Goal: Task Accomplishment & Management: Use online tool/utility

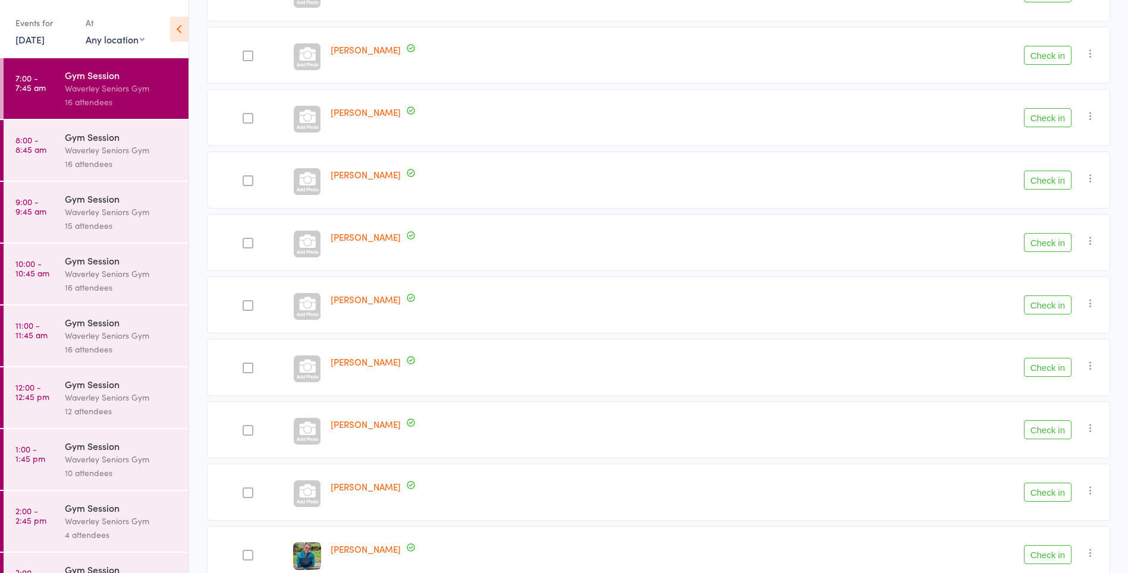
scroll to position [478, 0]
click at [1061, 366] on button "Check in" at bounding box center [1048, 365] width 48 height 19
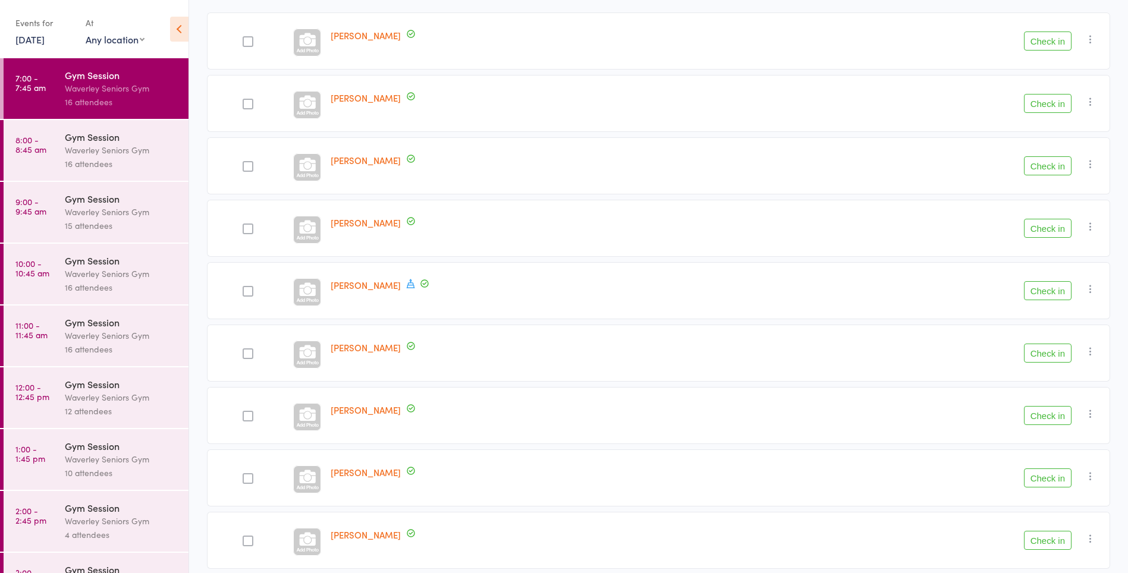
scroll to position [173, 0]
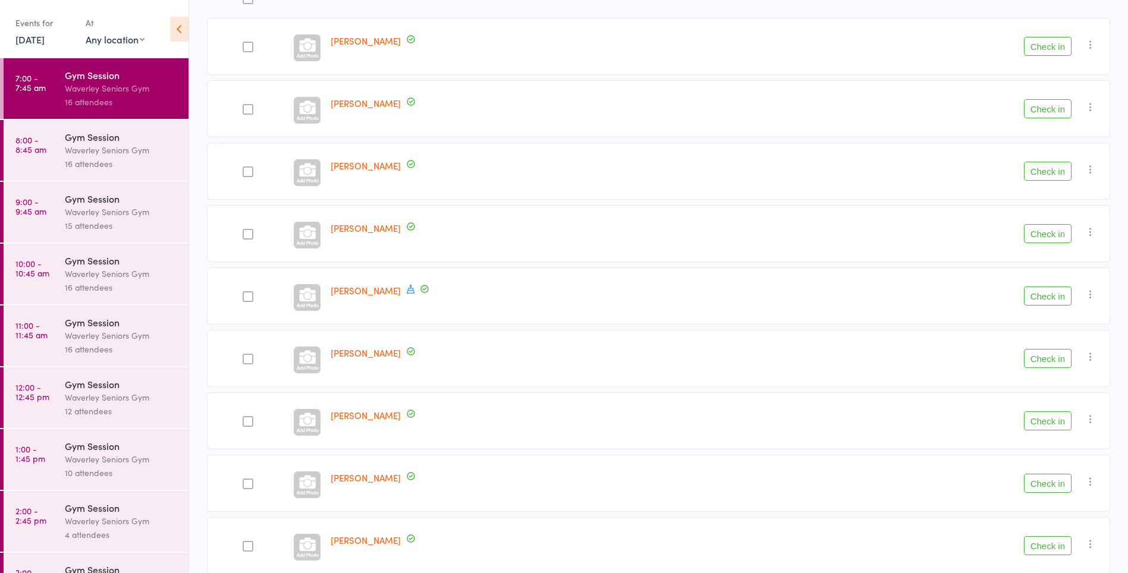
click at [1055, 114] on button "Check in" at bounding box center [1048, 108] width 48 height 19
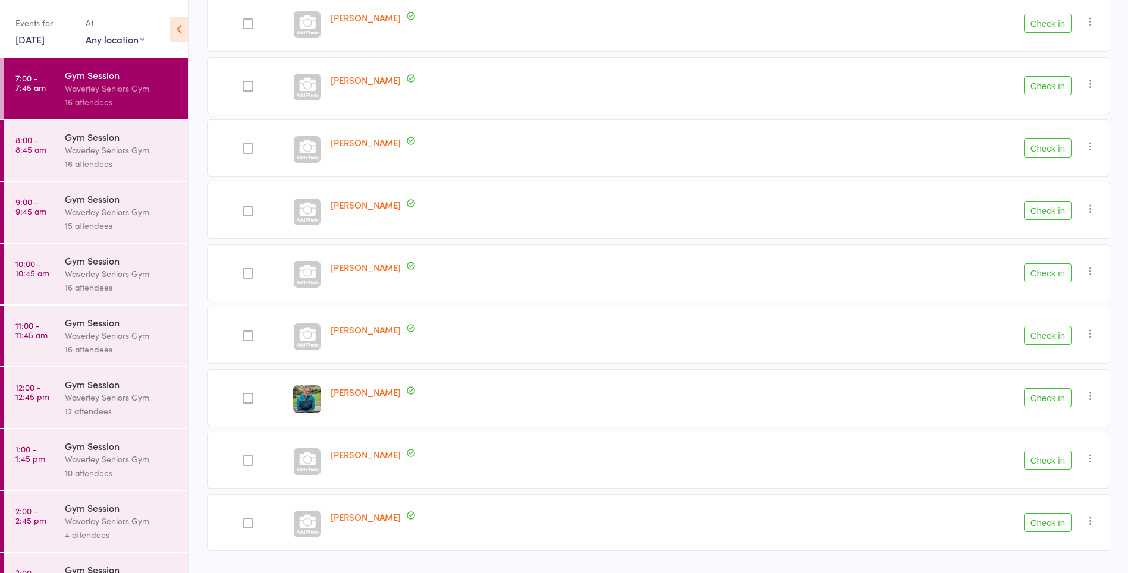
scroll to position [509, 0]
click at [1049, 337] on button "Check in" at bounding box center [1048, 334] width 48 height 19
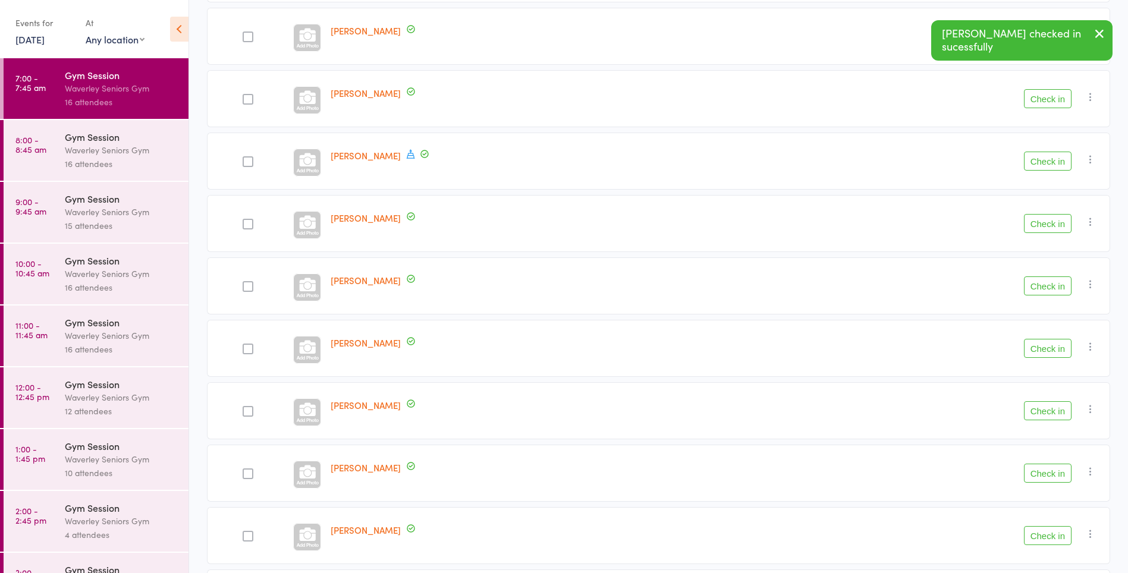
scroll to position [243, 0]
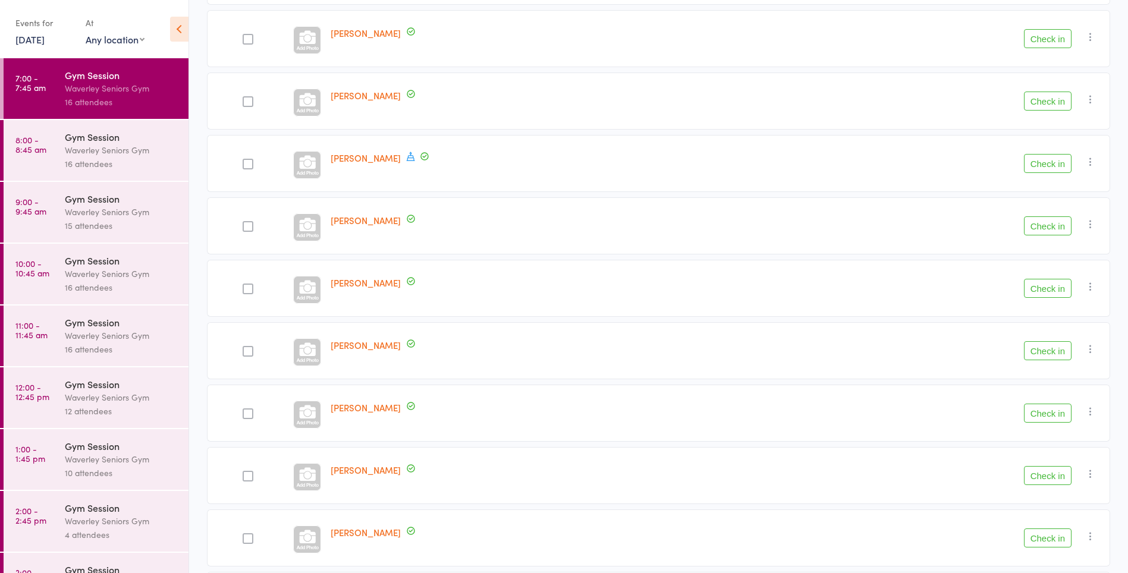
click at [249, 43] on div at bounding box center [248, 39] width 11 height 11
click at [245, 36] on input "checkbox" at bounding box center [245, 36] width 0 height 0
click at [1034, 43] on button "Check in" at bounding box center [1048, 38] width 48 height 19
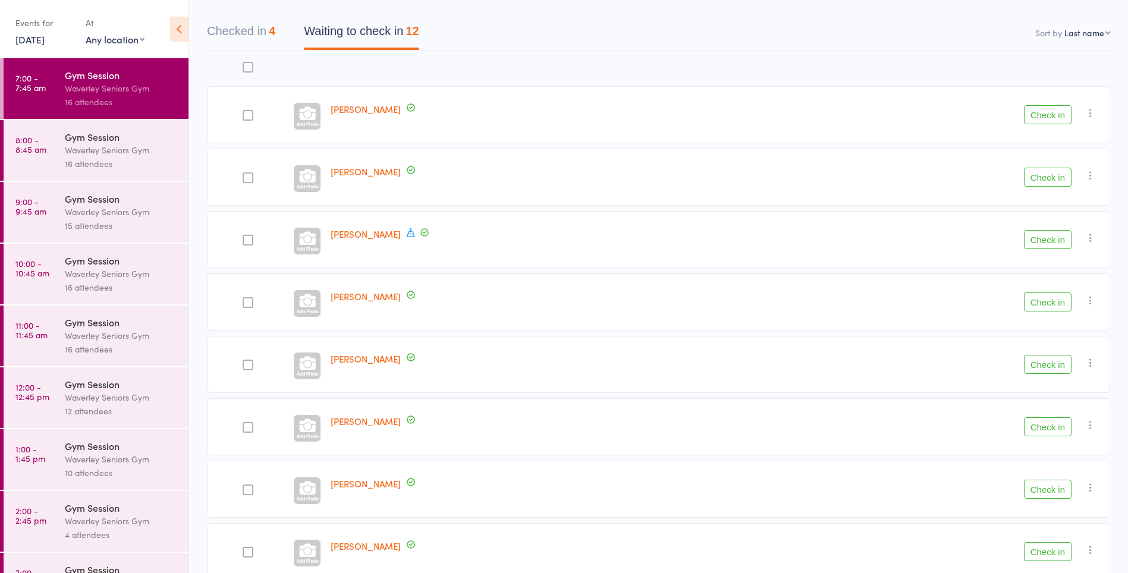
scroll to position [99, 0]
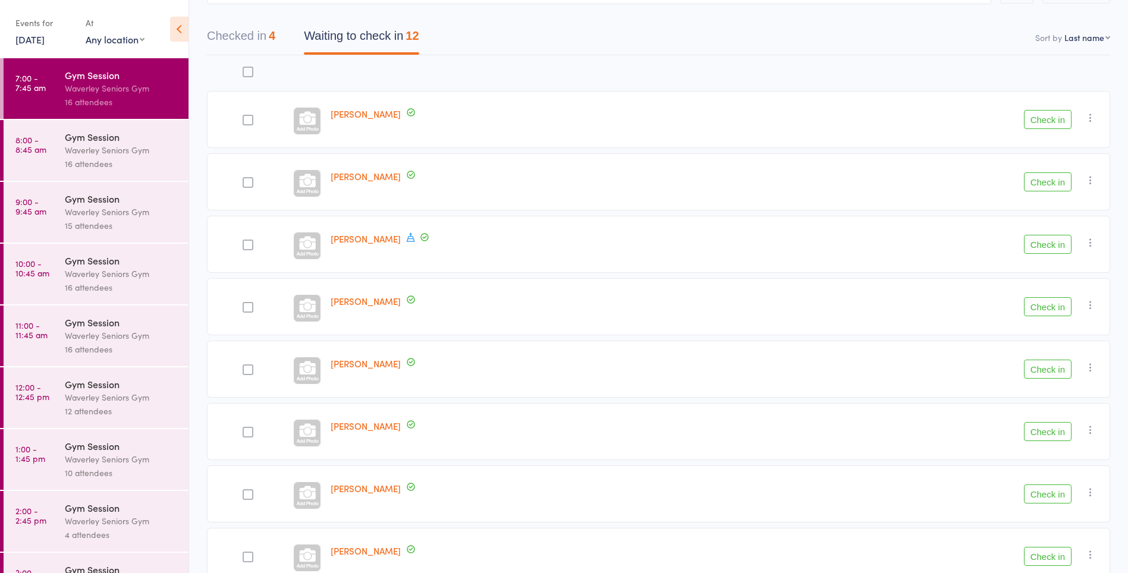
click at [1051, 120] on button "Check in" at bounding box center [1048, 119] width 48 height 19
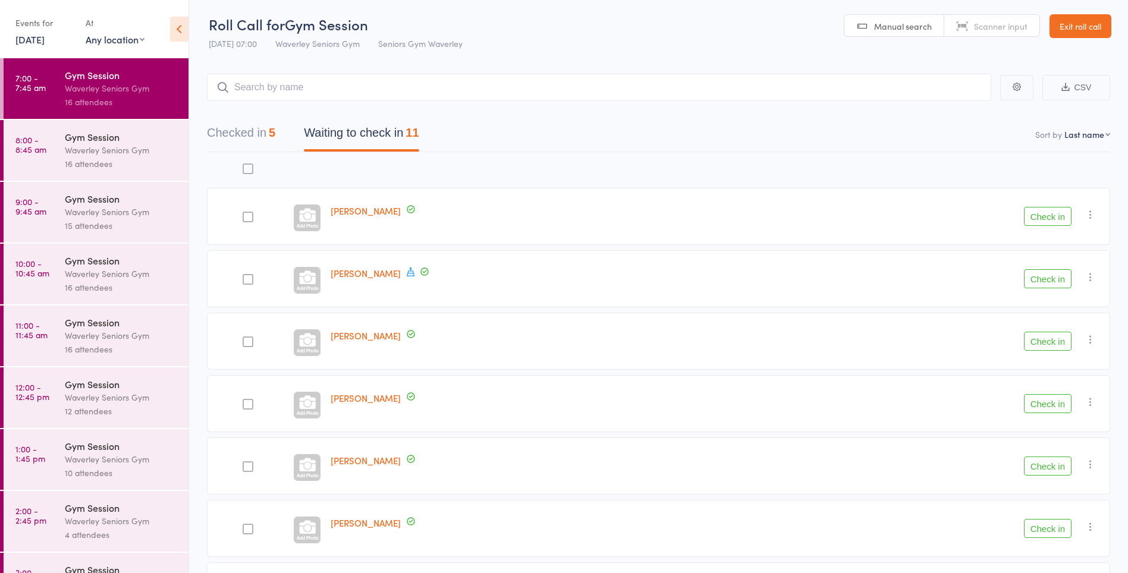
scroll to position [0, 0]
click at [1086, 142] on select "First name Last name Birthday today? Behind on payments? Check in time Next pay…" at bounding box center [1088, 137] width 46 height 12
click at [1065, 131] on select "First name Last name Birthday today? Behind on payments? Check in time Next pay…" at bounding box center [1088, 137] width 46 height 12
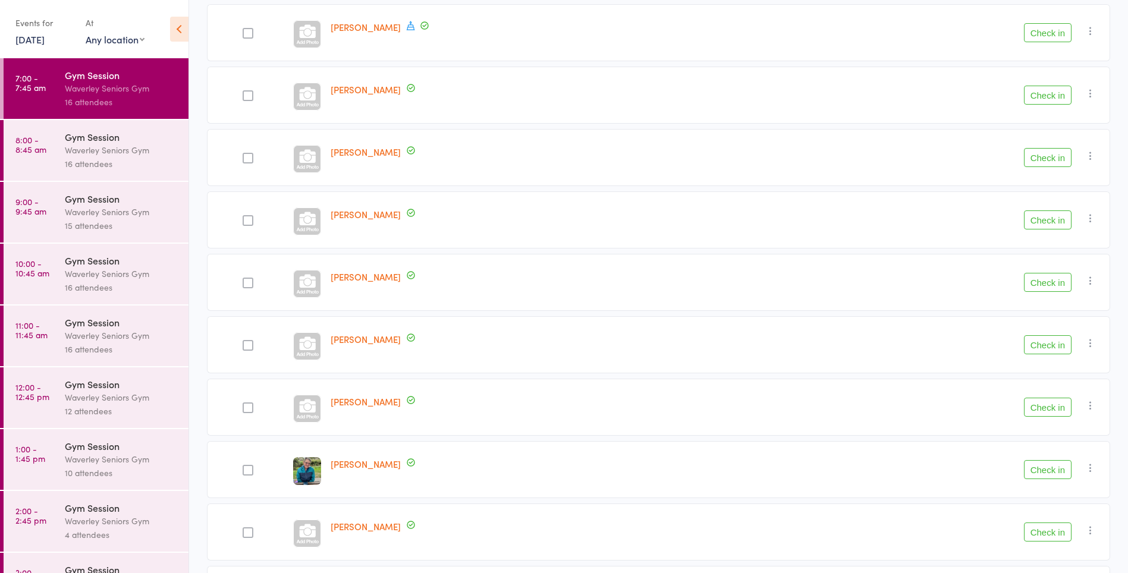
scroll to position [249, 0]
click at [16, 41] on link "18 Aug, 2025" at bounding box center [29, 39] width 29 height 13
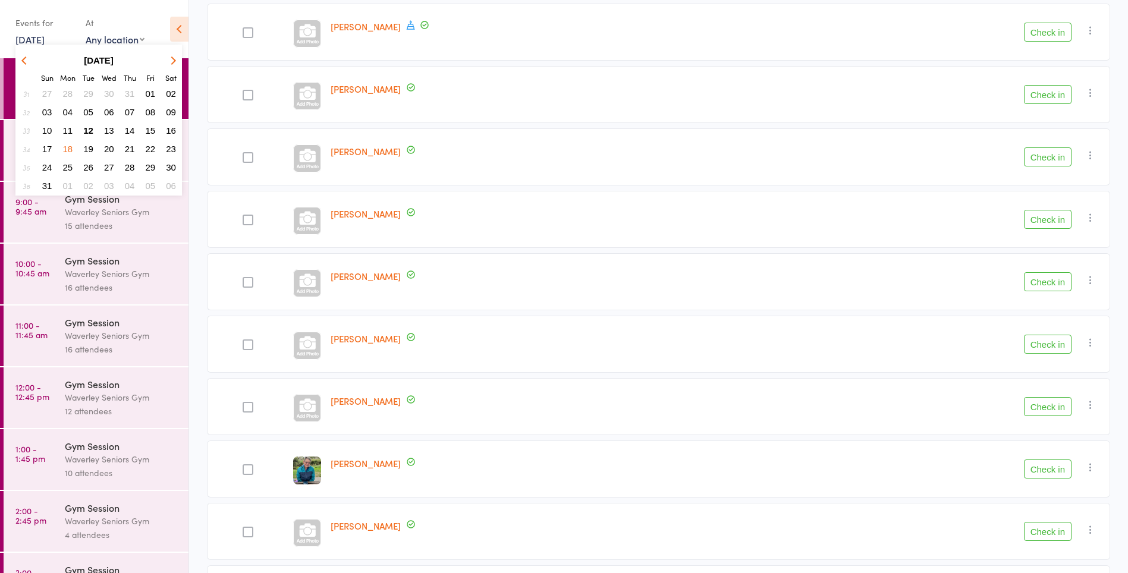
click at [87, 135] on span "12" at bounding box center [88, 131] width 10 height 10
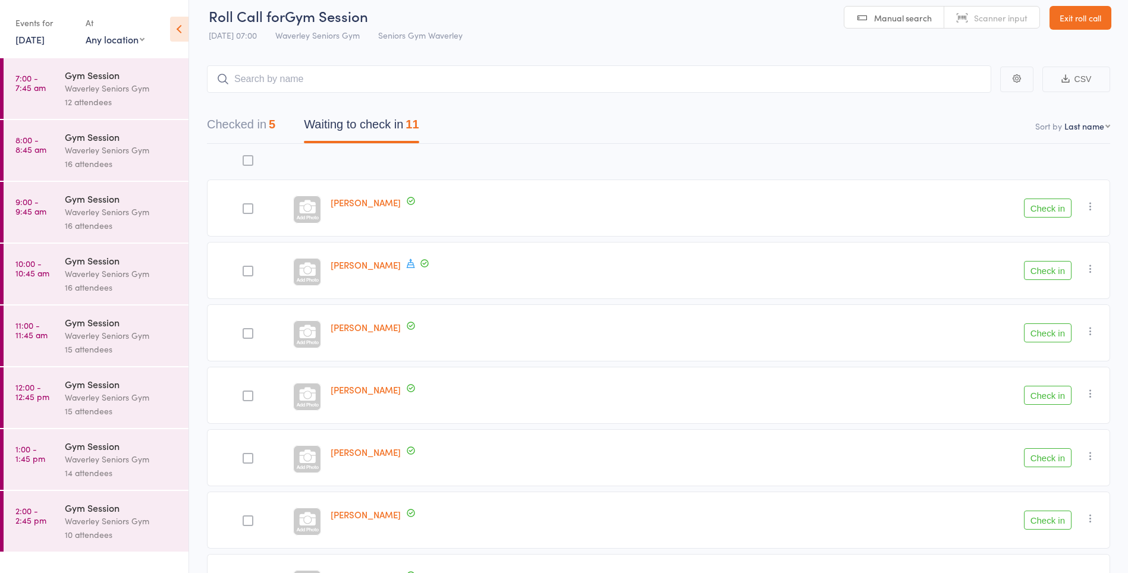
scroll to position [0, 0]
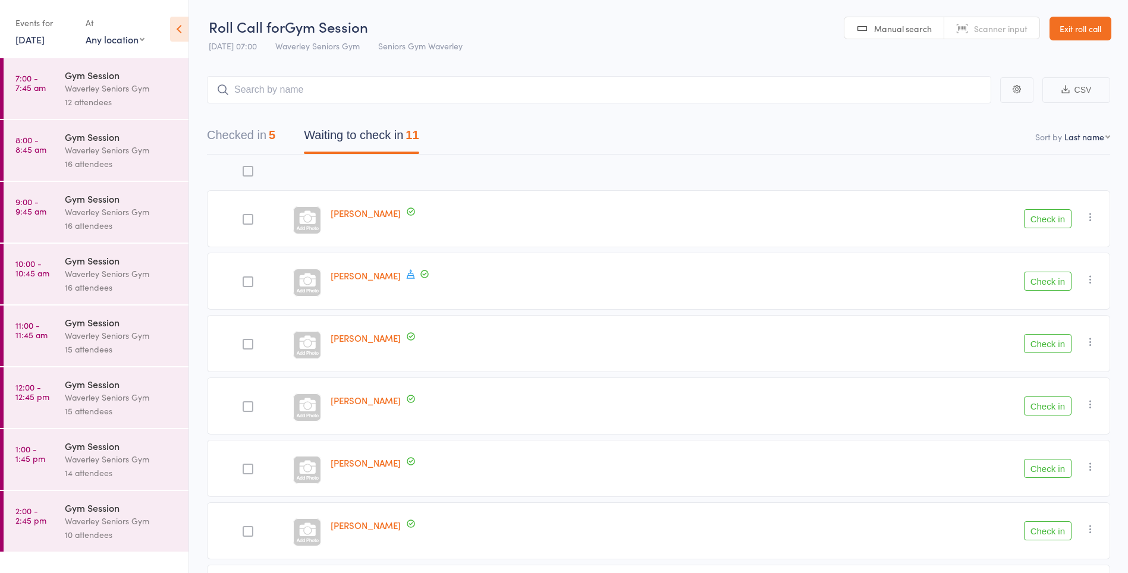
click at [108, 96] on div "12 attendees" at bounding box center [122, 102] width 114 height 14
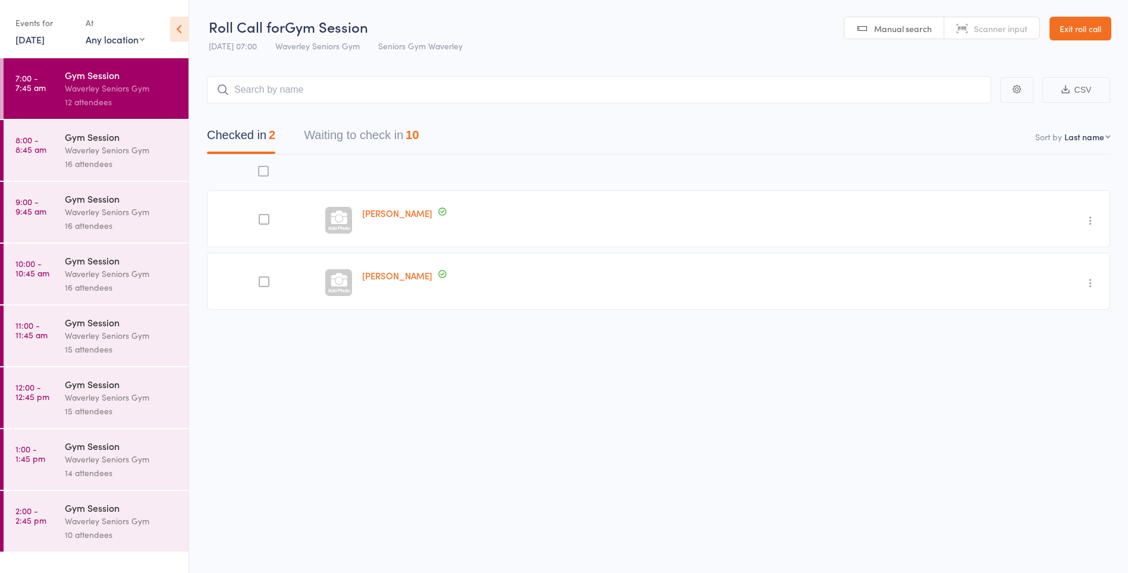
click at [397, 132] on button "Waiting to check in 10" at bounding box center [361, 139] width 115 height 32
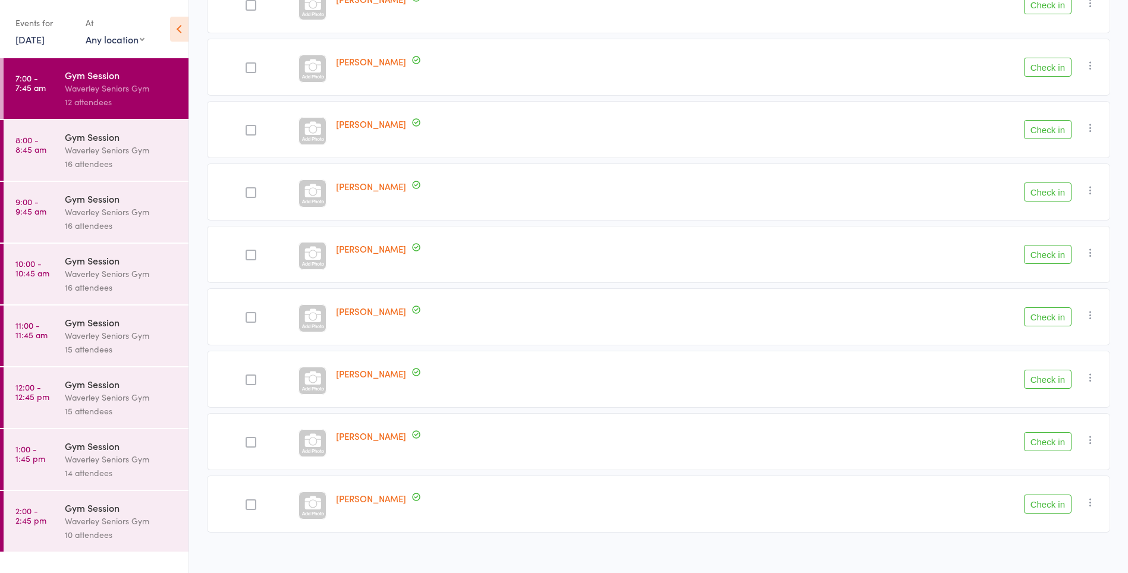
scroll to position [289, 0]
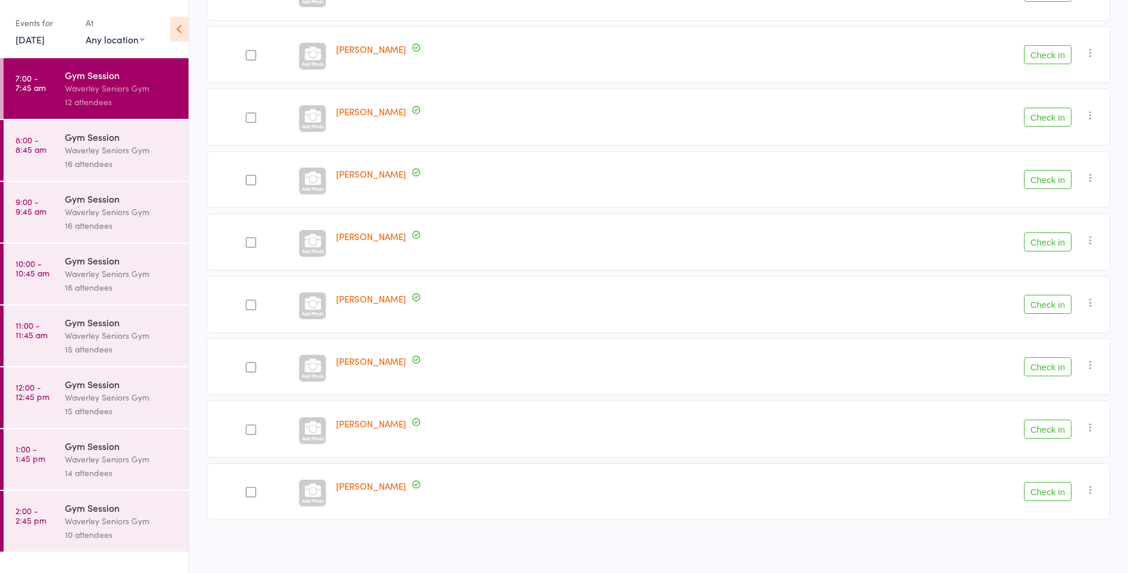
click at [247, 498] on label at bounding box center [251, 493] width 11 height 12
click at [248, 489] on input "checkbox" at bounding box center [248, 489] width 0 height 0
click at [1056, 493] on button "Check in" at bounding box center [1048, 491] width 48 height 19
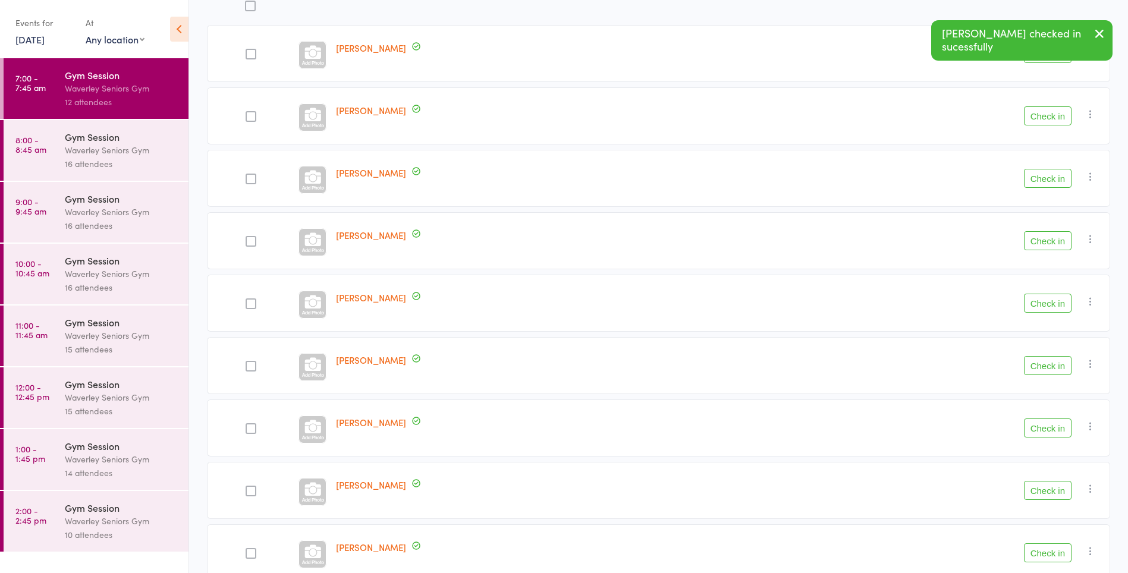
scroll to position [166, 0]
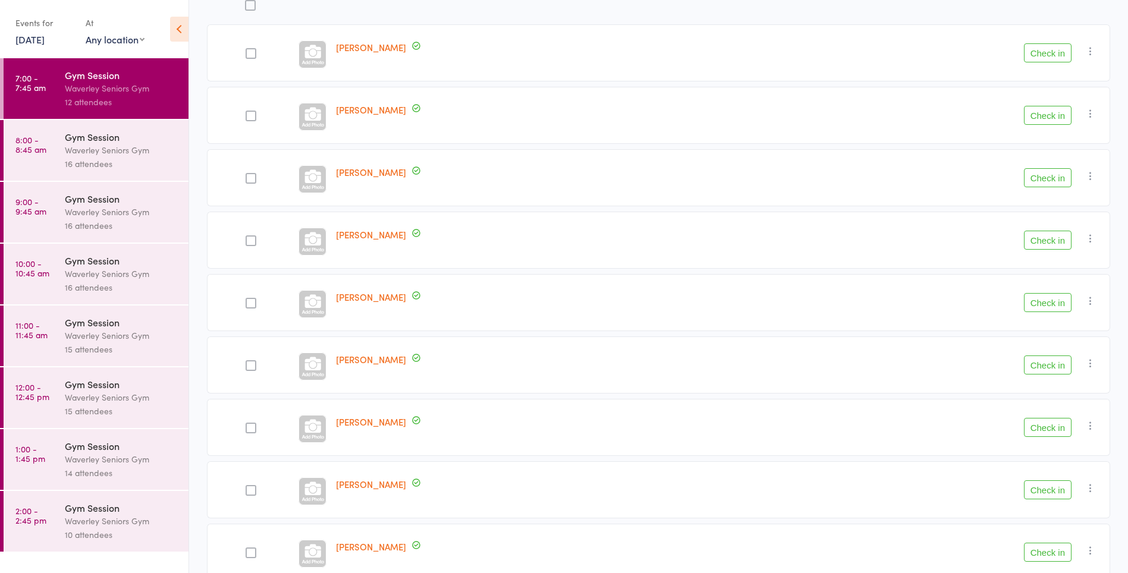
click at [280, 123] on div at bounding box center [250, 115] width 87 height 57
click at [1049, 114] on button "Check in" at bounding box center [1048, 115] width 48 height 19
click at [1042, 242] on button "Check in" at bounding box center [1048, 242] width 48 height 19
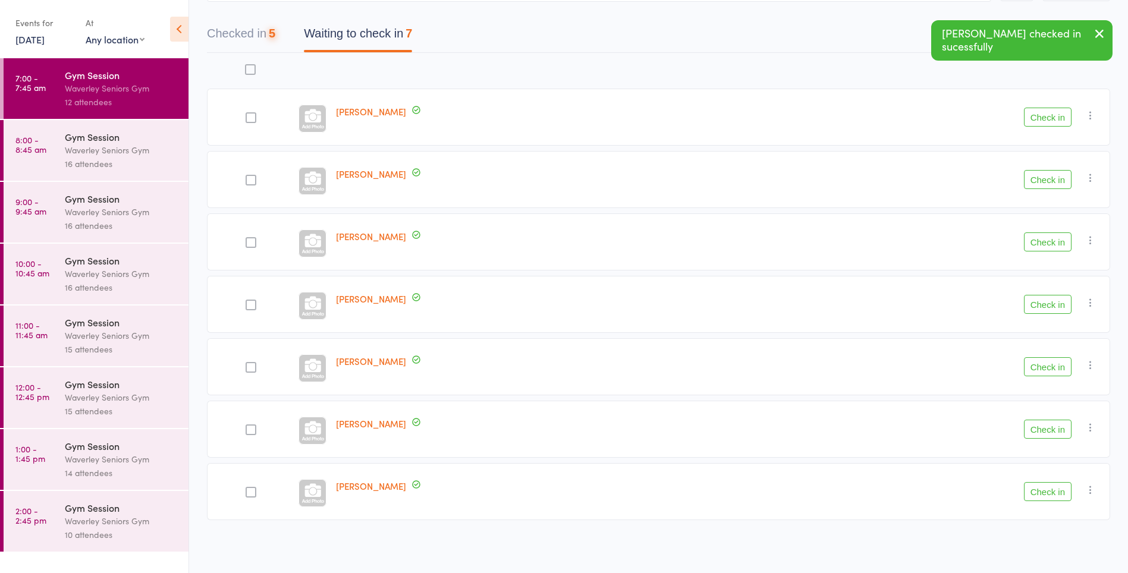
scroll to position [102, 0]
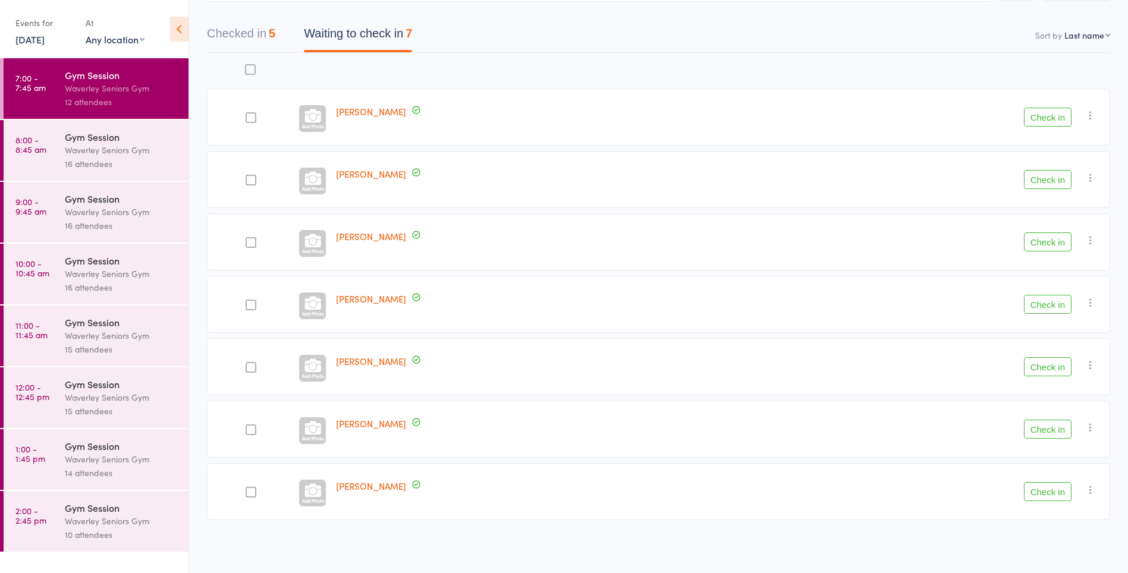
click at [1042, 491] on button "Check in" at bounding box center [1048, 491] width 48 height 19
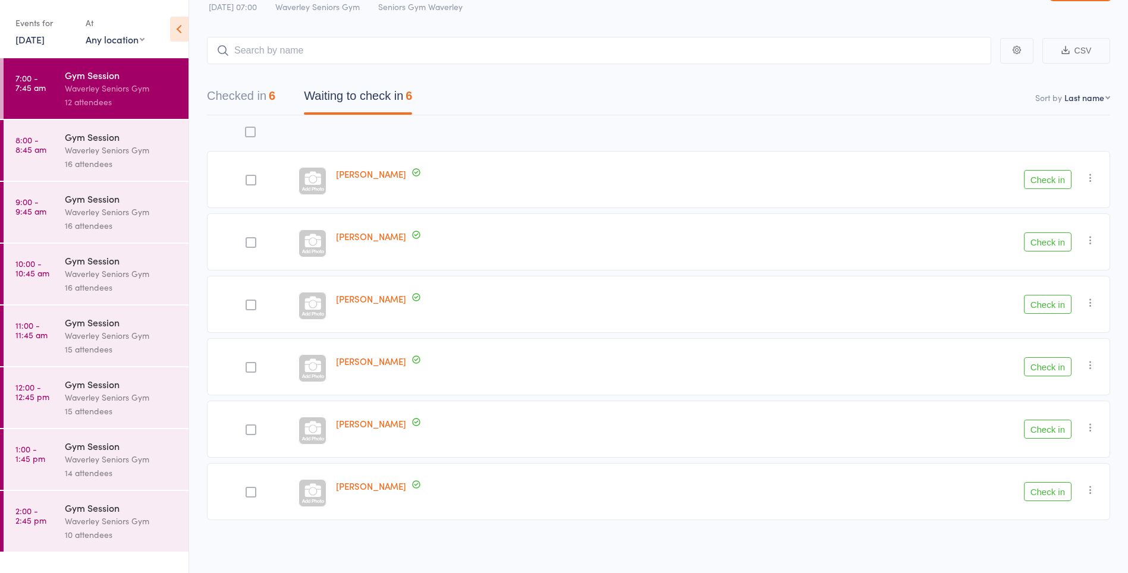
click at [1057, 183] on button "Check in" at bounding box center [1048, 179] width 48 height 19
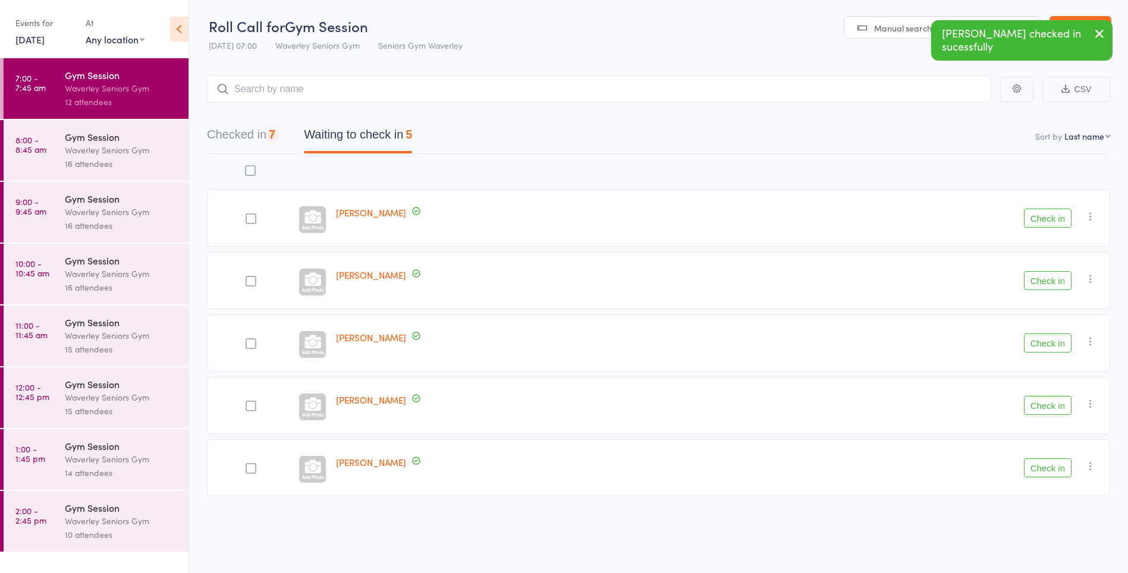
scroll to position [1, 0]
click at [1057, 403] on button "Check in" at bounding box center [1048, 405] width 48 height 19
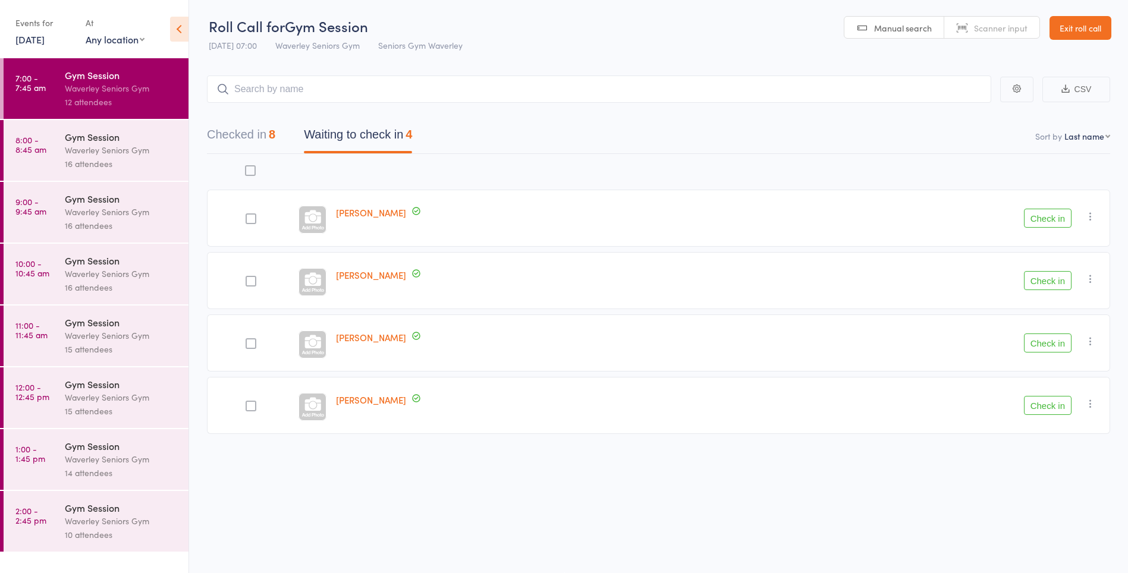
scroll to position [0, 0]
click at [1056, 407] on button "Check in" at bounding box center [1048, 406] width 48 height 19
click at [1044, 283] on button "Check in" at bounding box center [1048, 281] width 48 height 19
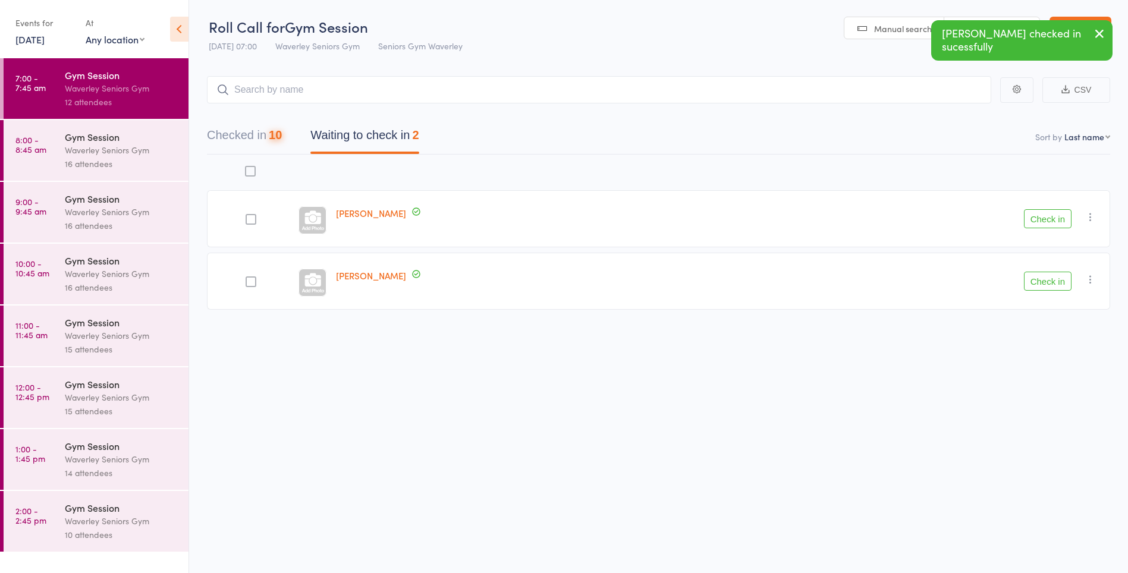
click at [1038, 277] on button "Check in" at bounding box center [1048, 281] width 48 height 19
click at [41, 37] on link "[DATE]" at bounding box center [29, 39] width 29 height 13
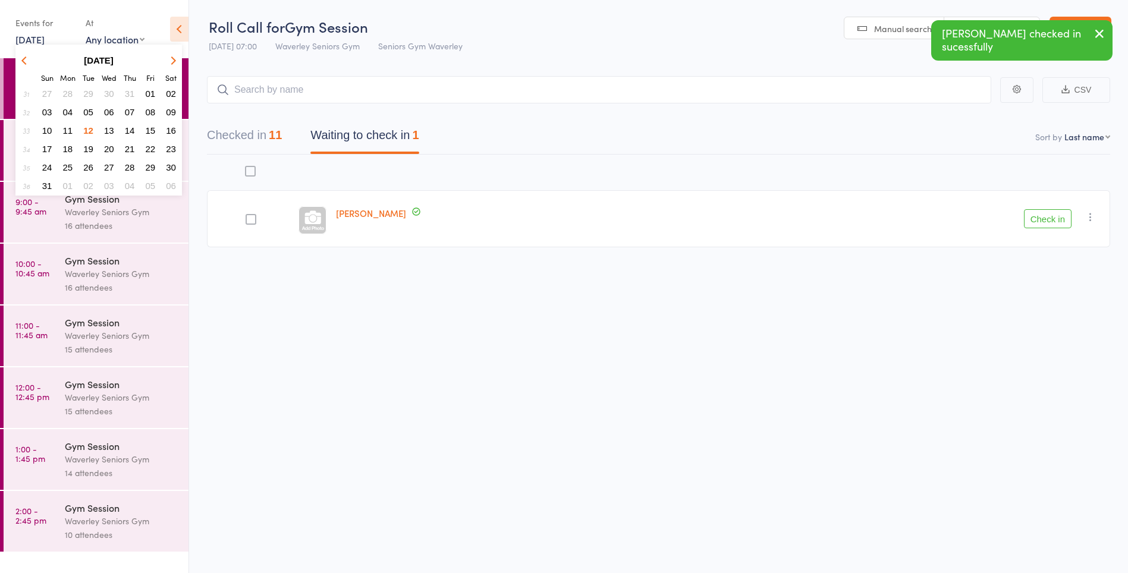
click at [70, 152] on span "18" at bounding box center [68, 149] width 10 height 10
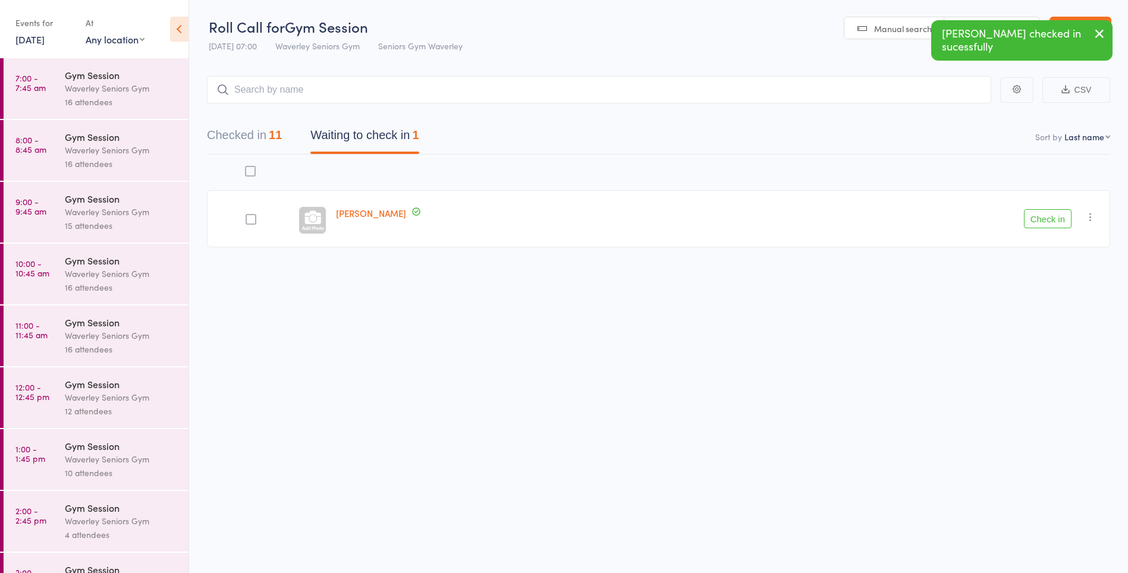
click at [91, 95] on div "16 attendees" at bounding box center [122, 102] width 114 height 14
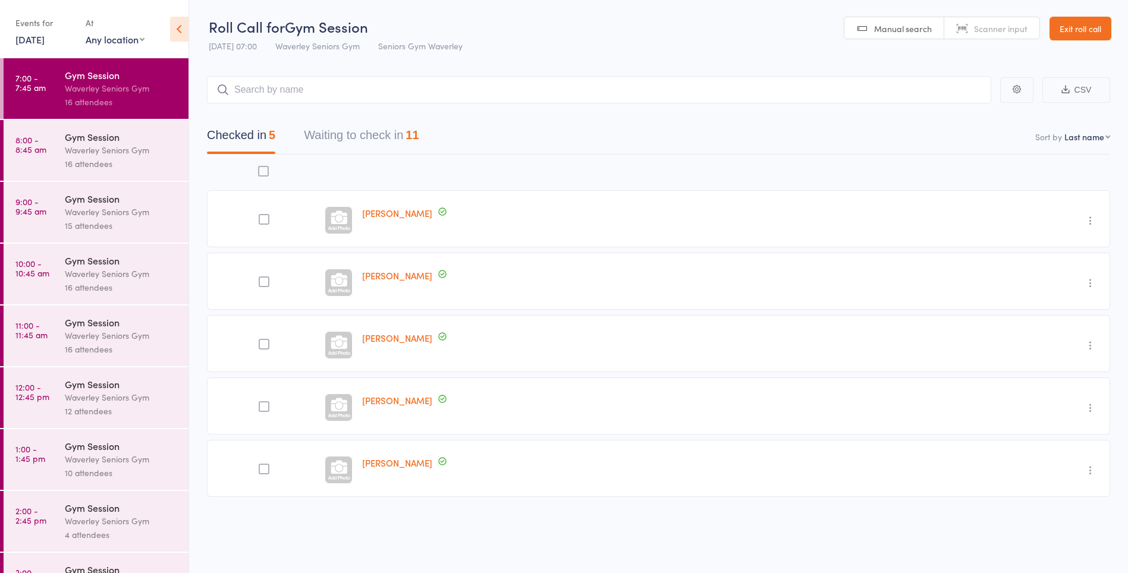
click at [253, 137] on button "Checked in 5" at bounding box center [241, 139] width 68 height 32
click at [1093, 224] on icon "button" at bounding box center [1091, 221] width 12 height 12
click at [1061, 246] on li "Undo check-in" at bounding box center [1048, 244] width 98 height 15
click at [1113, 278] on main "CSV Checked in 4 Waiting to check in 12 Sort by Last name First name Last name …" at bounding box center [658, 272] width 939 height 429
click at [1091, 224] on icon "button" at bounding box center [1091, 221] width 12 height 12
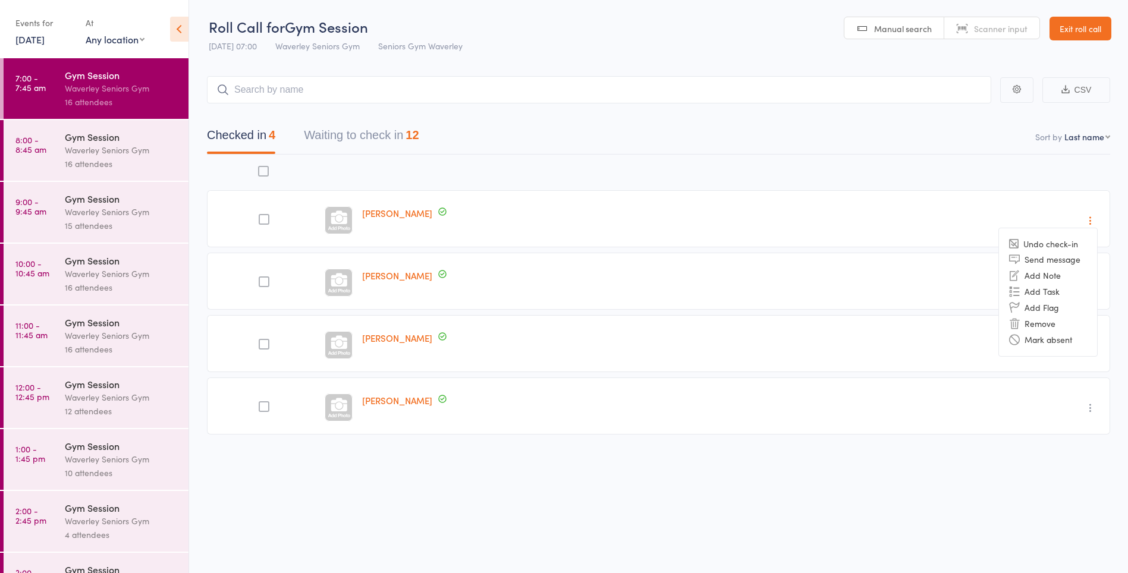
click at [1065, 249] on li "Undo check-in" at bounding box center [1048, 244] width 98 height 15
click at [1093, 221] on icon "button" at bounding box center [1091, 221] width 12 height 12
click at [1055, 243] on li "Undo check-in" at bounding box center [1048, 244] width 98 height 15
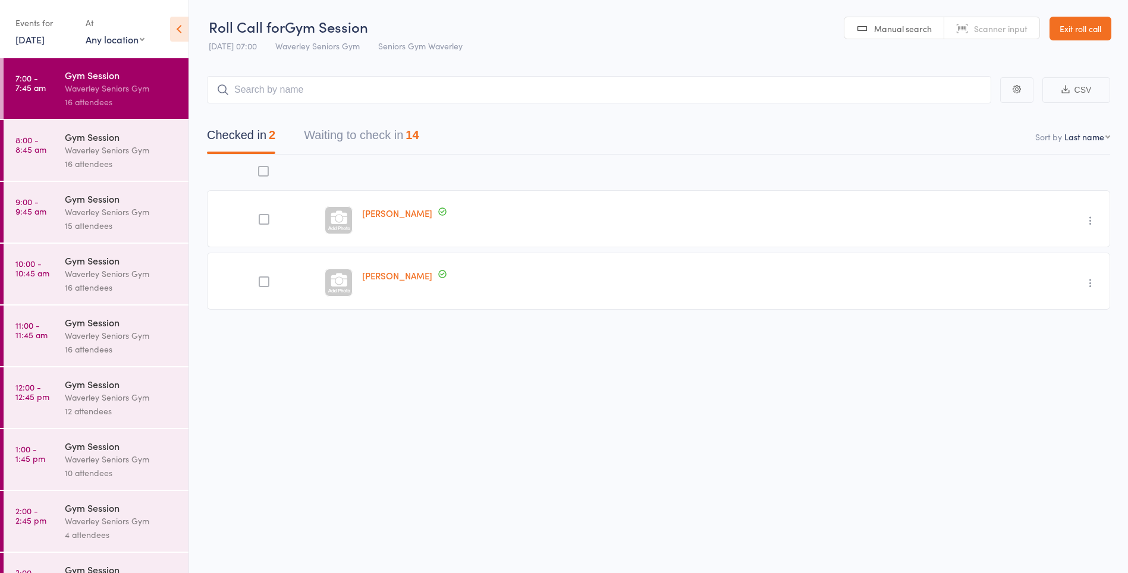
click at [1091, 221] on icon "button" at bounding box center [1091, 221] width 12 height 12
click at [1058, 248] on li "Undo check-in" at bounding box center [1048, 244] width 98 height 15
click at [1090, 223] on icon "button" at bounding box center [1091, 221] width 12 height 12
click at [1056, 247] on li "Undo check-in" at bounding box center [1048, 244] width 98 height 15
click at [46, 61] on link "7:00 - 7:45 am Gym Session Waverley Seniors Gym 16 attendees" at bounding box center [96, 88] width 185 height 61
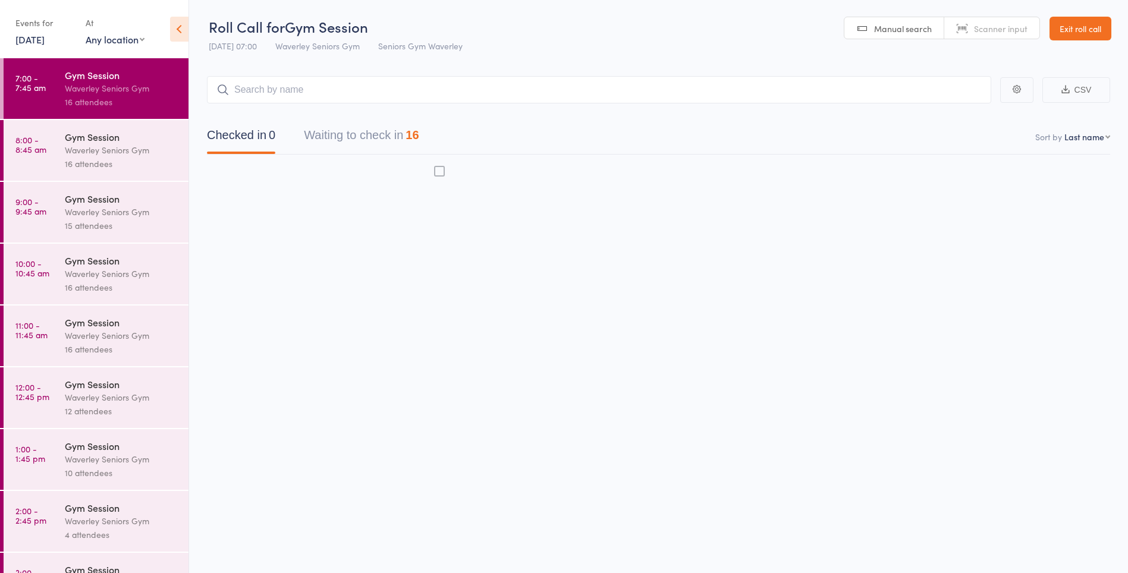
click at [45, 45] on link "18 Aug, 2025" at bounding box center [29, 39] width 29 height 13
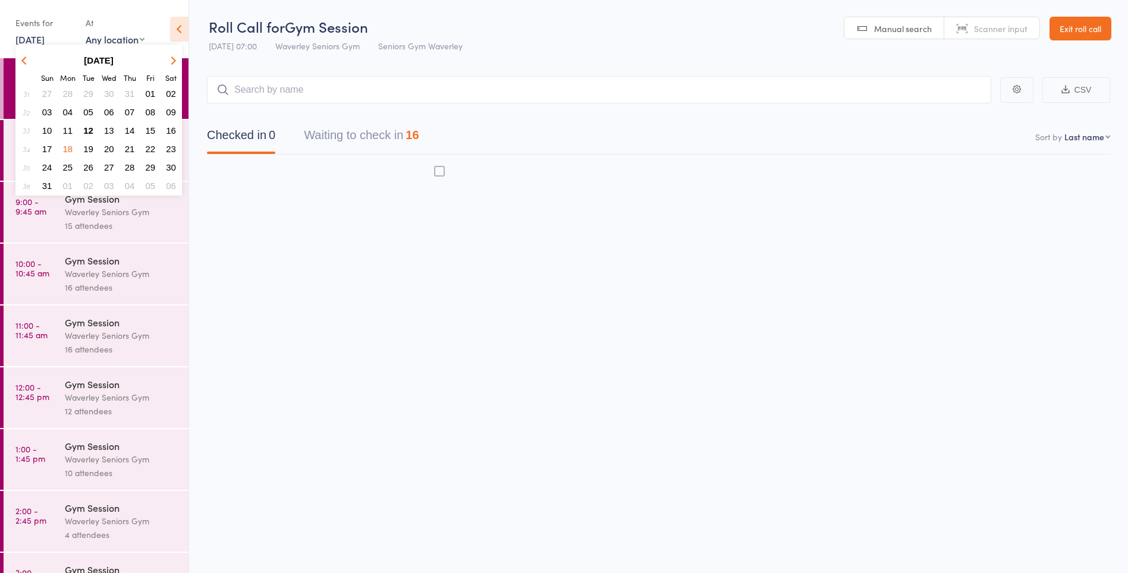
click at [88, 131] on span "12" at bounding box center [88, 131] width 10 height 10
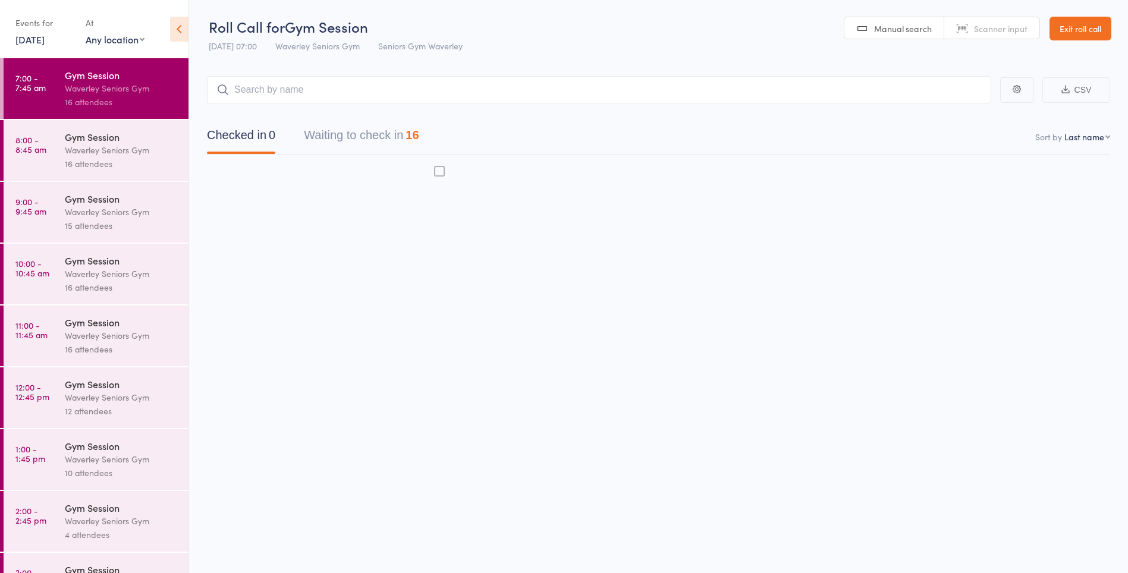
click at [89, 131] on div "Gym Session" at bounding box center [122, 136] width 114 height 13
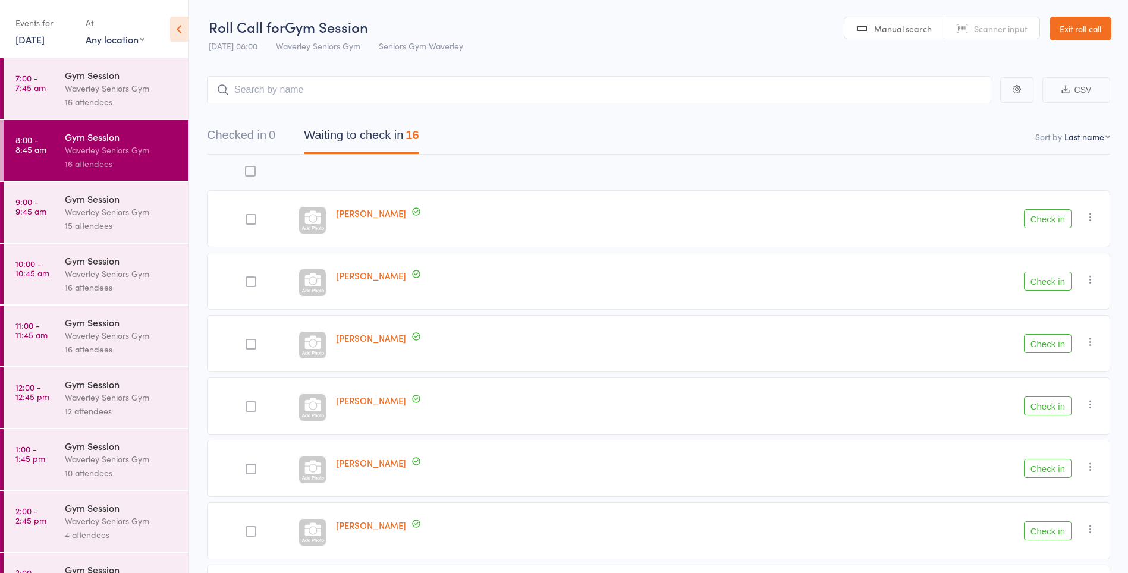
click at [65, 87] on div "Waverley Seniors Gym" at bounding box center [122, 88] width 114 height 14
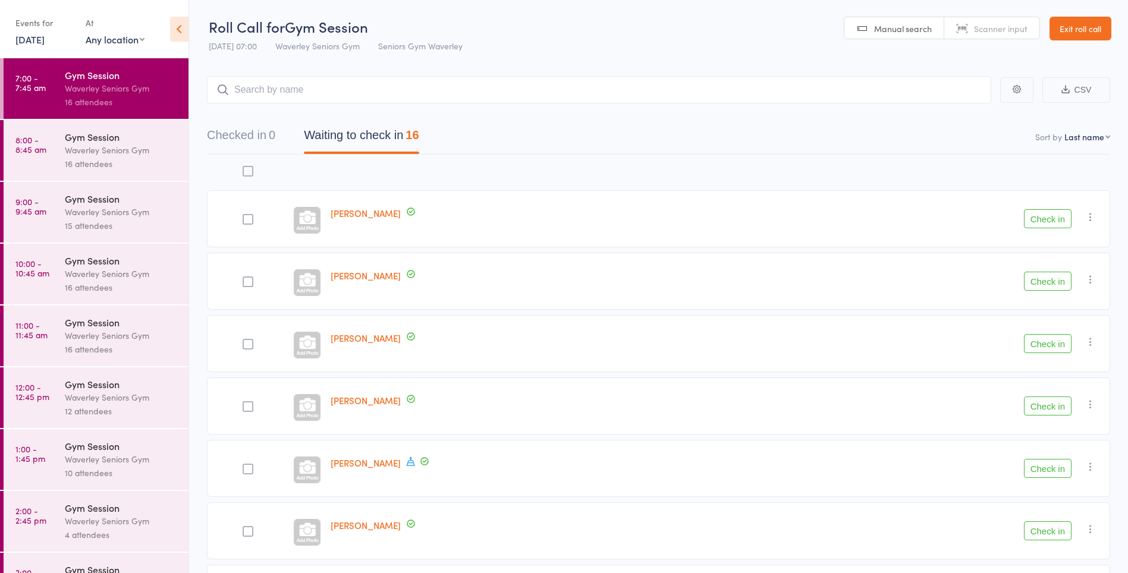
click at [45, 41] on link "18 Aug, 2025" at bounding box center [29, 39] width 29 height 13
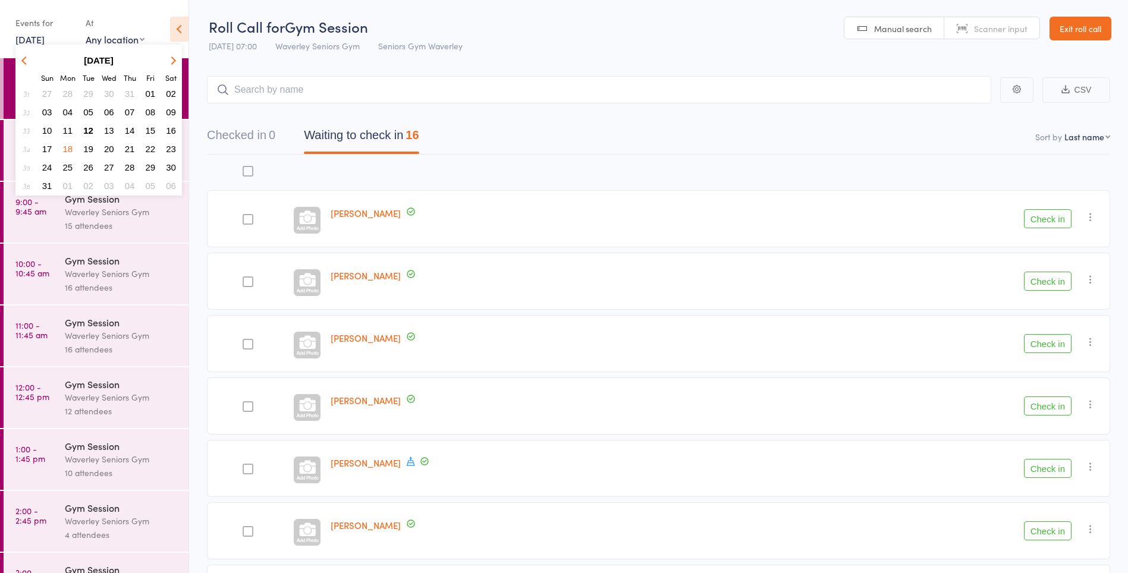
click at [93, 134] on span "12" at bounding box center [88, 131] width 10 height 10
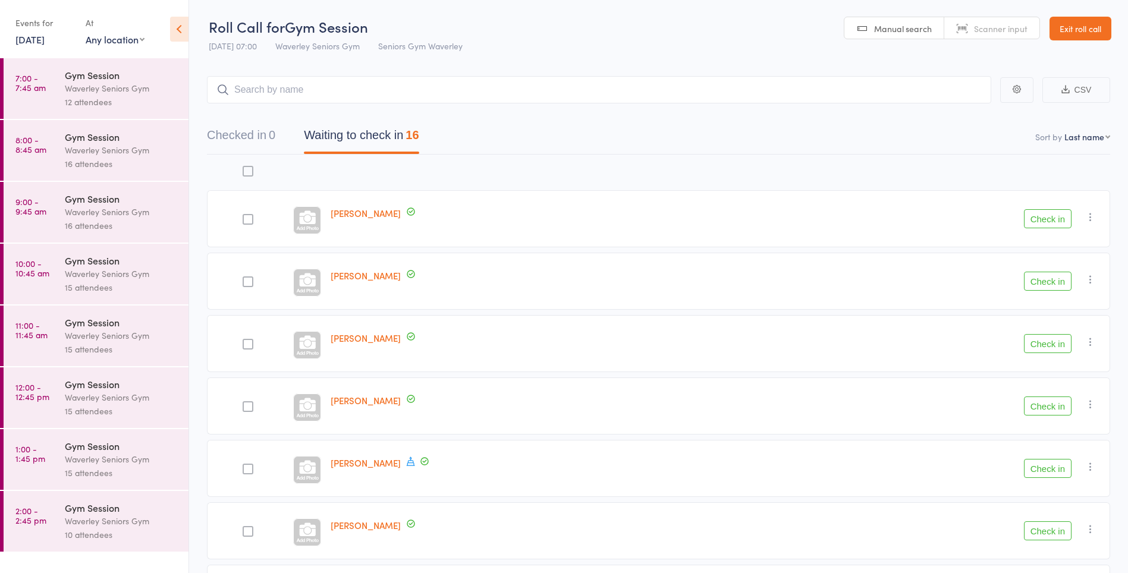
click at [80, 92] on div "Waverley Seniors Gym" at bounding box center [122, 88] width 114 height 14
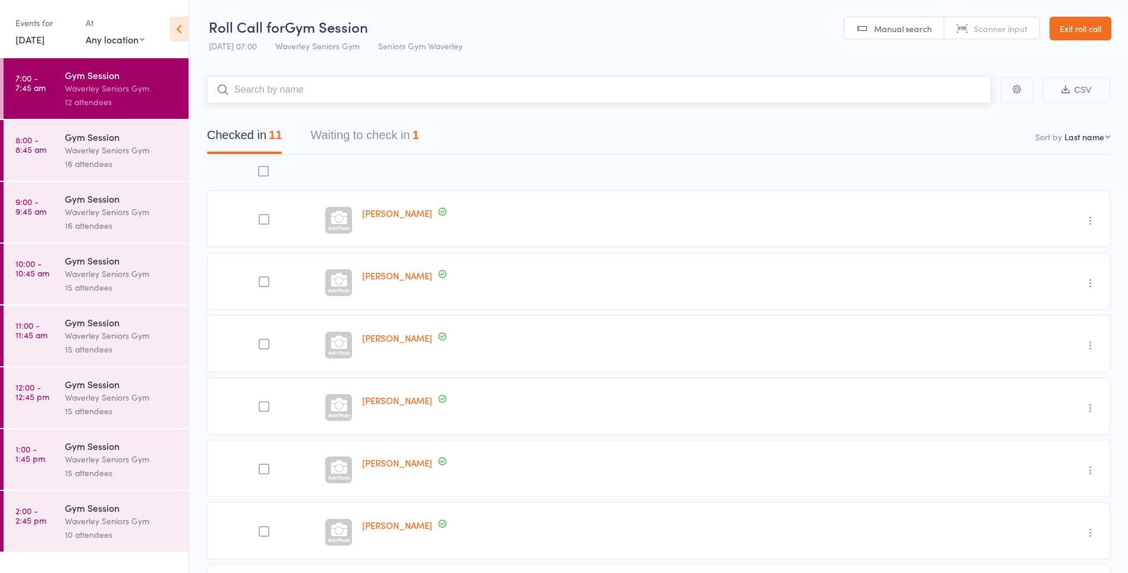
click at [372, 140] on button "Waiting to check in 1" at bounding box center [365, 139] width 108 height 32
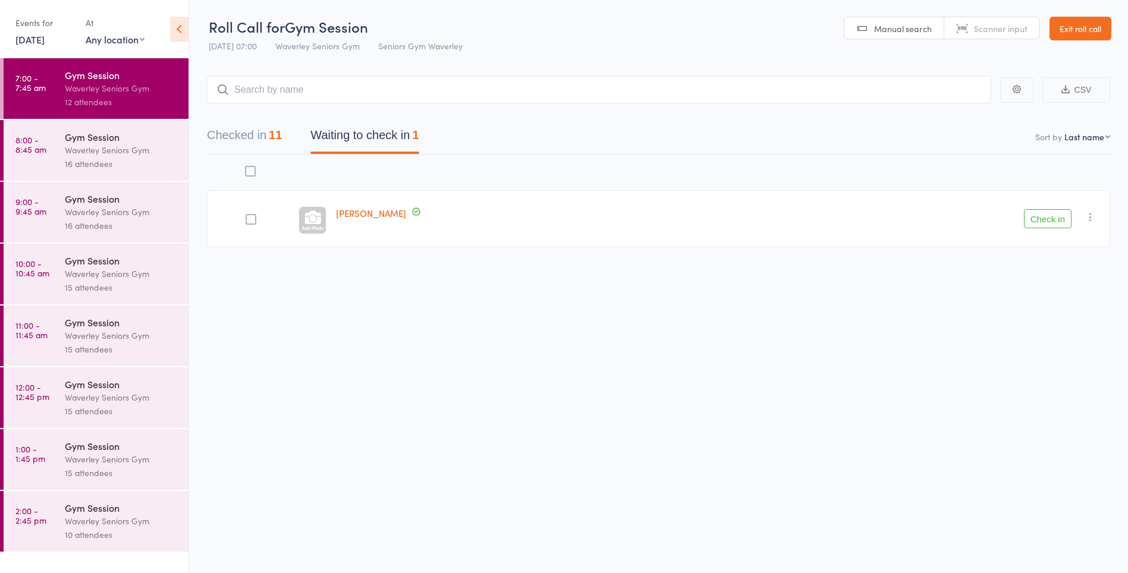
click at [1090, 215] on icon "button" at bounding box center [1091, 217] width 12 height 12
click at [1046, 340] on li "Mark absent" at bounding box center [1048, 336] width 98 height 16
click at [142, 158] on div "16 attendees" at bounding box center [122, 164] width 114 height 14
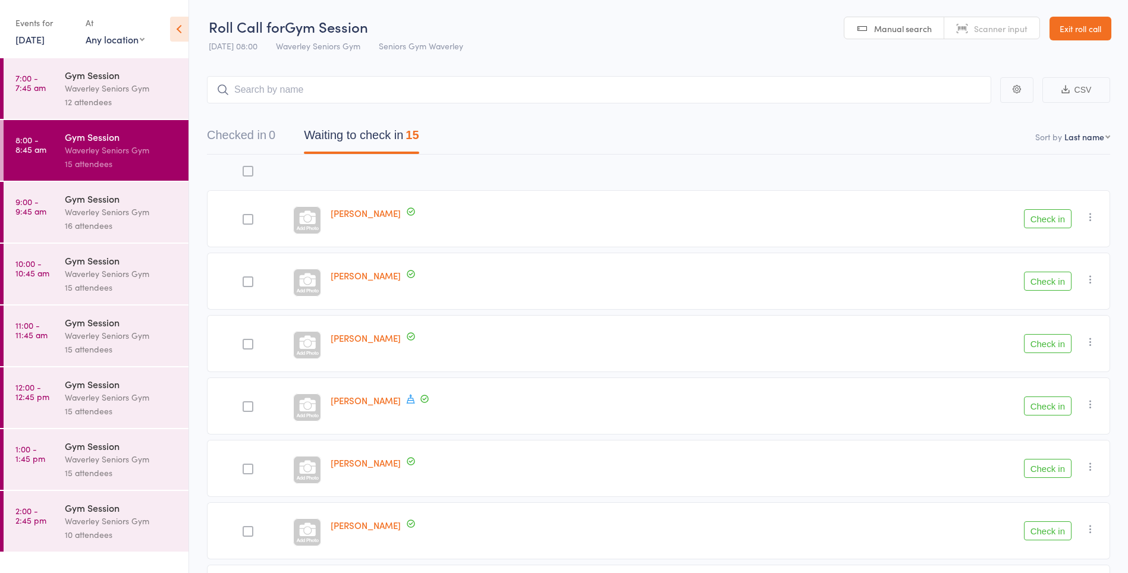
click at [381, 133] on button "Waiting to check in 15" at bounding box center [361, 139] width 115 height 32
click at [1048, 534] on button "Check in" at bounding box center [1048, 531] width 48 height 19
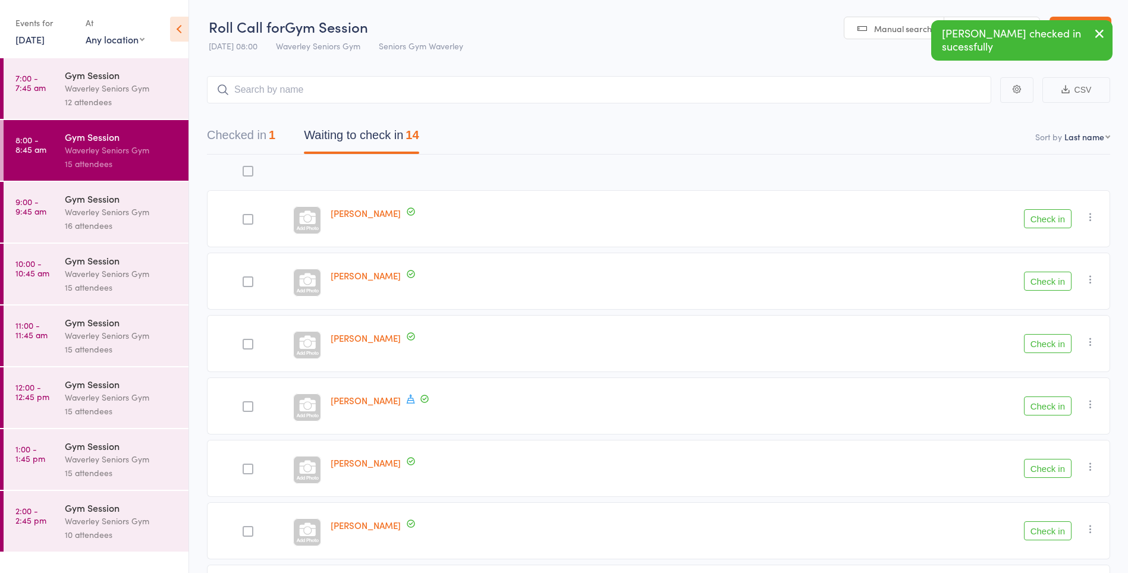
click at [1051, 411] on button "Check in" at bounding box center [1048, 406] width 48 height 19
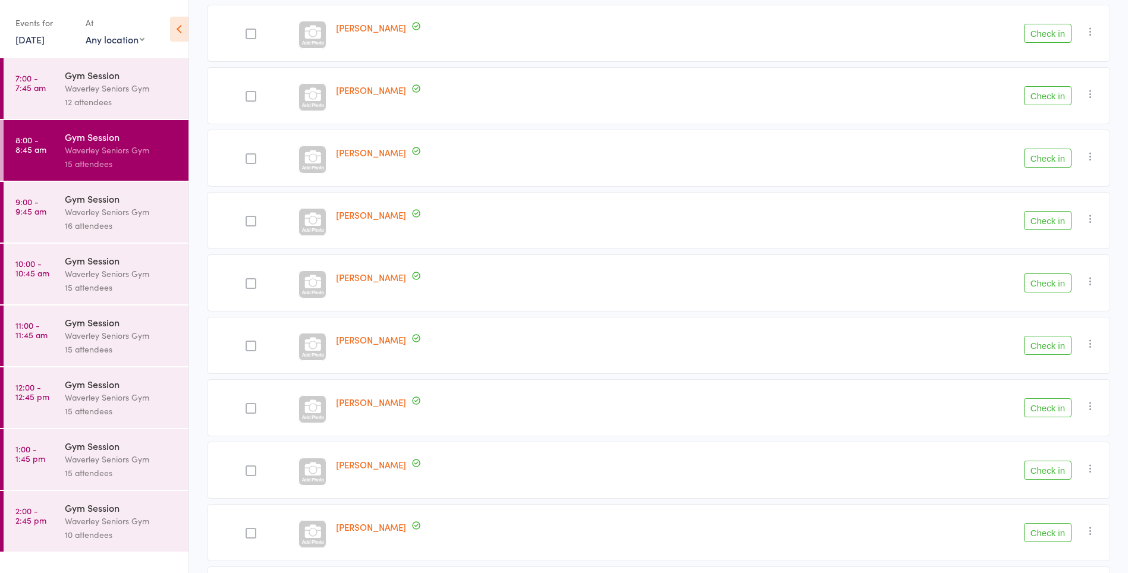
scroll to position [381, 0]
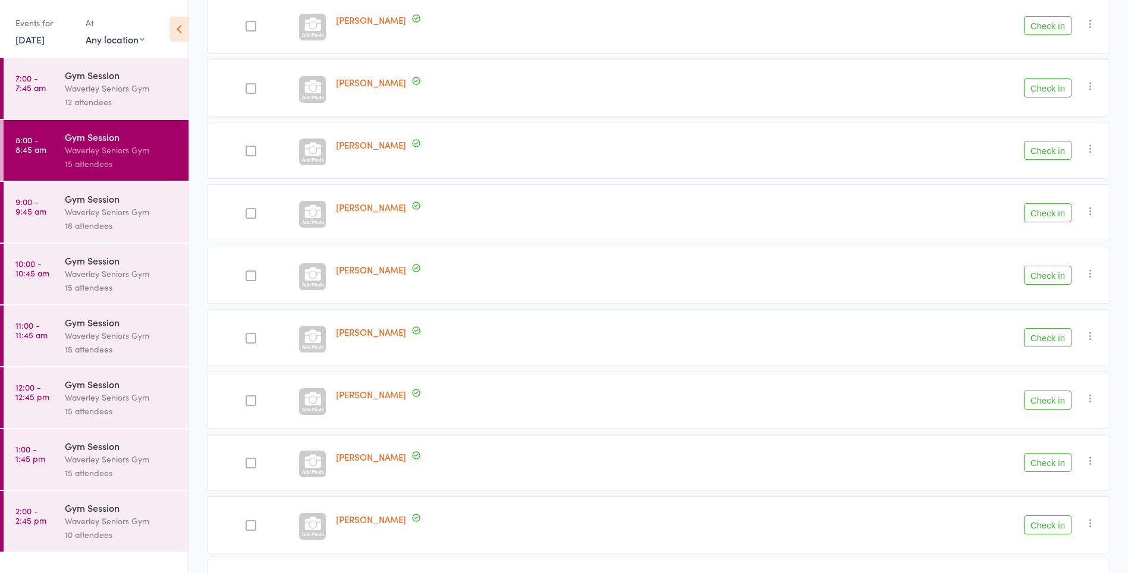
click at [1055, 338] on button "Check in" at bounding box center [1048, 337] width 48 height 19
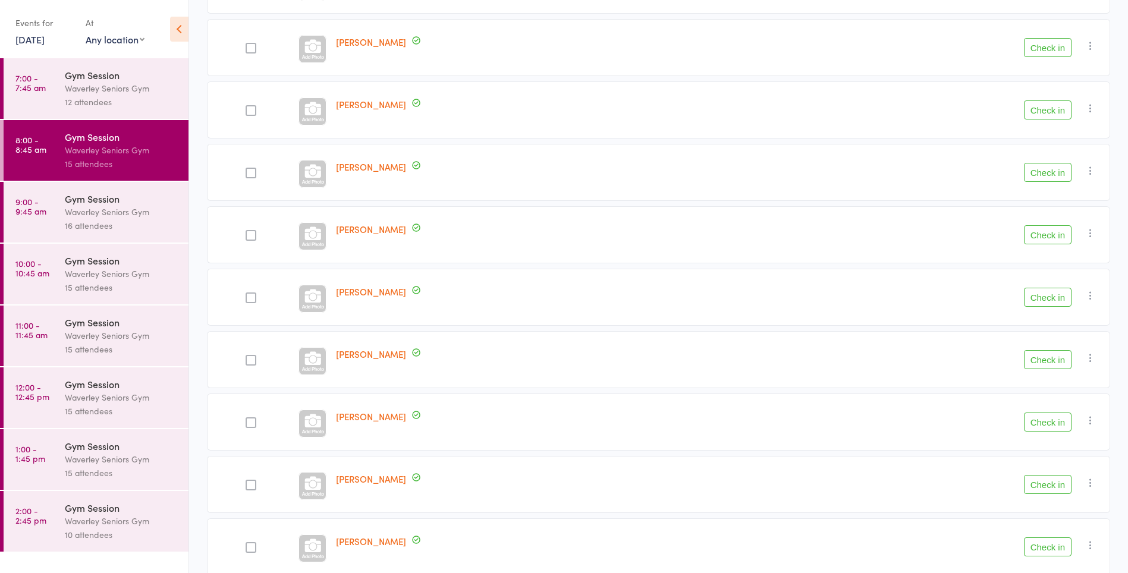
scroll to position [303, 0]
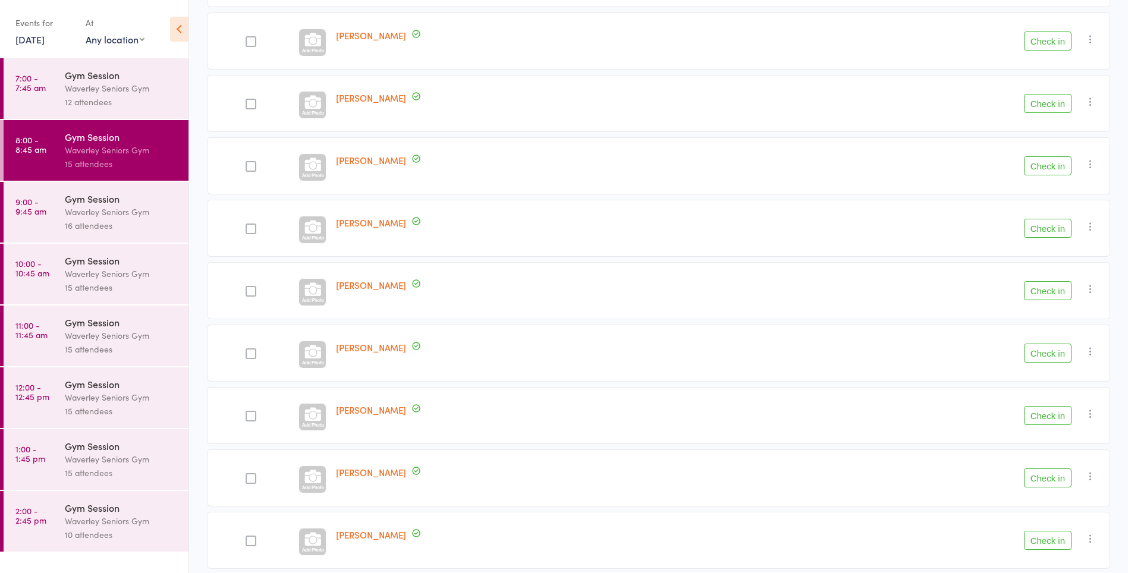
click at [1045, 417] on button "Check in" at bounding box center [1048, 415] width 48 height 19
click at [1049, 166] on button "Check in" at bounding box center [1048, 165] width 48 height 19
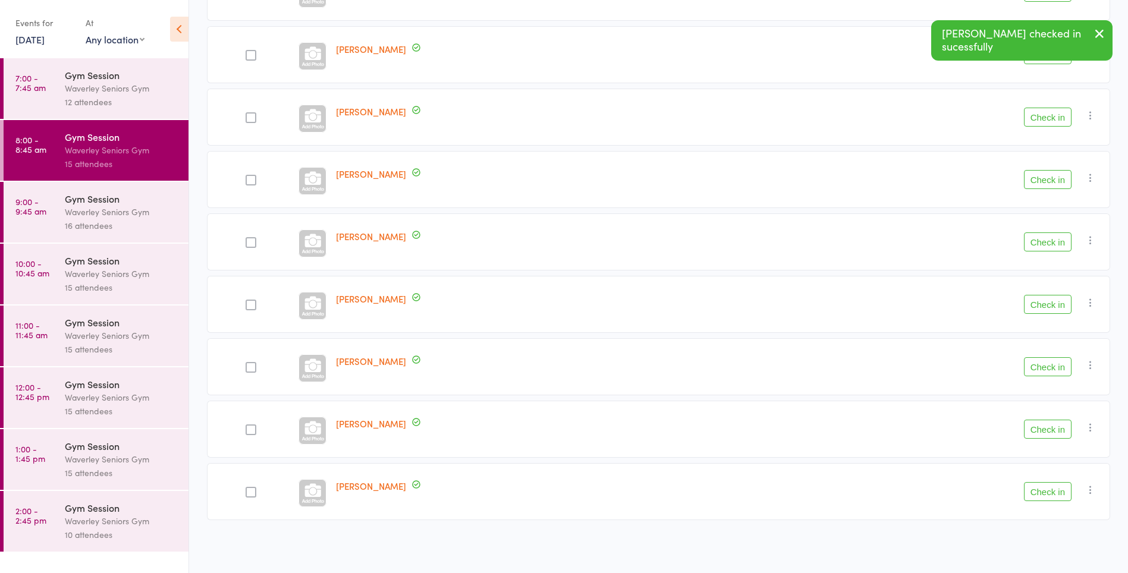
scroll to position [289, 0]
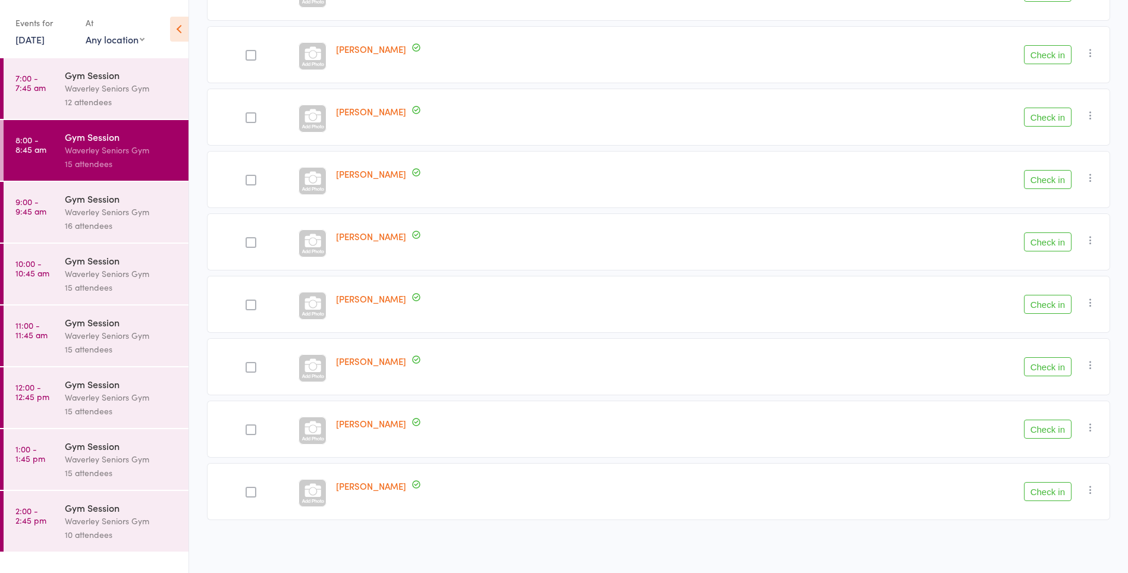
click at [250, 57] on div at bounding box center [251, 55] width 11 height 11
click at [248, 52] on input "checkbox" at bounding box center [248, 52] width 0 height 0
click at [252, 304] on div at bounding box center [251, 305] width 11 height 11
click at [248, 302] on input "checkbox" at bounding box center [248, 302] width 0 height 0
click at [1052, 306] on button "Check in" at bounding box center [1048, 304] width 48 height 19
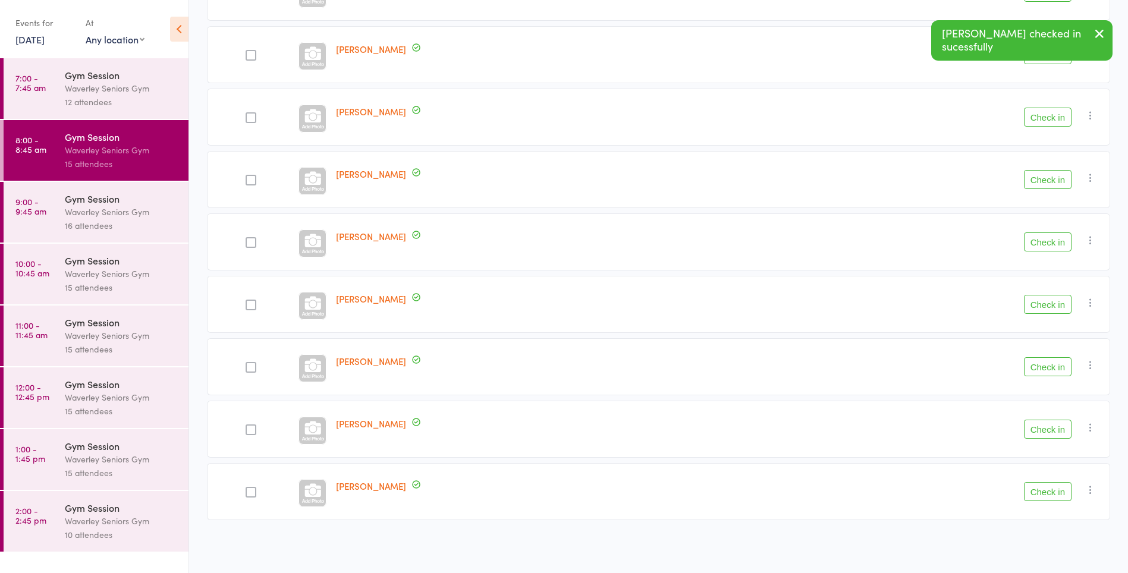
scroll to position [227, 0]
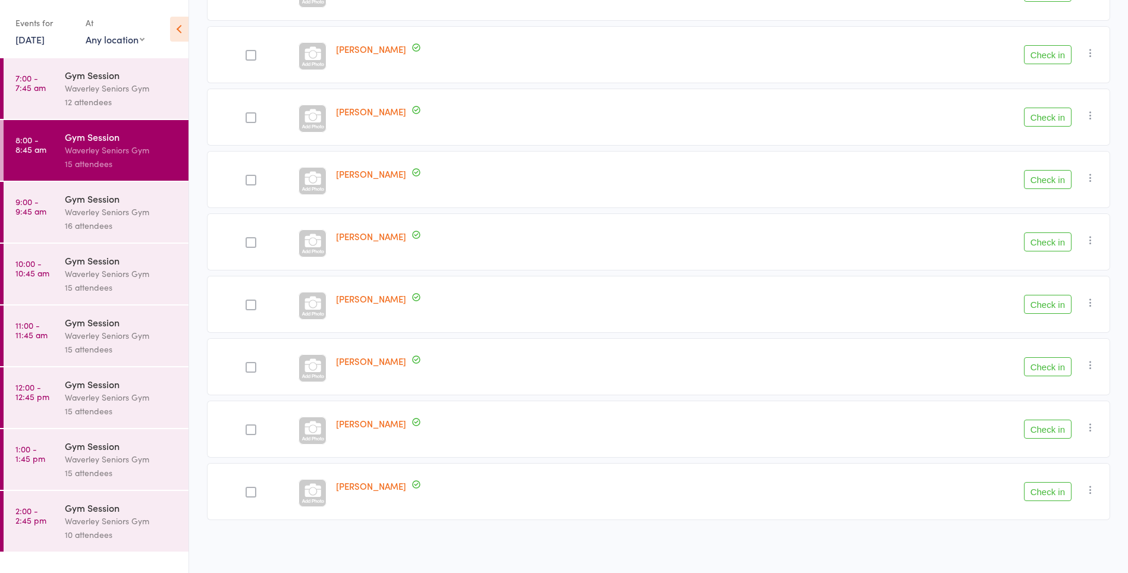
click at [1051, 490] on button "Check in" at bounding box center [1048, 491] width 48 height 19
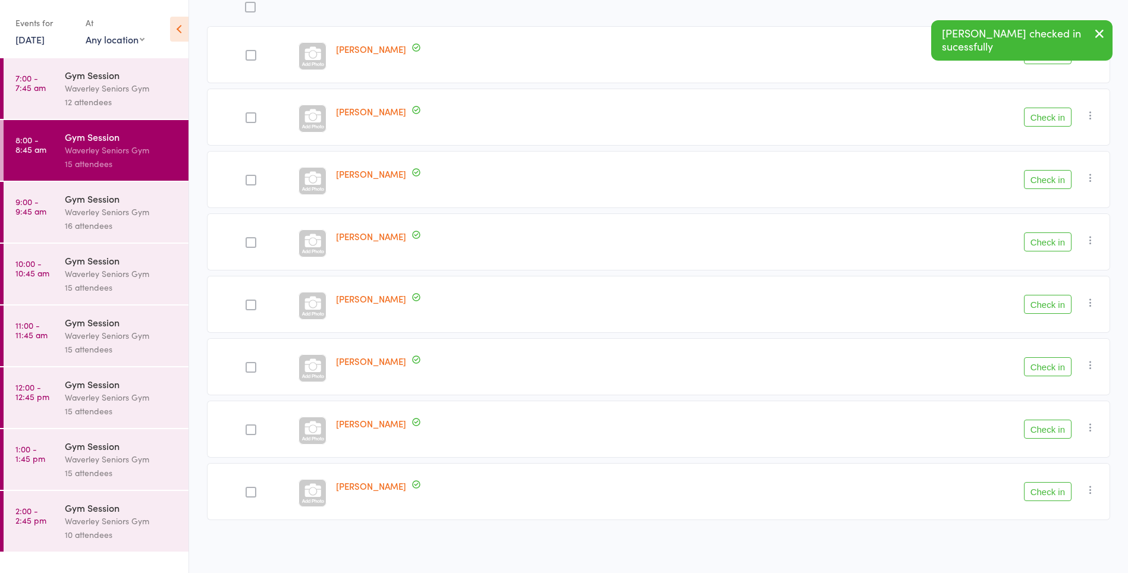
scroll to position [164, 0]
click at [1059, 120] on button "Check in" at bounding box center [1048, 117] width 48 height 19
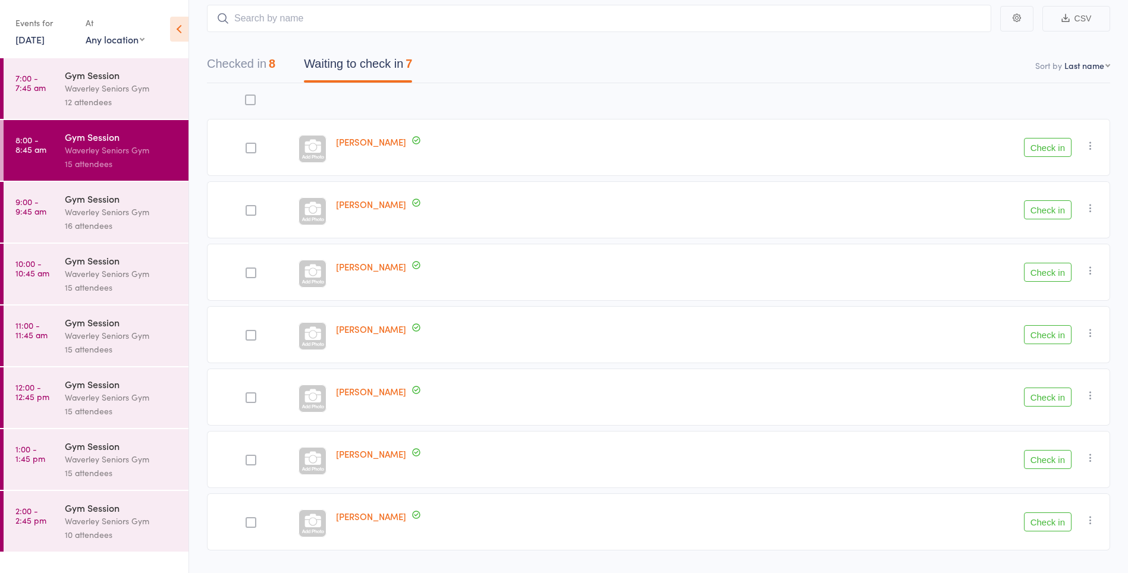
scroll to position [102, 0]
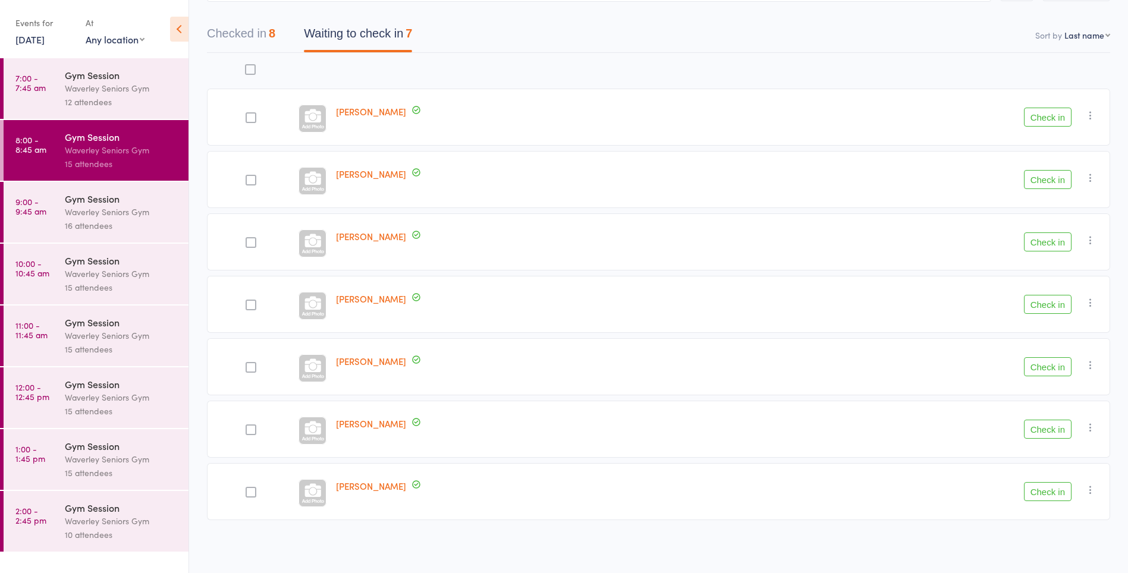
click at [1044, 493] on button "Check in" at bounding box center [1048, 491] width 48 height 19
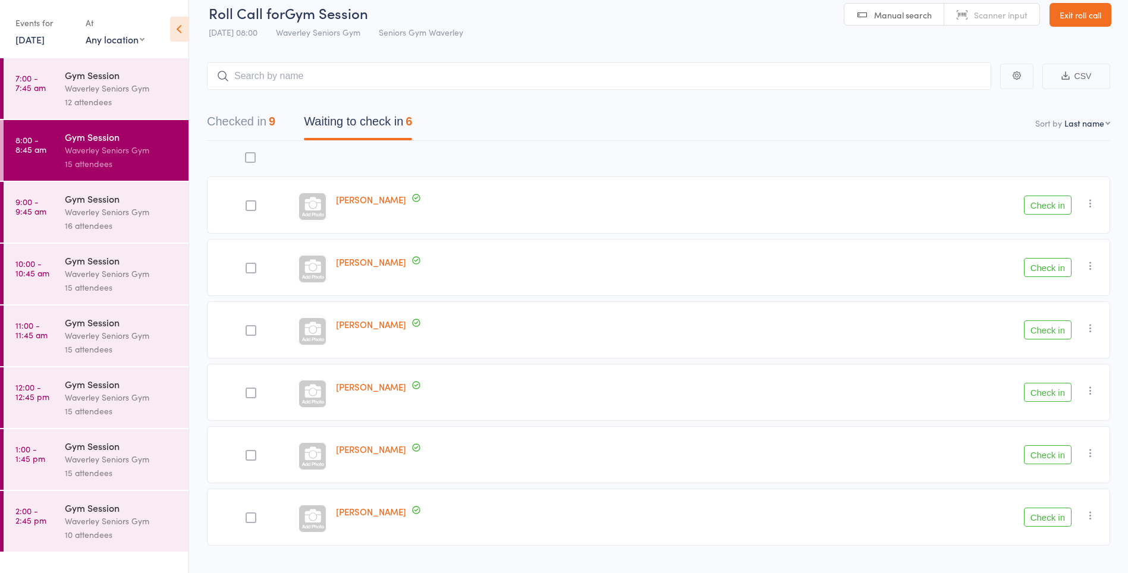
scroll to position [0, 0]
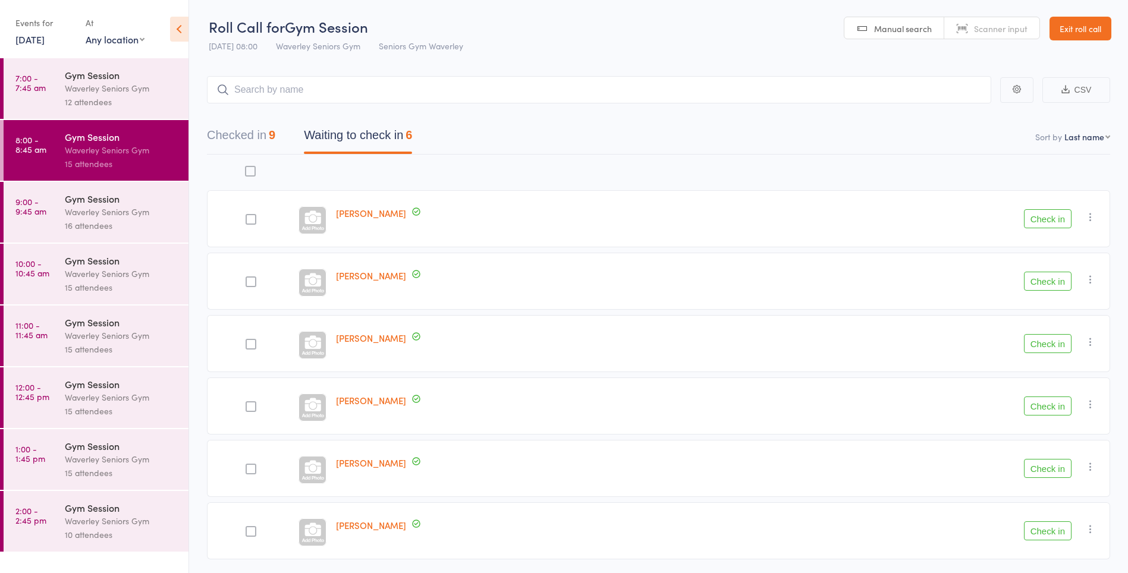
click at [239, 134] on button "Checked in 9" at bounding box center [241, 139] width 68 height 32
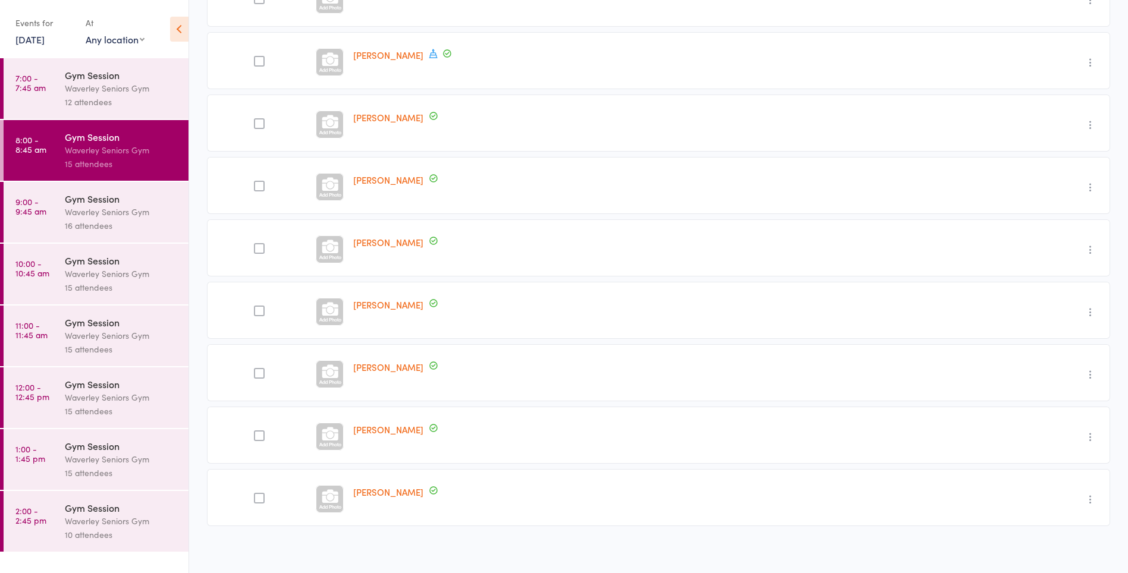
scroll to position [227, 0]
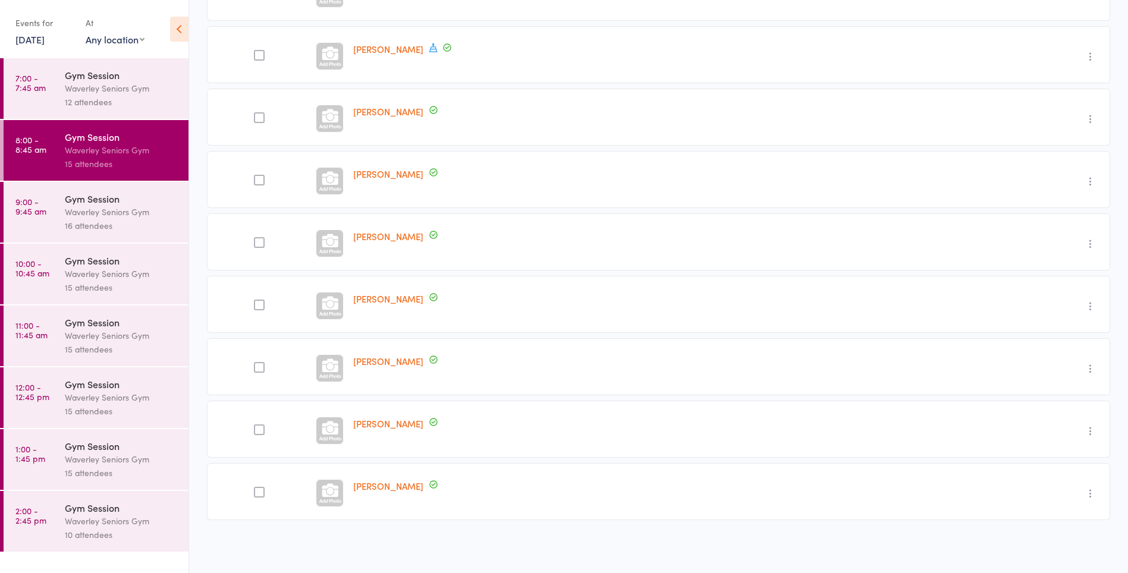
click at [270, 143] on div at bounding box center [259, 117] width 104 height 57
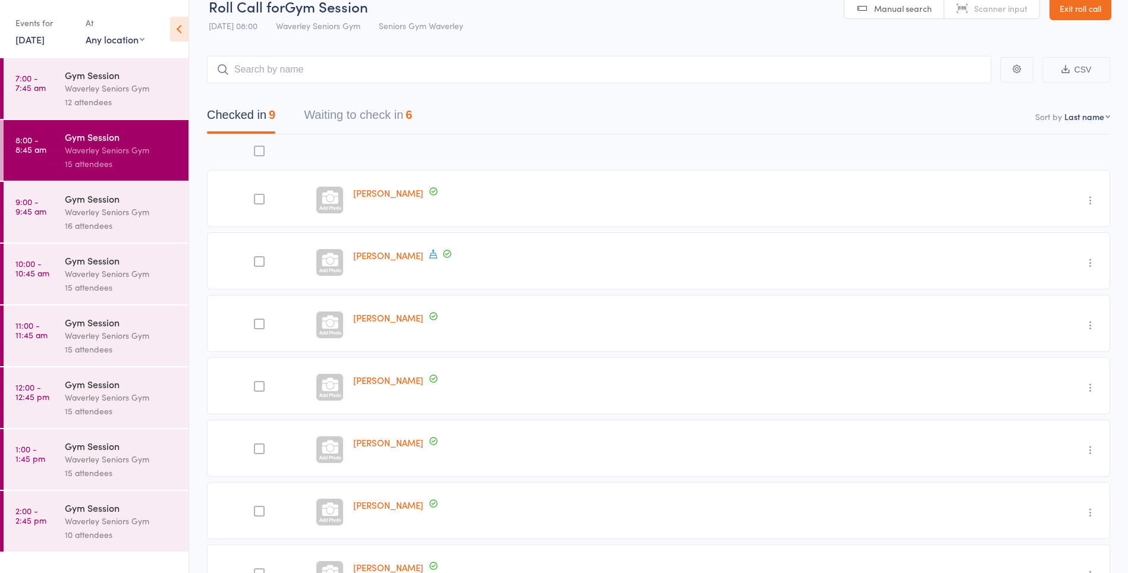
scroll to position [0, 0]
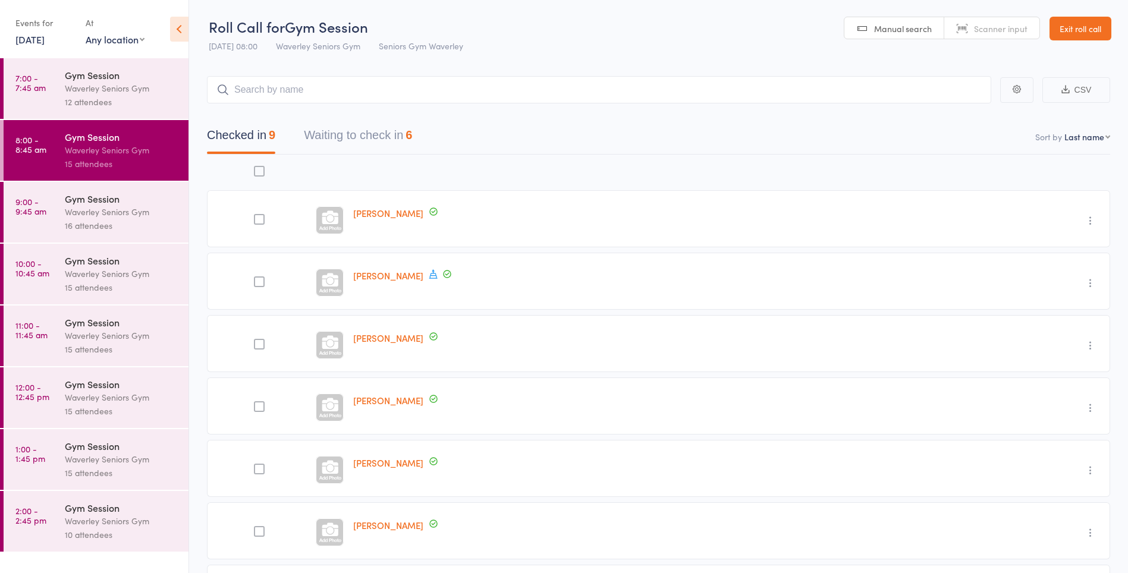
click at [396, 135] on button "Waiting to check in 6" at bounding box center [358, 139] width 108 height 32
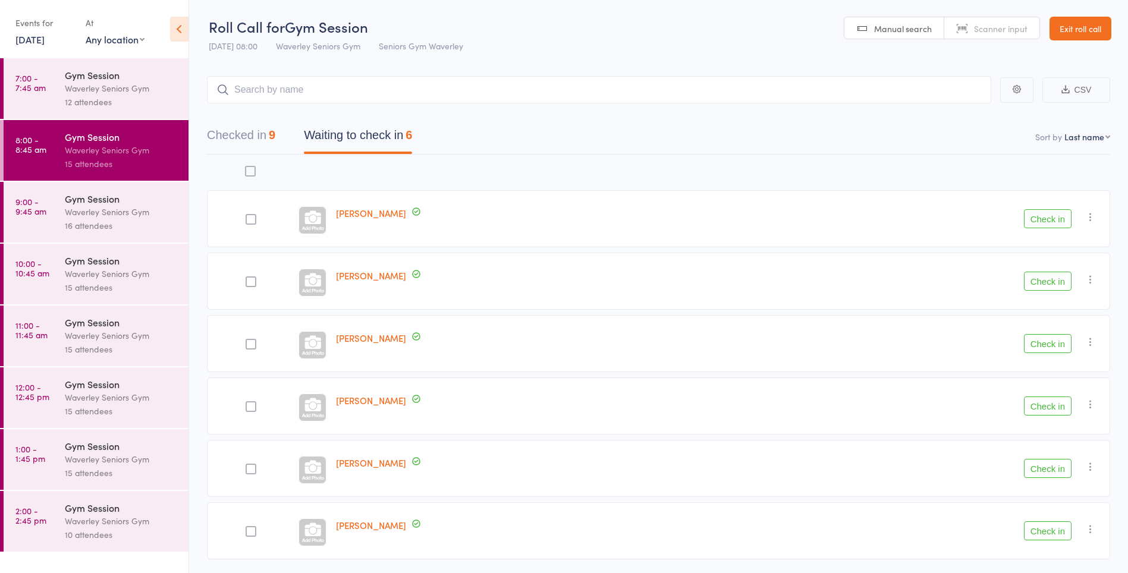
click at [1052, 217] on button "Check in" at bounding box center [1048, 218] width 48 height 19
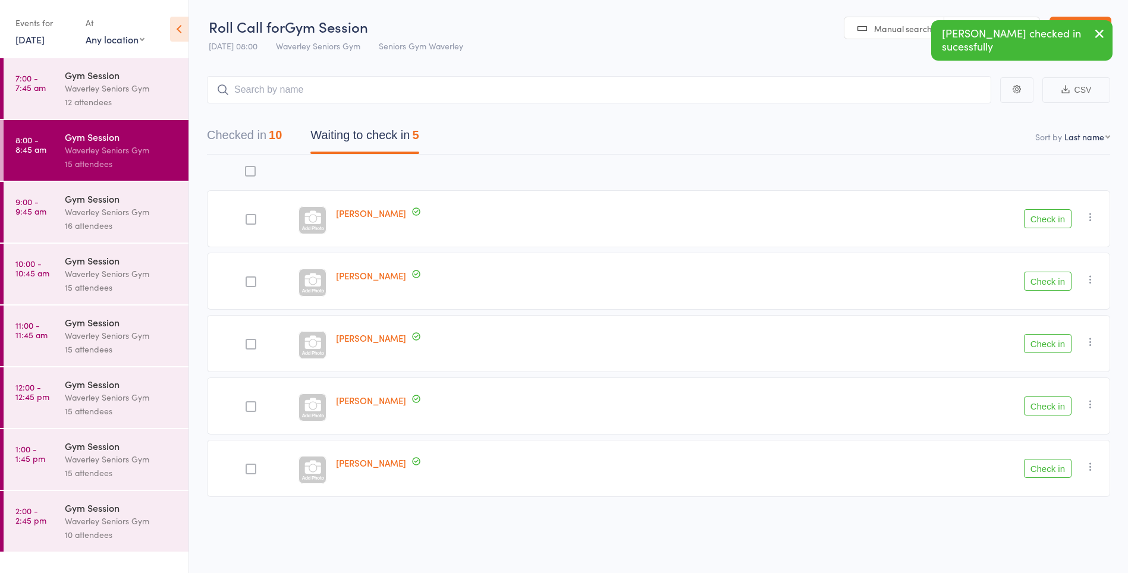
click at [1059, 222] on button "Check in" at bounding box center [1048, 218] width 48 height 19
click at [1062, 218] on button "Check in" at bounding box center [1048, 218] width 48 height 19
click at [1064, 218] on button "Check in" at bounding box center [1048, 218] width 48 height 19
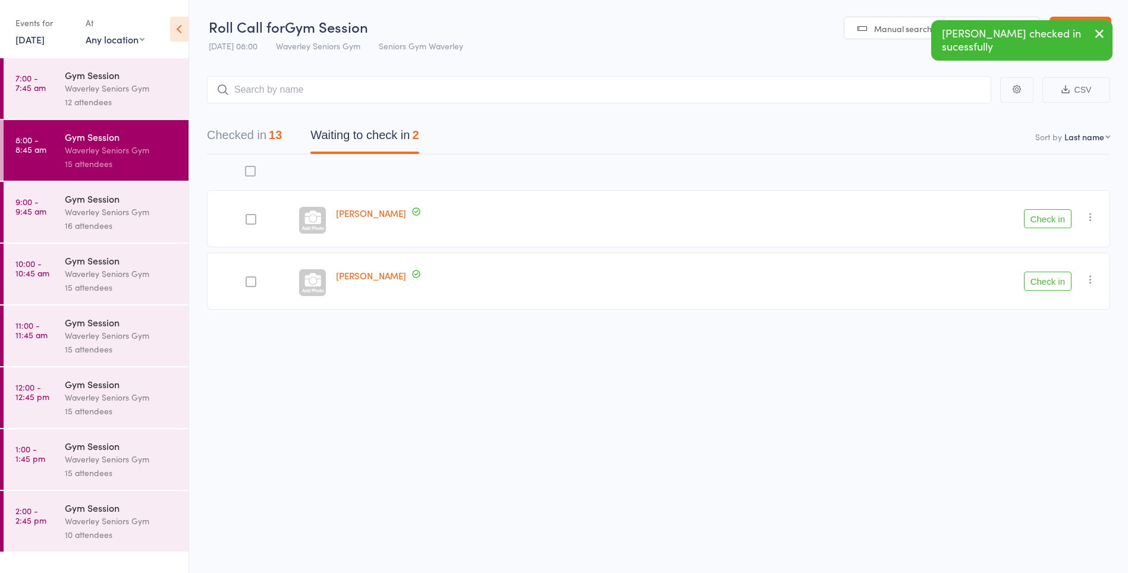
click at [1053, 286] on button "Check in" at bounding box center [1048, 281] width 48 height 19
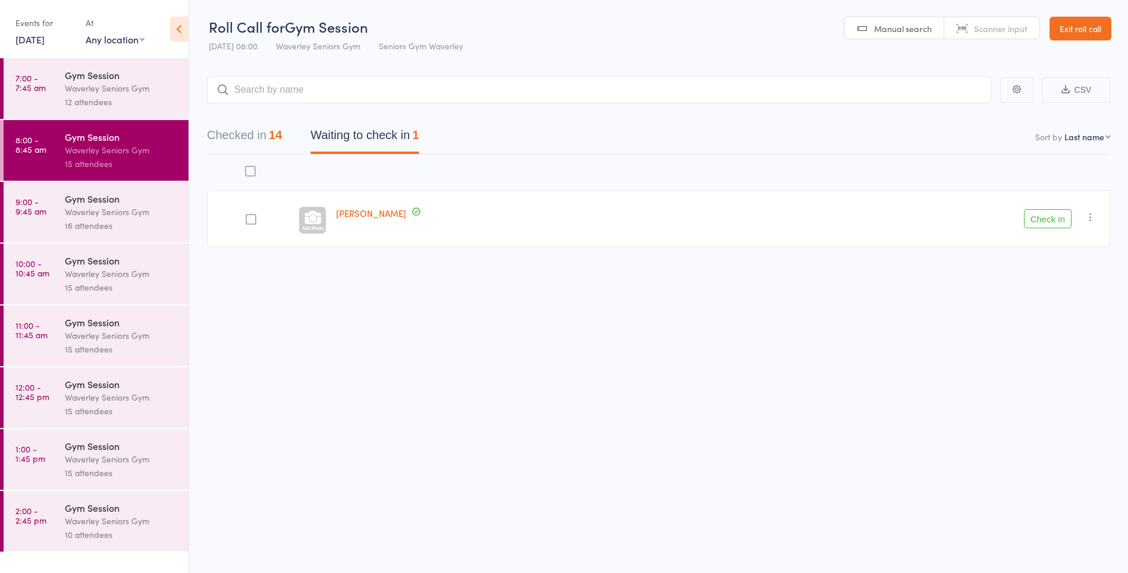
click at [1091, 211] on button "button" at bounding box center [1091, 217] width 14 height 14
click at [1062, 337] on li "Mark absent" at bounding box center [1048, 336] width 98 height 16
click at [127, 221] on div "16 attendees" at bounding box center [122, 226] width 114 height 14
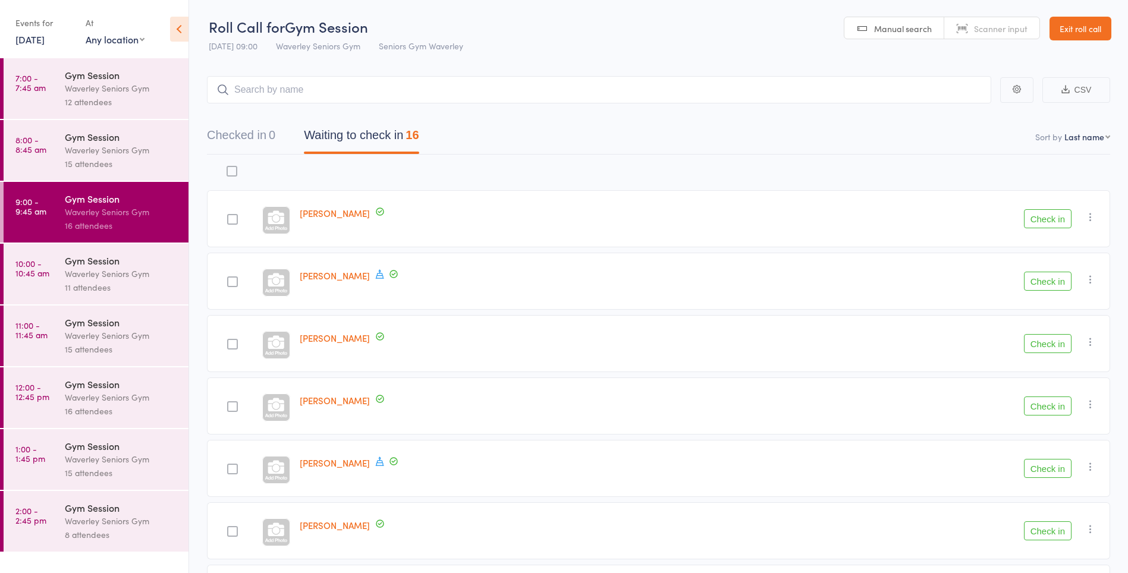
click at [177, 28] on icon at bounding box center [179, 29] width 18 height 25
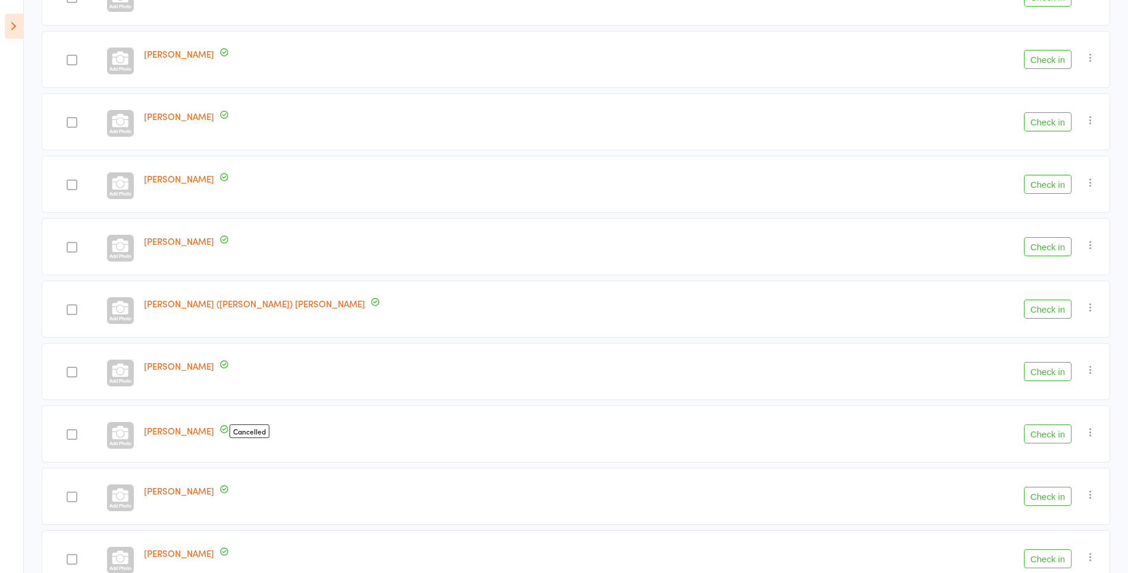
scroll to position [530, 0]
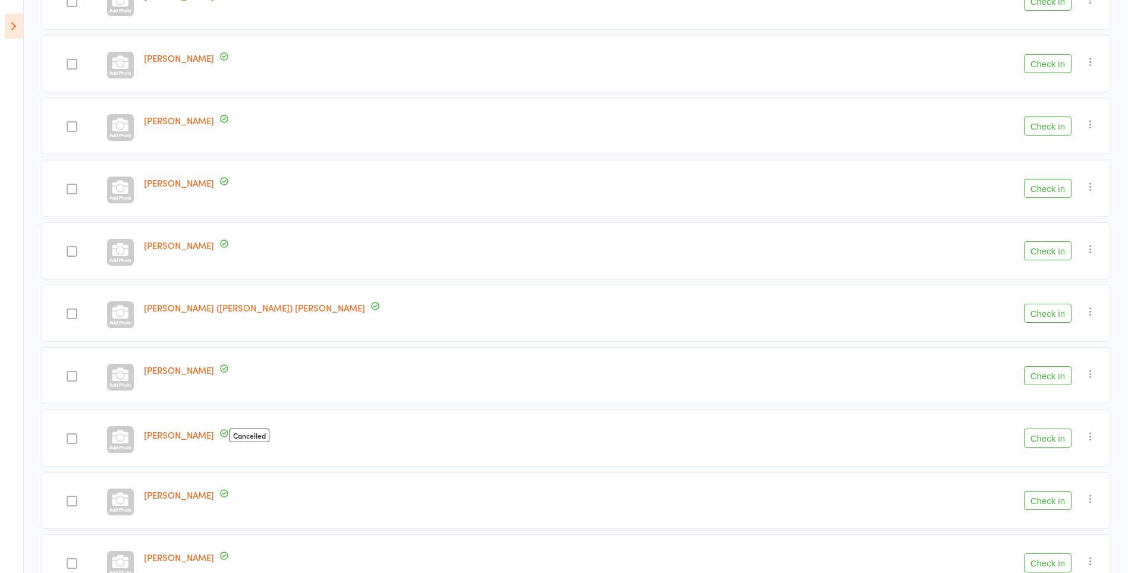
click at [1051, 185] on button "Check in" at bounding box center [1048, 188] width 48 height 19
click at [1062, 255] on button "Check in" at bounding box center [1048, 251] width 48 height 19
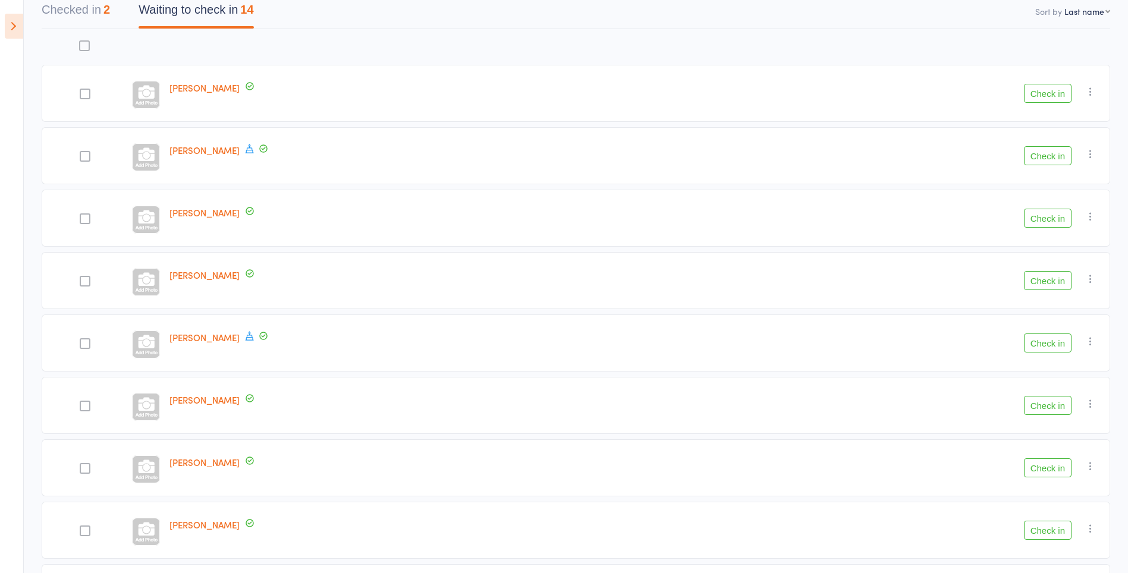
scroll to position [0, 0]
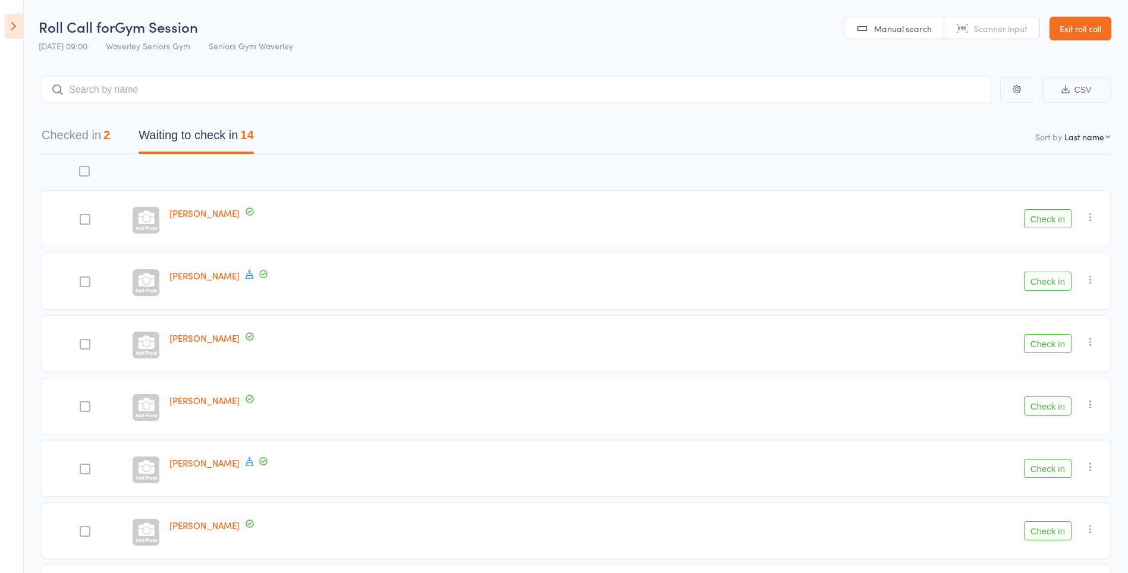
click at [1051, 222] on button "Check in" at bounding box center [1048, 218] width 48 height 19
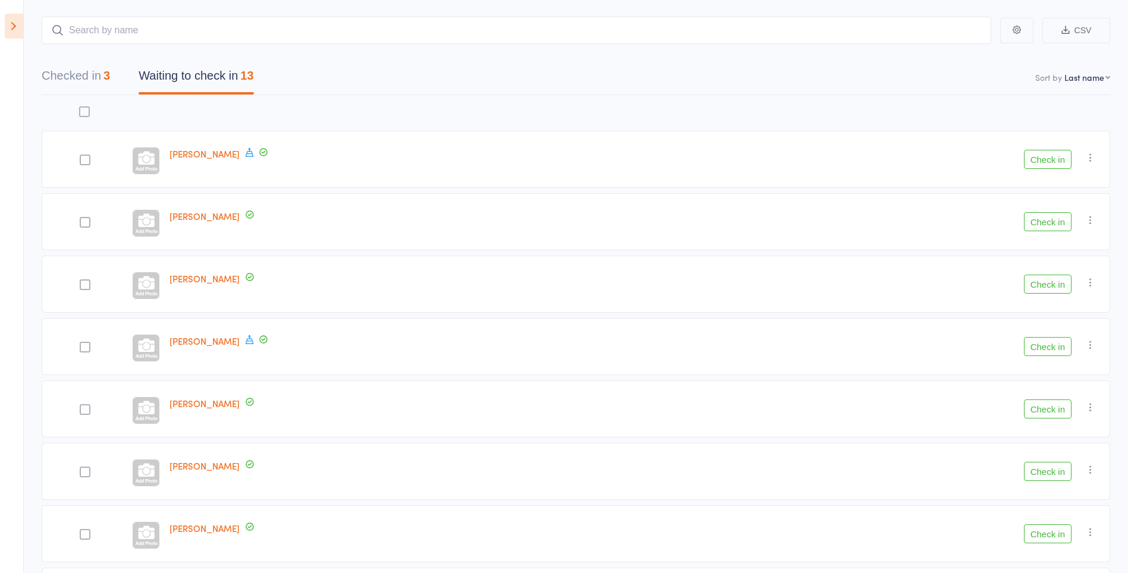
scroll to position [62, 0]
click at [11, 35] on icon at bounding box center [14, 26] width 18 height 25
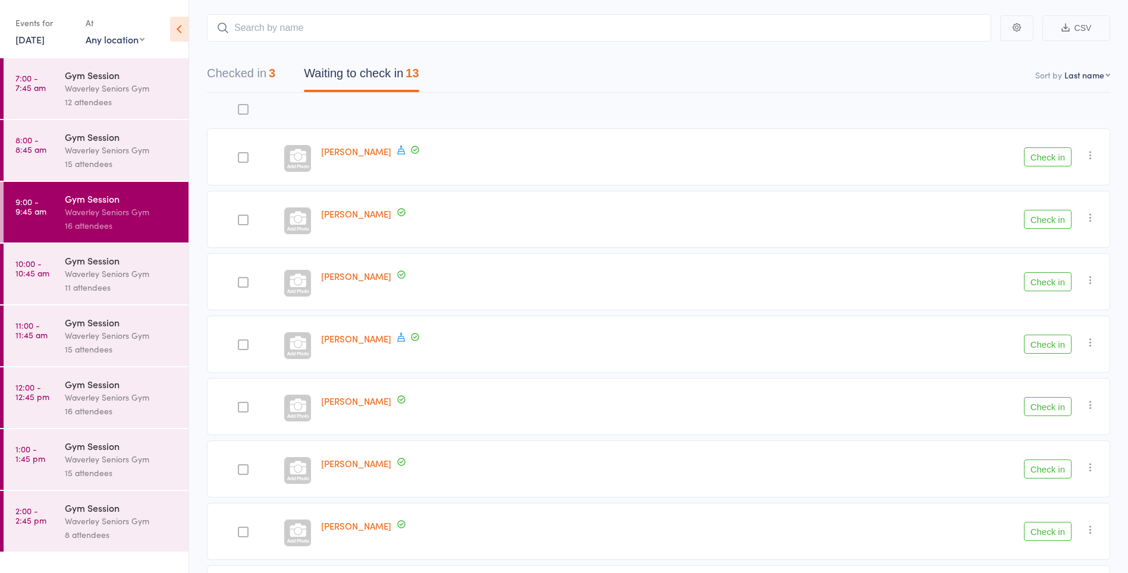
click at [397, 337] on icon at bounding box center [401, 337] width 11 height 11
click at [396, 337] on icon at bounding box center [401, 337] width 11 height 11
click at [548, 337] on div "David Hoenig Member has a birthday this week: August 13th" at bounding box center [555, 344] width 478 height 57
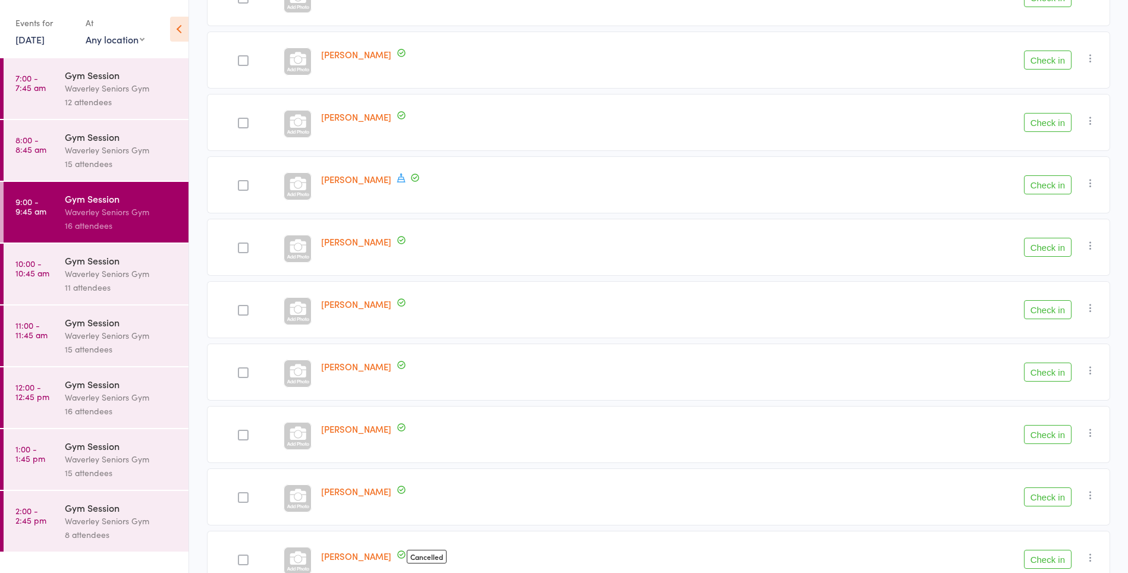
scroll to position [227, 0]
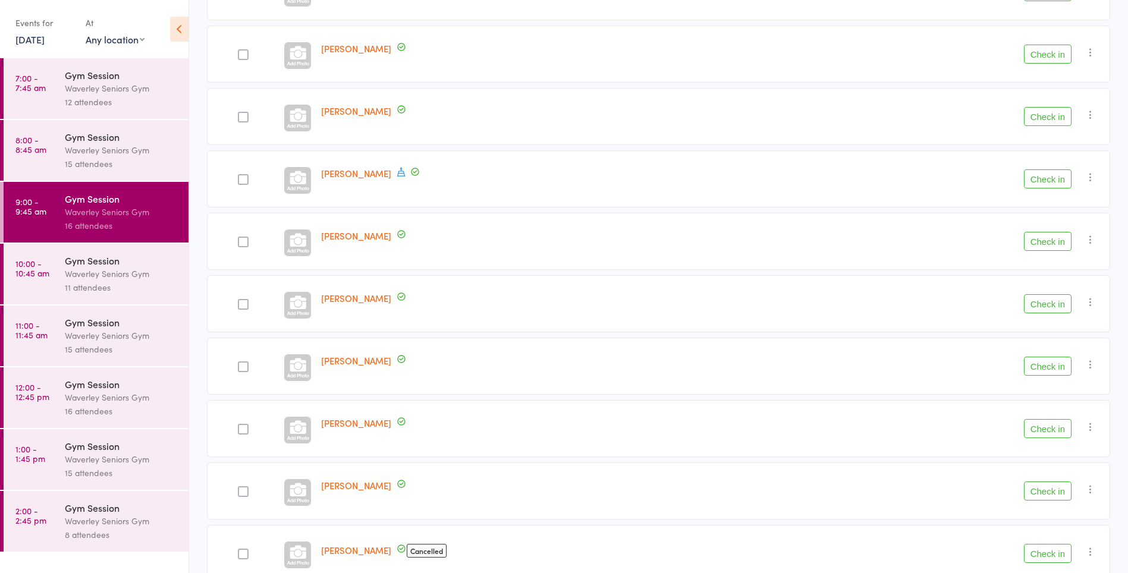
click at [1048, 431] on button "Check in" at bounding box center [1048, 428] width 48 height 19
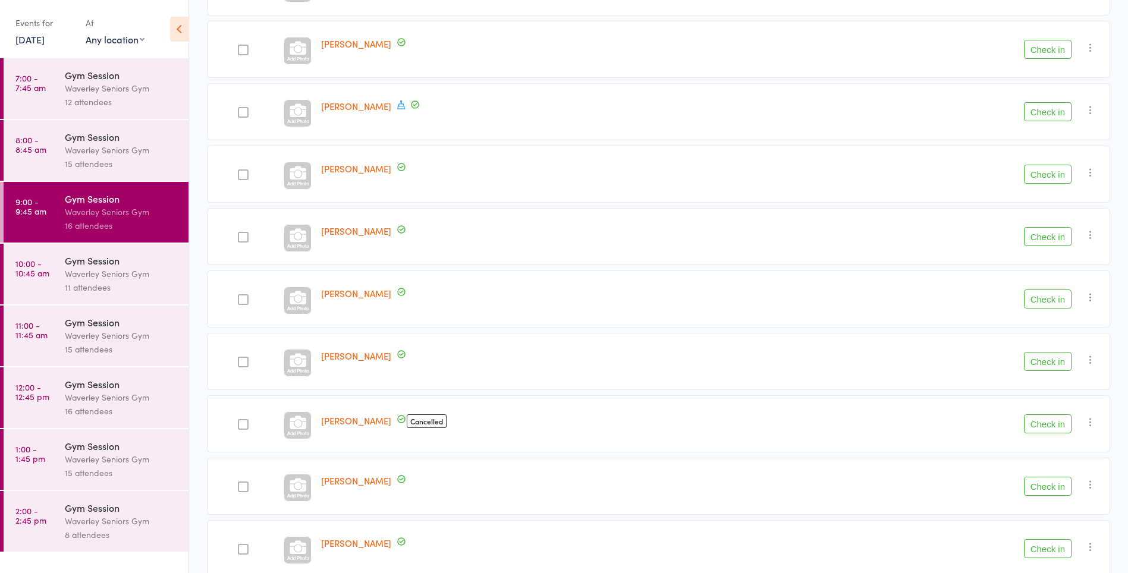
scroll to position [414, 0]
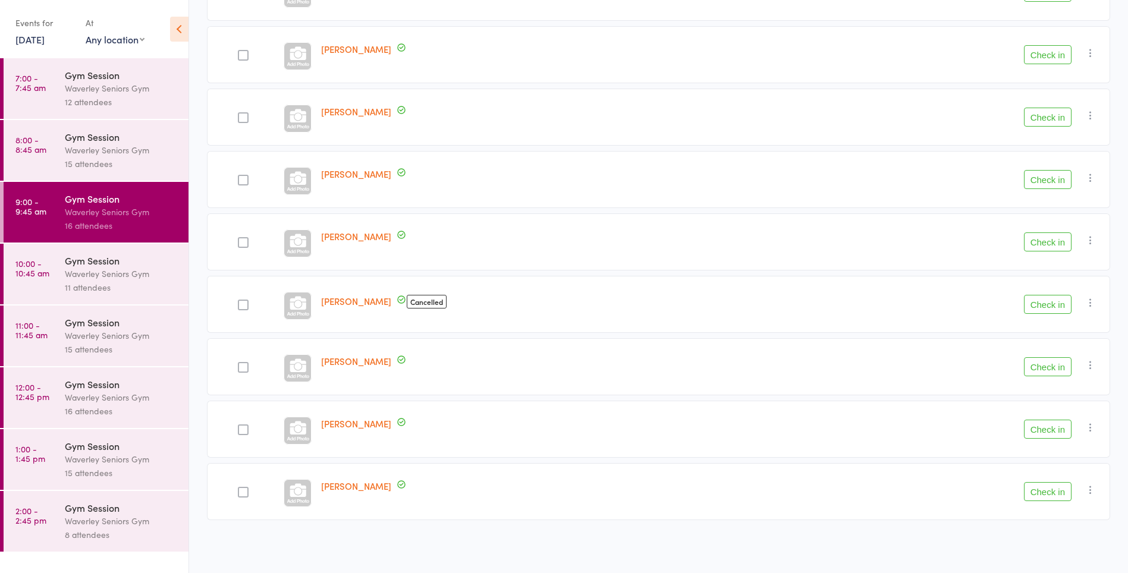
click at [1046, 493] on button "Check in" at bounding box center [1048, 491] width 48 height 19
click at [1046, 244] on button "Check in" at bounding box center [1048, 242] width 48 height 19
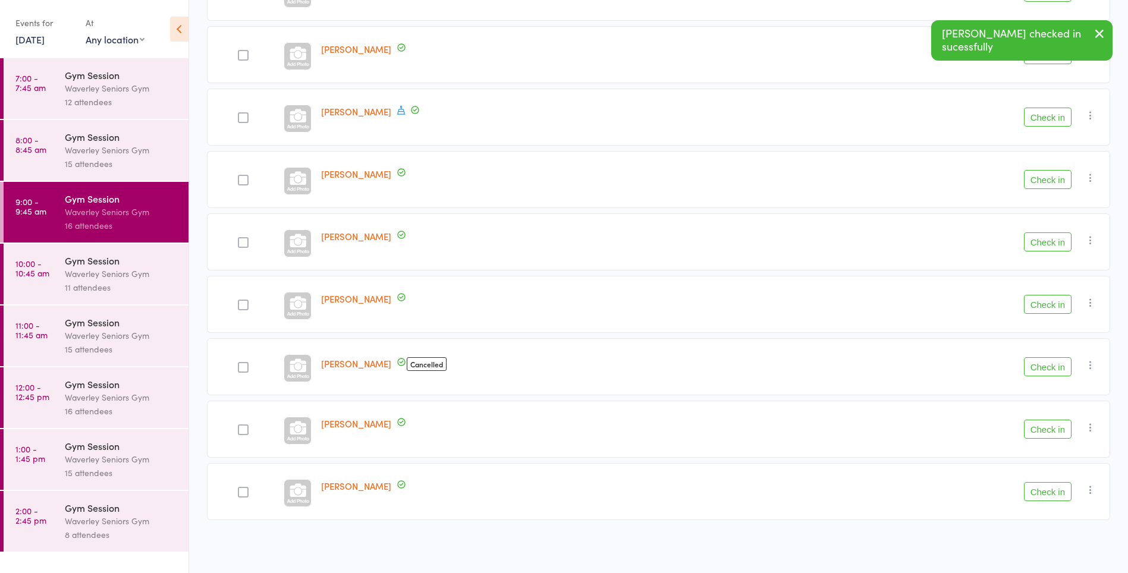
scroll to position [289, 0]
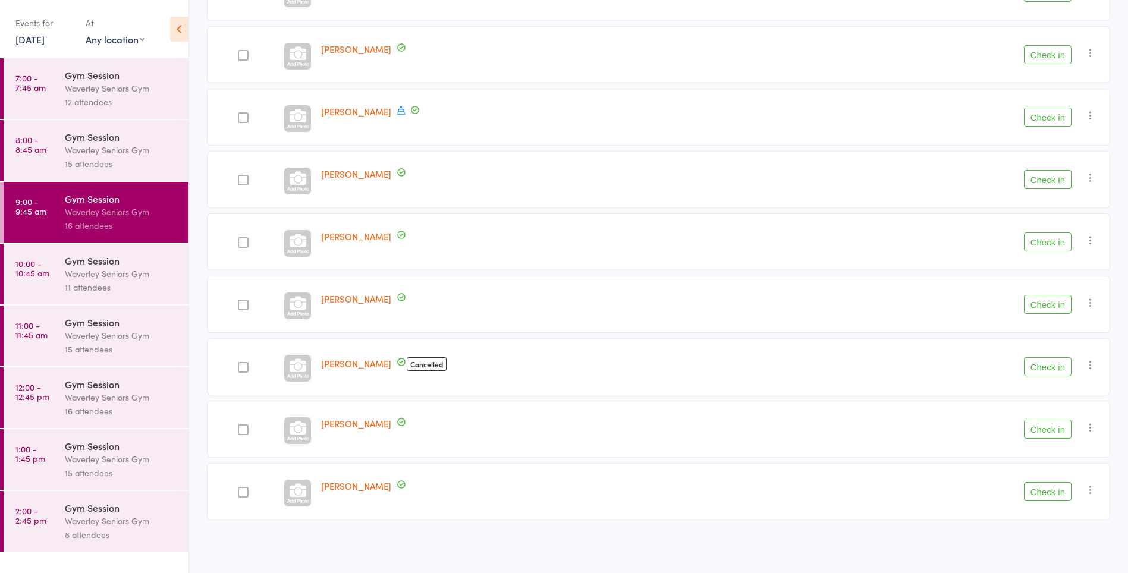
click at [1092, 367] on icon "button" at bounding box center [1091, 365] width 12 height 12
click at [1044, 469] on li "Remove" at bounding box center [1048, 468] width 98 height 16
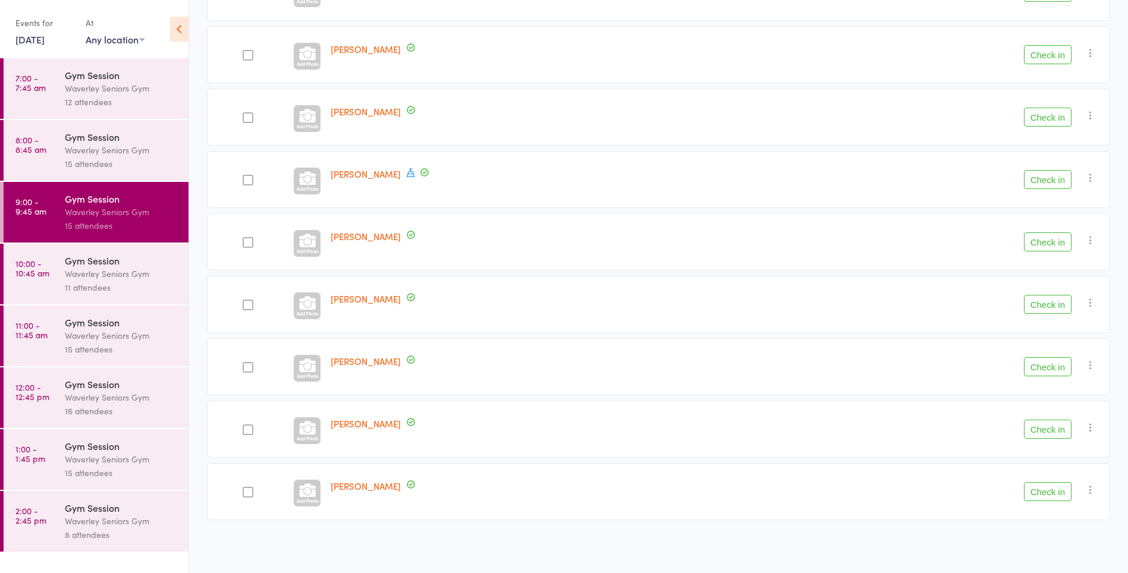
scroll to position [227, 0]
click at [1052, 369] on button "Check in" at bounding box center [1048, 367] width 48 height 19
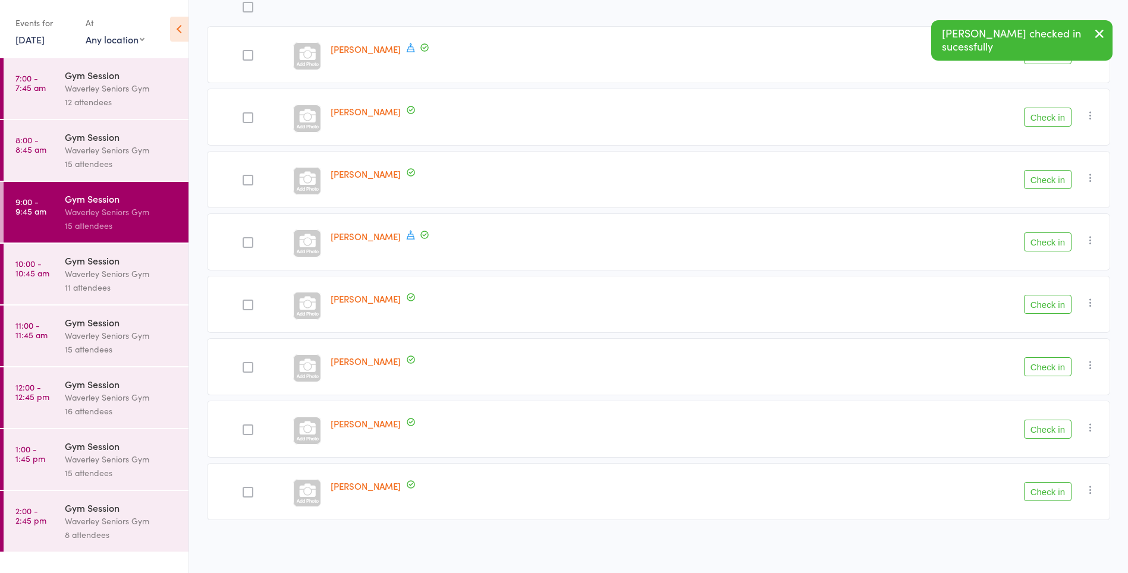
scroll to position [164, 0]
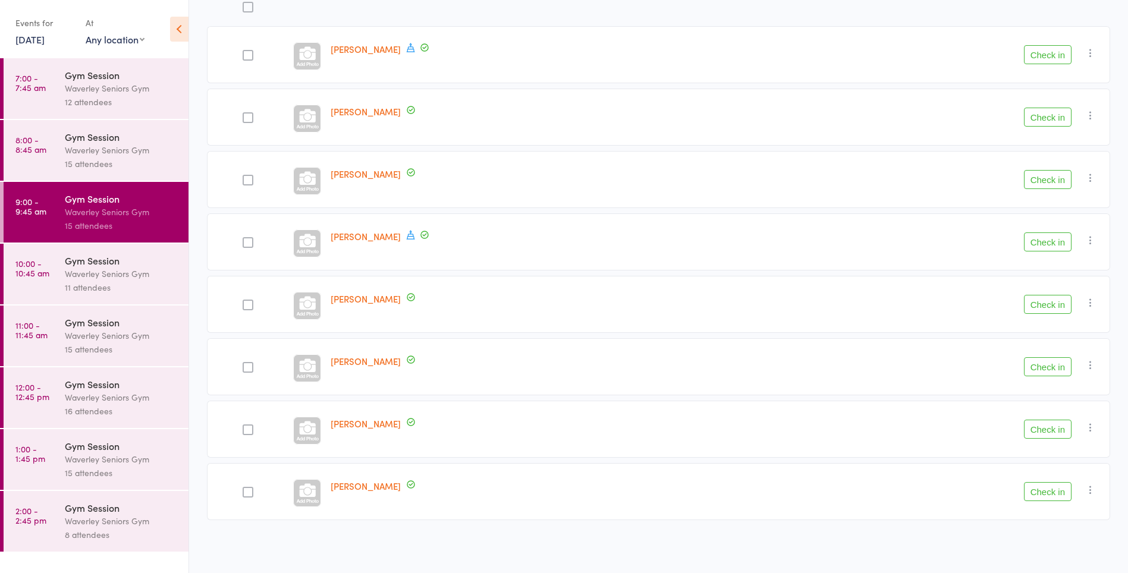
click at [1054, 181] on button "Check in" at bounding box center [1048, 179] width 48 height 19
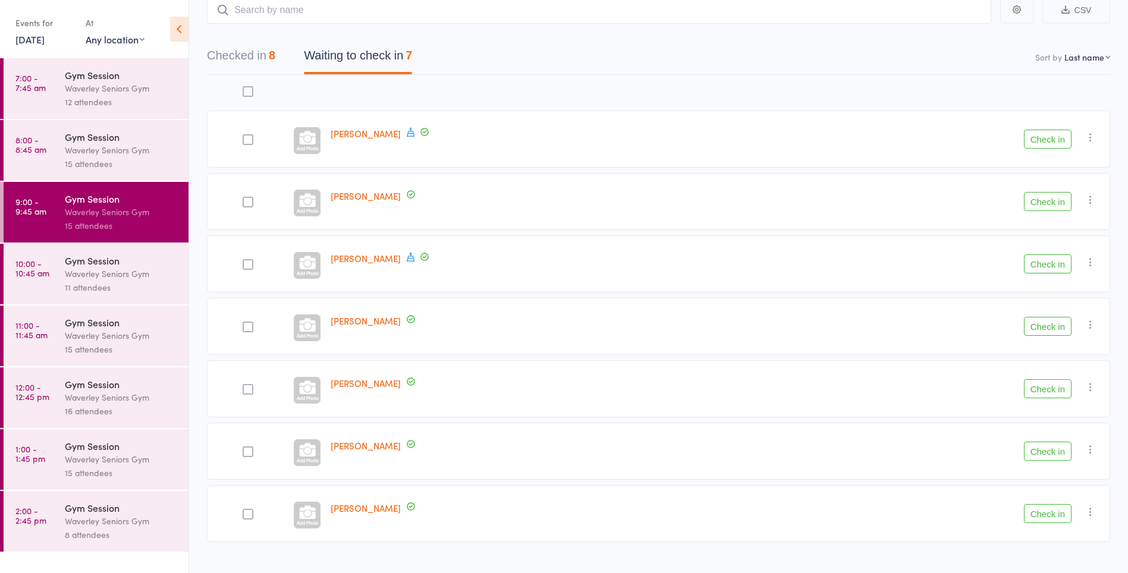
scroll to position [80, 0]
click at [1048, 265] on button "Check in" at bounding box center [1048, 263] width 48 height 19
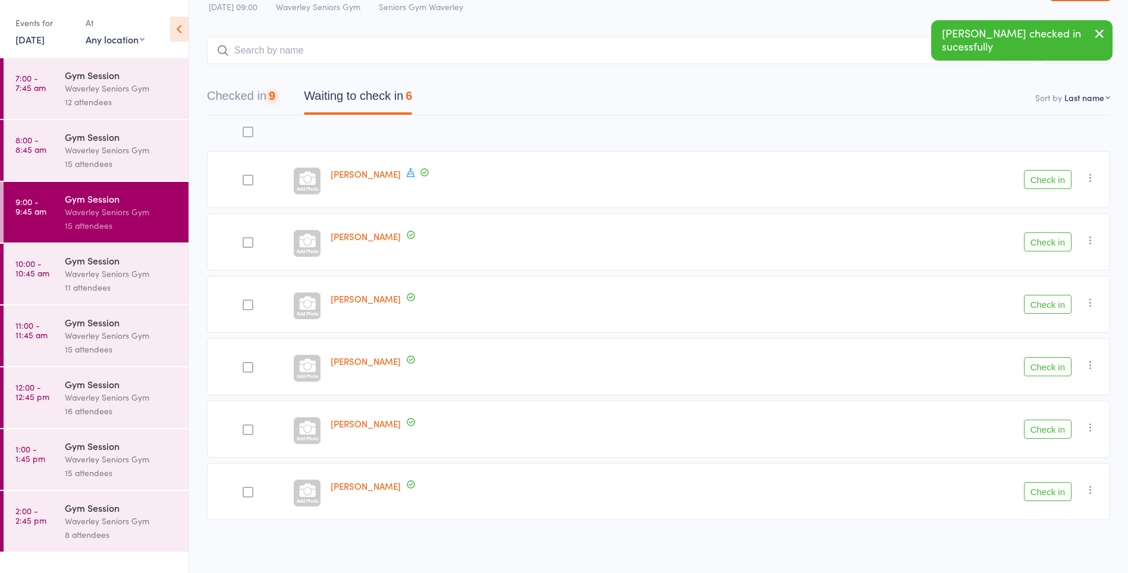
scroll to position [39, 0]
click at [1046, 307] on button "Check in" at bounding box center [1048, 304] width 48 height 19
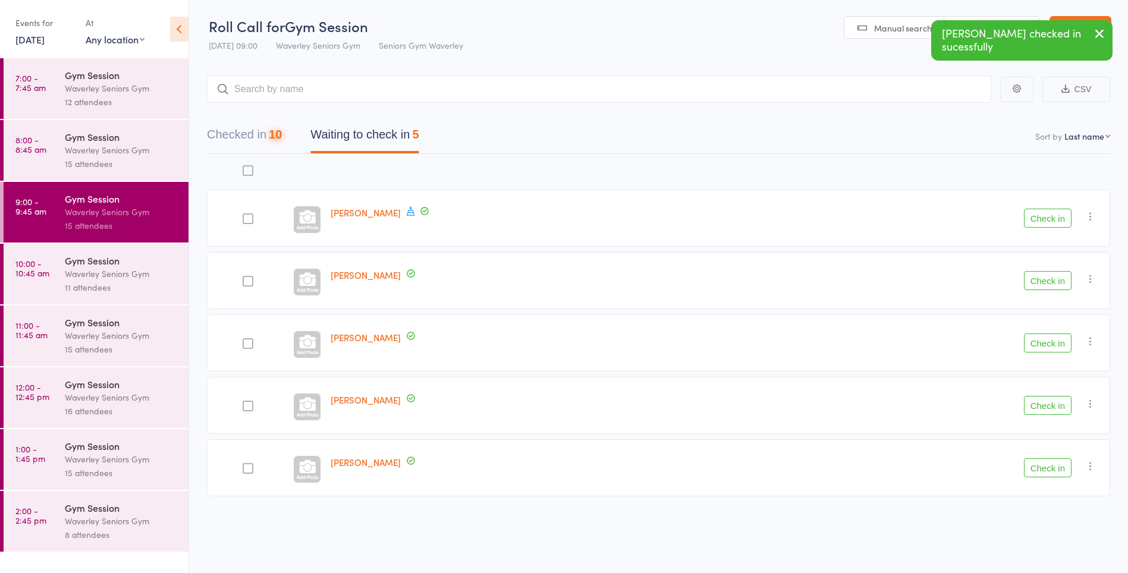
scroll to position [1, 0]
click at [1046, 348] on button "Check in" at bounding box center [1048, 343] width 48 height 19
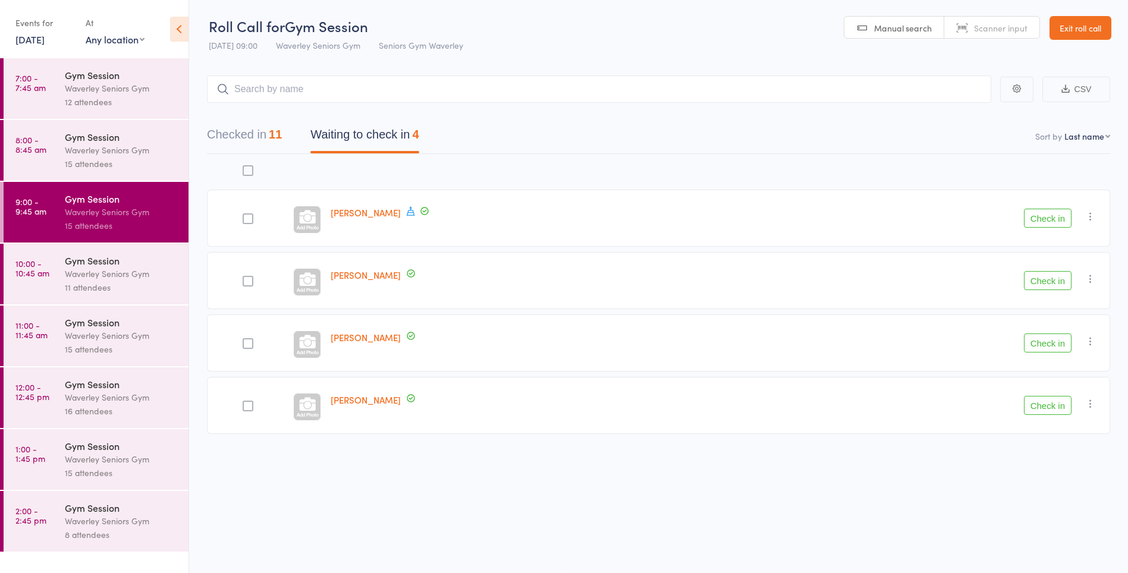
click at [1049, 216] on button "Check in" at bounding box center [1048, 218] width 48 height 19
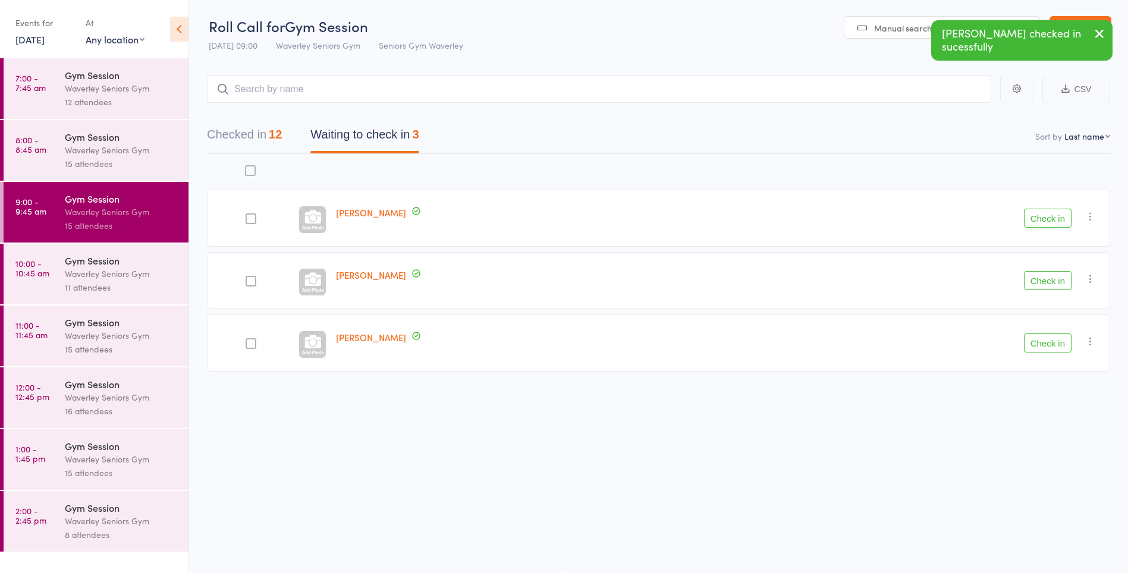
click at [1039, 220] on button "Check in" at bounding box center [1048, 218] width 48 height 19
click at [691, 87] on input "search" at bounding box center [599, 89] width 785 height 27
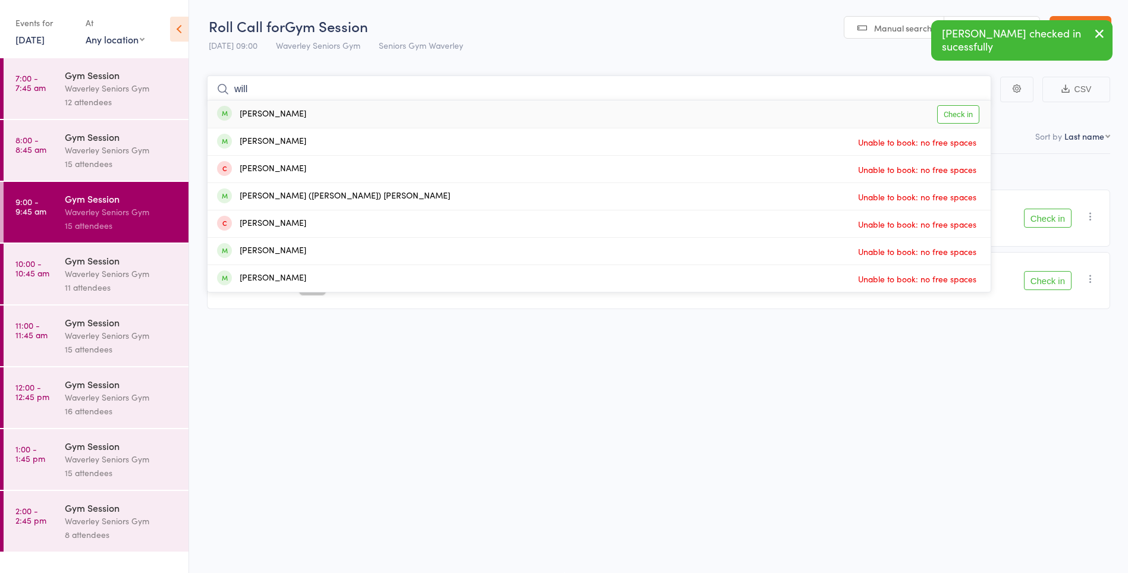
type input "will"
click at [952, 114] on link "Check in" at bounding box center [959, 114] width 42 height 18
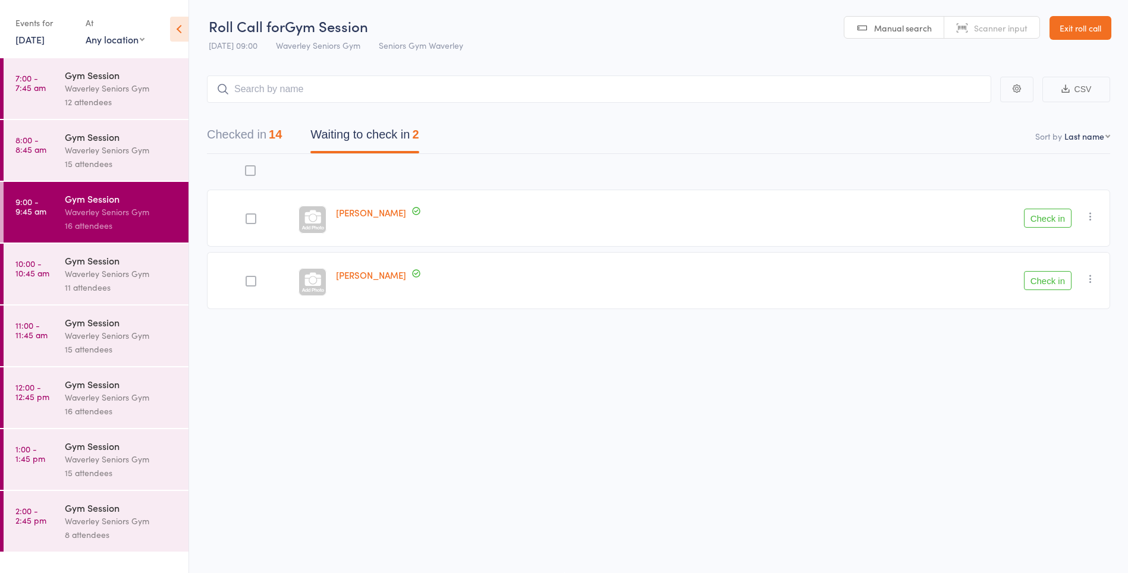
click at [1046, 280] on button "Check in" at bounding box center [1048, 280] width 48 height 19
click at [1089, 212] on icon "button" at bounding box center [1091, 217] width 12 height 12
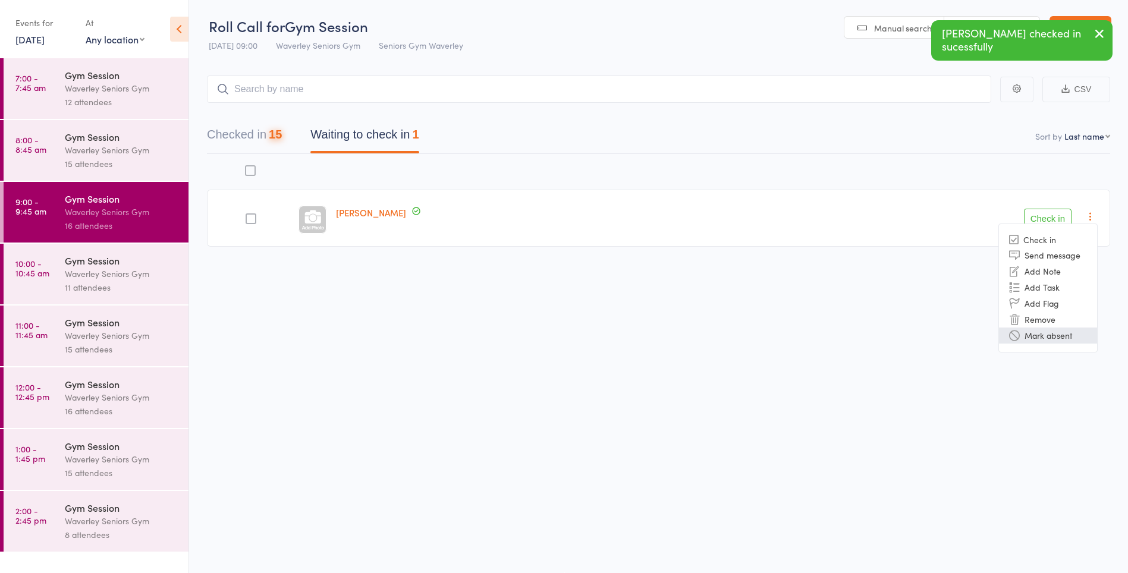
click at [1059, 336] on li "Mark absent" at bounding box center [1048, 336] width 98 height 16
click at [493, 87] on input "search" at bounding box center [599, 89] width 785 height 27
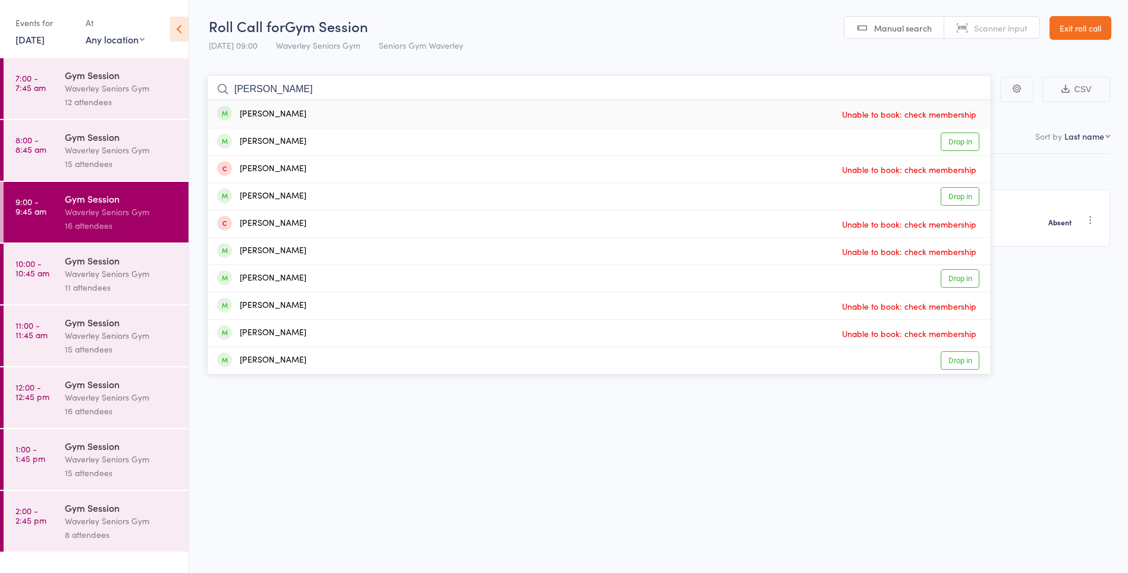
type input "jenny"
click at [970, 142] on link "Drop in" at bounding box center [960, 142] width 39 height 18
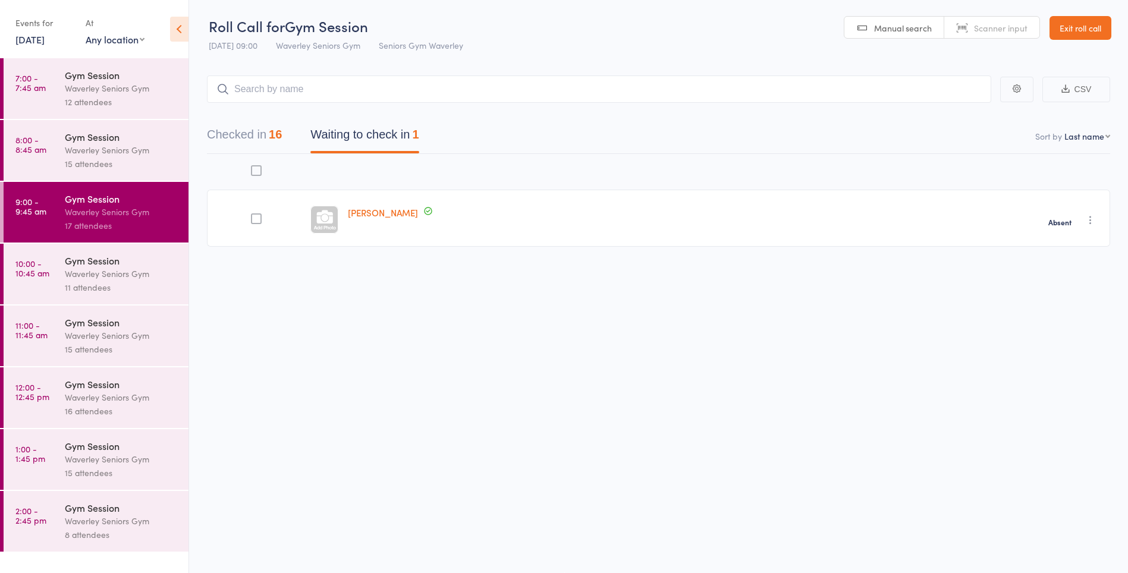
click at [15, 271] on link "10:00 - 10:45 am Gym Session Waverley Seniors Gym 11 attendees" at bounding box center [96, 274] width 185 height 61
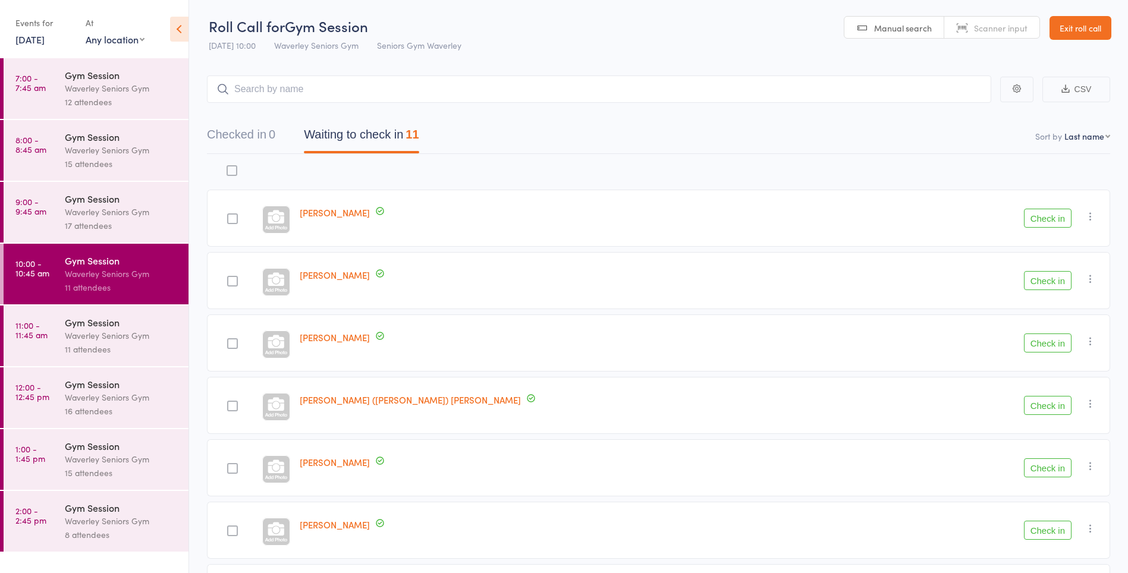
click at [1049, 344] on button "Check in" at bounding box center [1048, 343] width 48 height 19
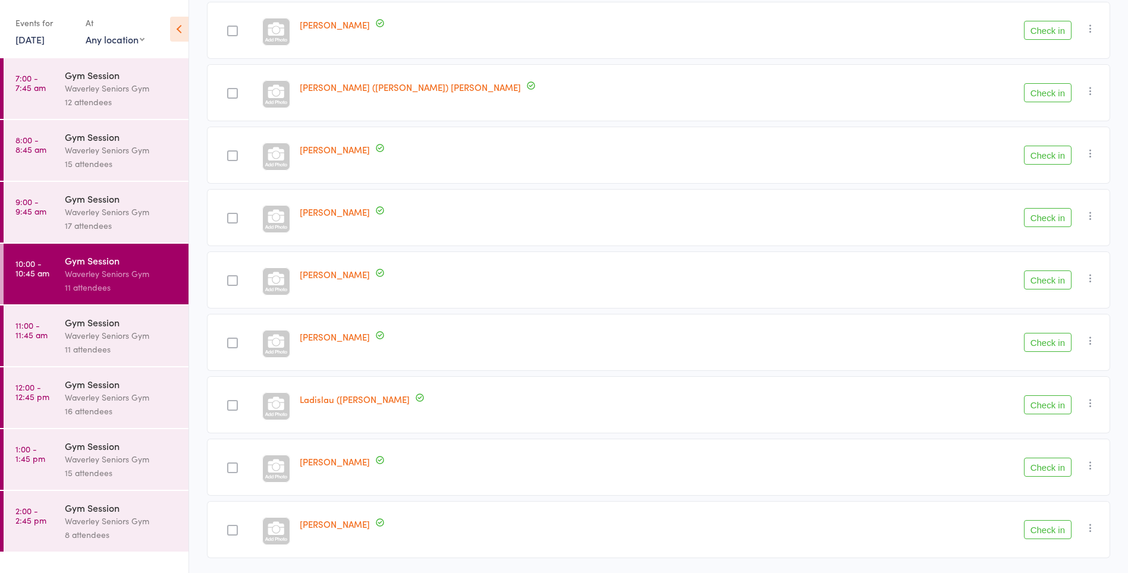
scroll to position [289, 0]
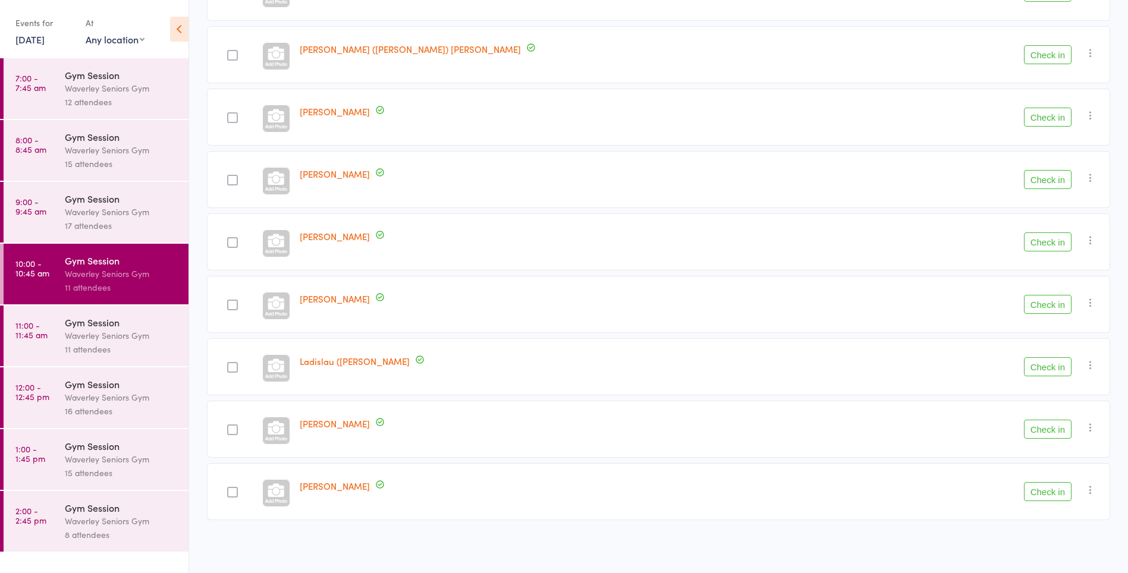
click at [1042, 425] on button "Check in" at bounding box center [1048, 429] width 48 height 19
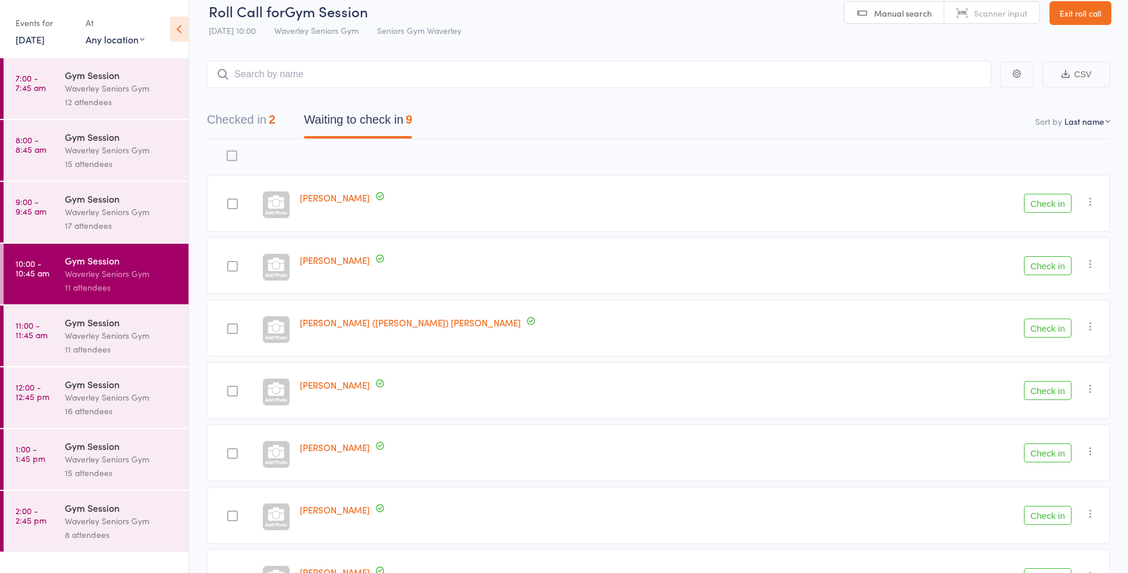
scroll to position [13, 0]
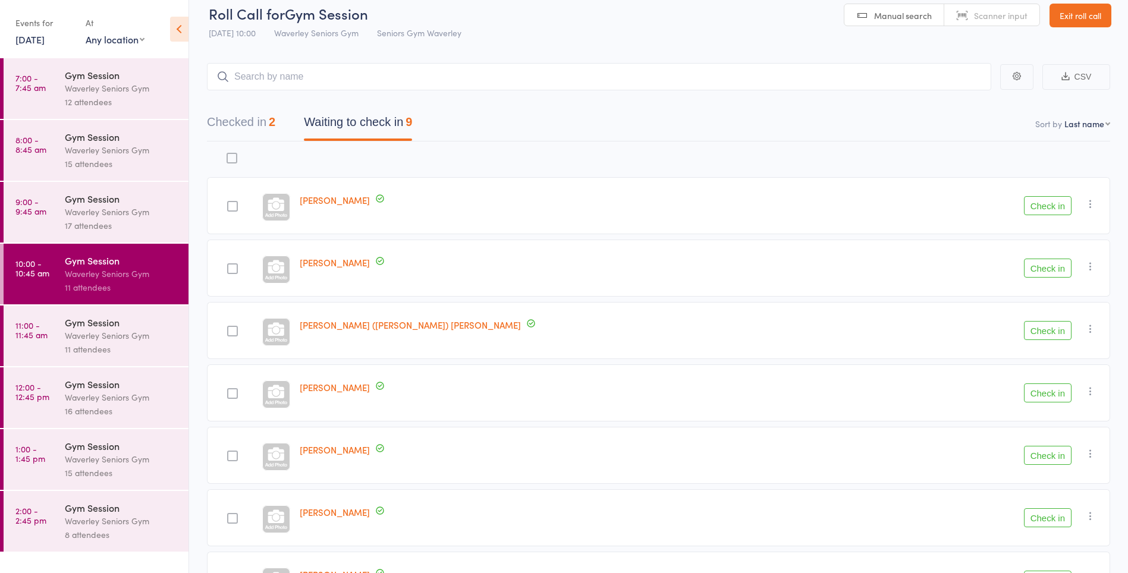
click at [1063, 210] on button "Check in" at bounding box center [1048, 205] width 48 height 19
click at [1053, 519] on button "Check in" at bounding box center [1048, 518] width 48 height 19
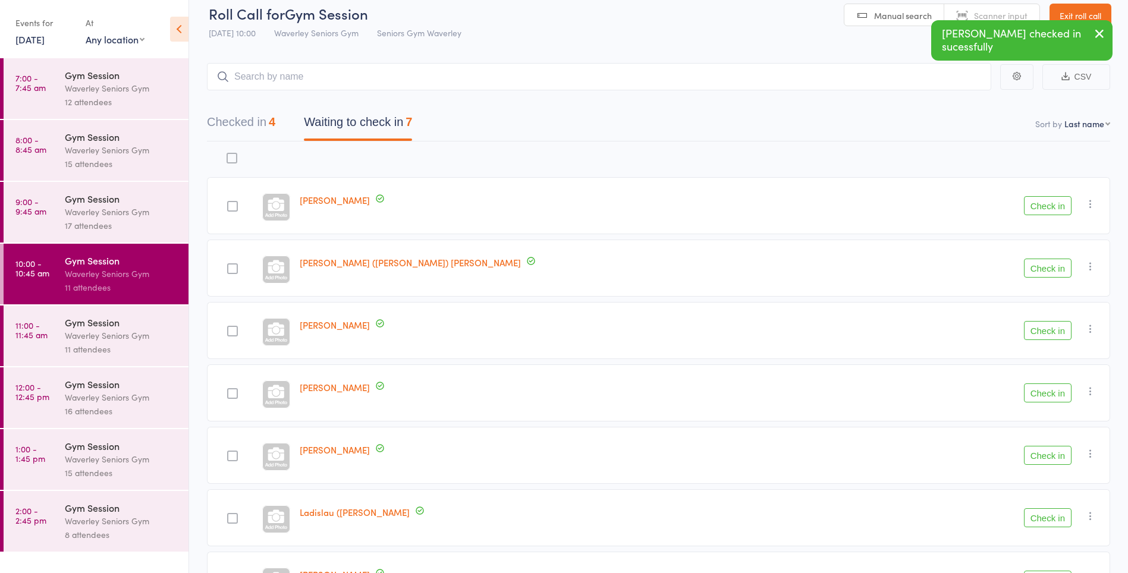
click at [1051, 519] on button "Check in" at bounding box center [1048, 518] width 48 height 19
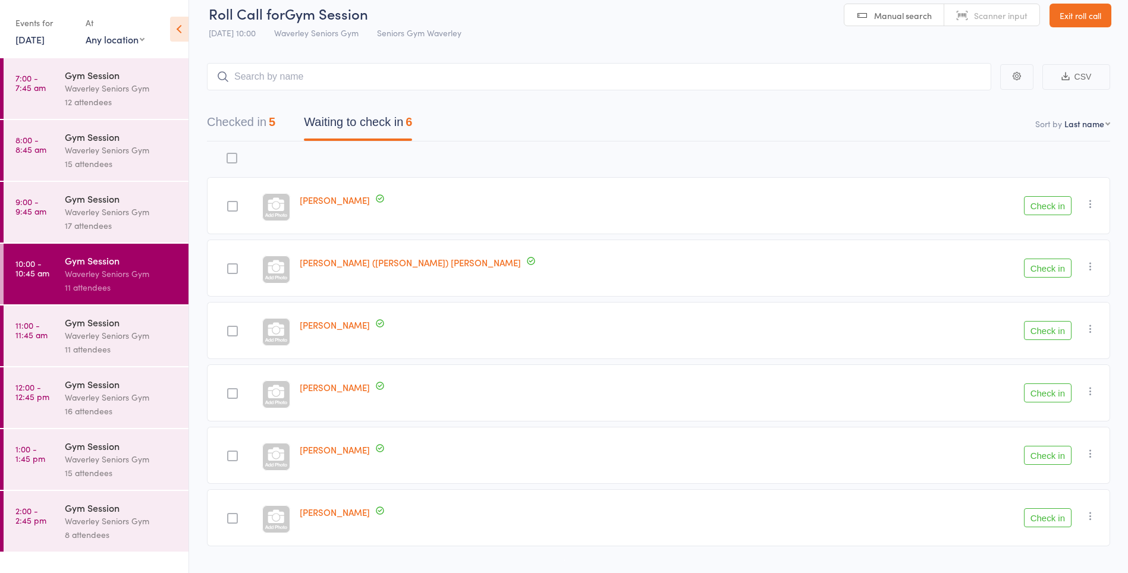
click at [1046, 207] on button "Check in" at bounding box center [1048, 205] width 48 height 19
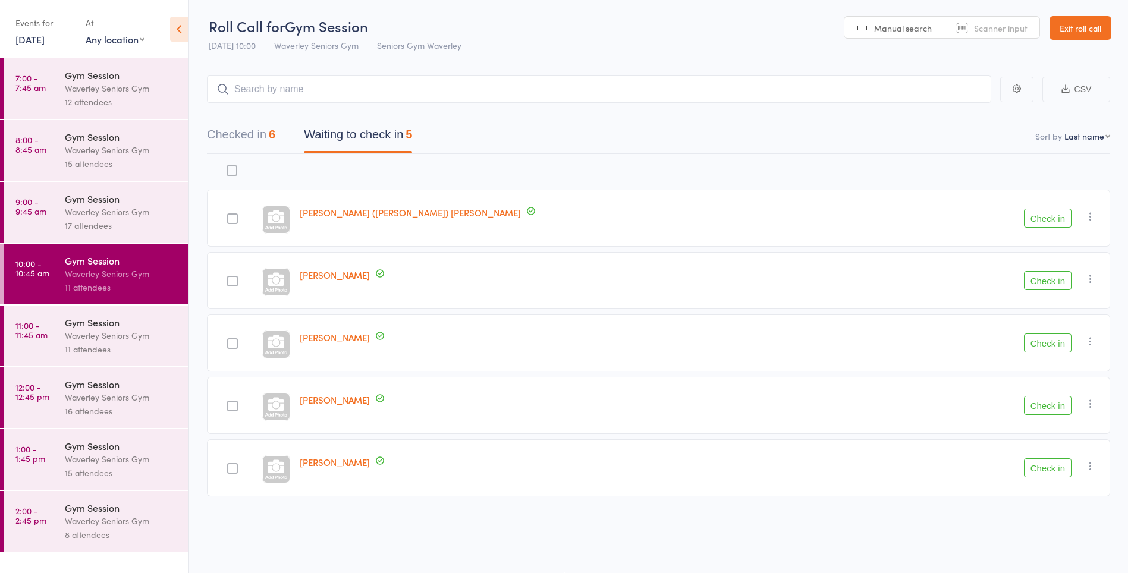
click at [1045, 278] on button "Check in" at bounding box center [1048, 280] width 48 height 19
click at [40, 324] on time "11:00 - 11:45 am" at bounding box center [31, 330] width 32 height 19
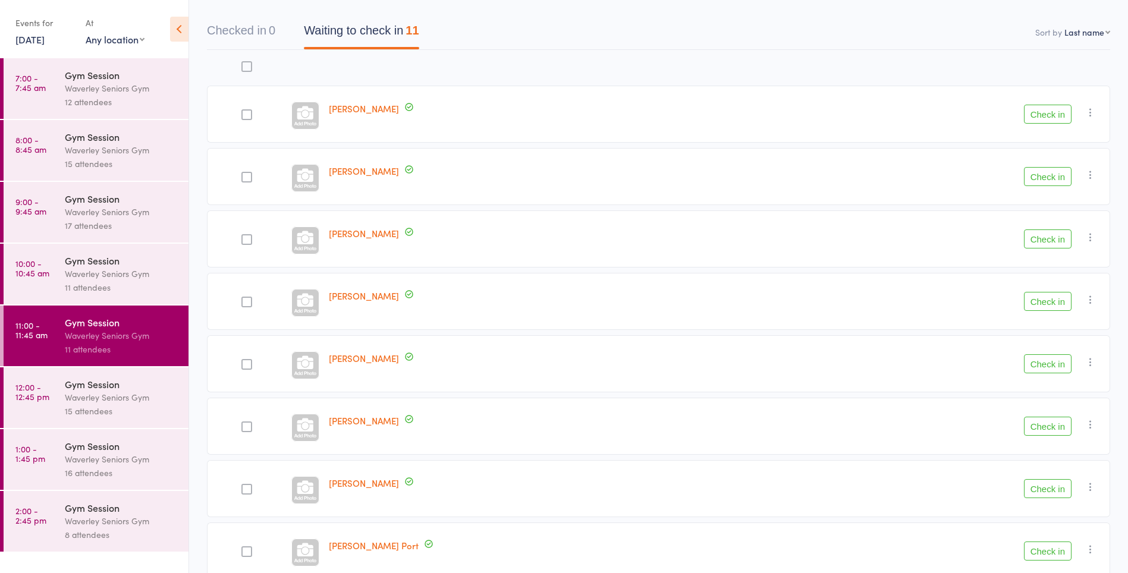
scroll to position [103, 0]
click at [14, 278] on link "10:00 - 10:45 am Gym Session Waverley Seniors Gym 11 attendees" at bounding box center [96, 274] width 185 height 61
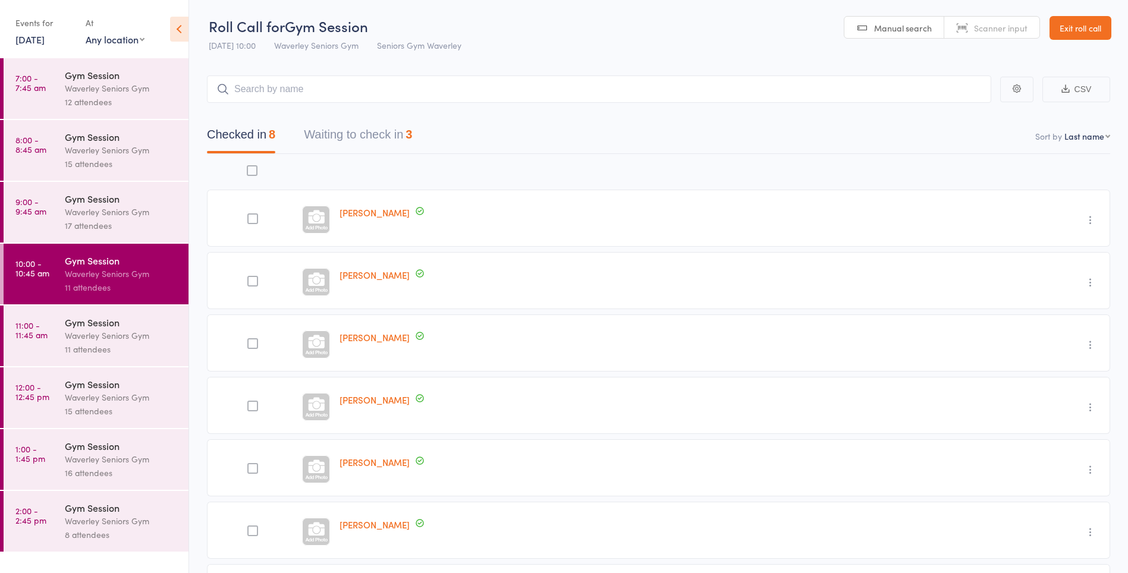
click at [385, 133] on button "Waiting to check in 3" at bounding box center [358, 138] width 108 height 32
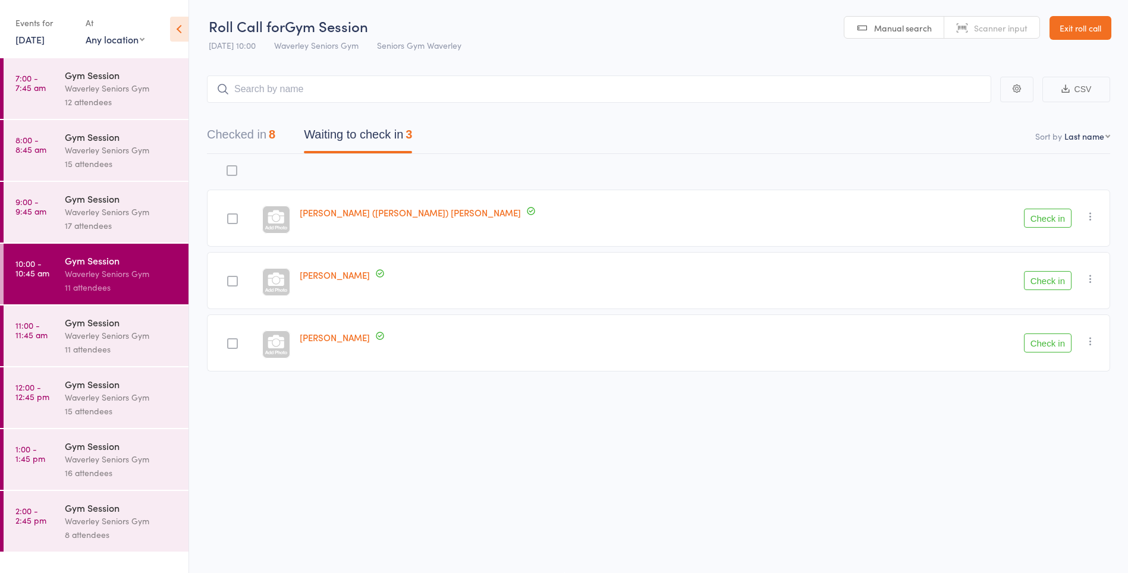
click at [1046, 284] on button "Check in" at bounding box center [1048, 280] width 48 height 19
click at [10, 342] on link "11:00 - 11:45 am Gym Session Waverley Seniors Gym 11 attendees" at bounding box center [96, 336] width 185 height 61
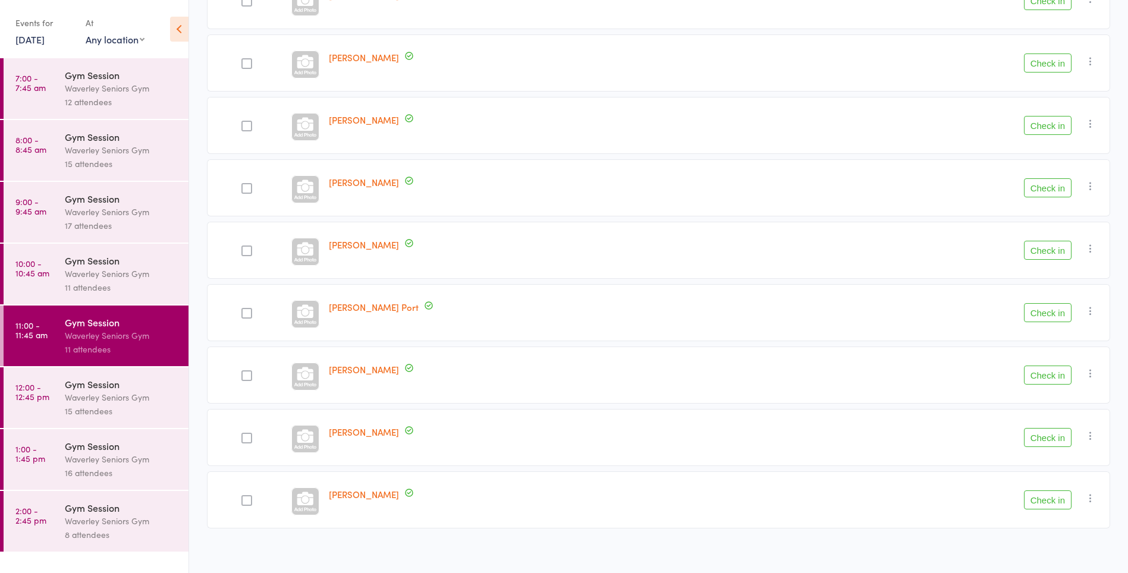
scroll to position [352, 0]
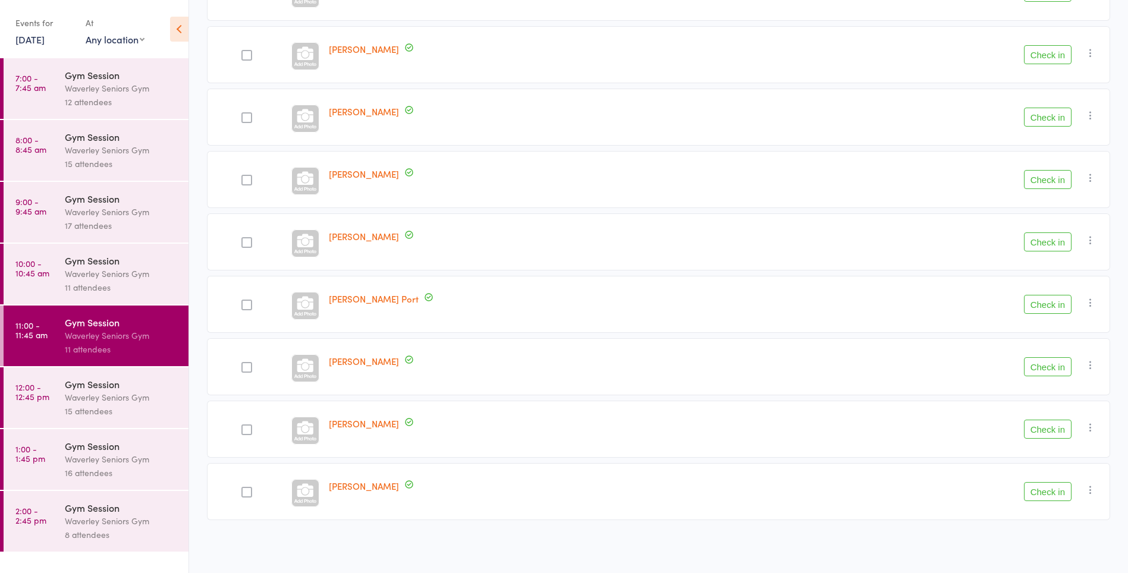
click at [60, 214] on link "9:00 - 9:45 am Gym Session Waverley Seniors Gym 17 attendees" at bounding box center [96, 212] width 185 height 61
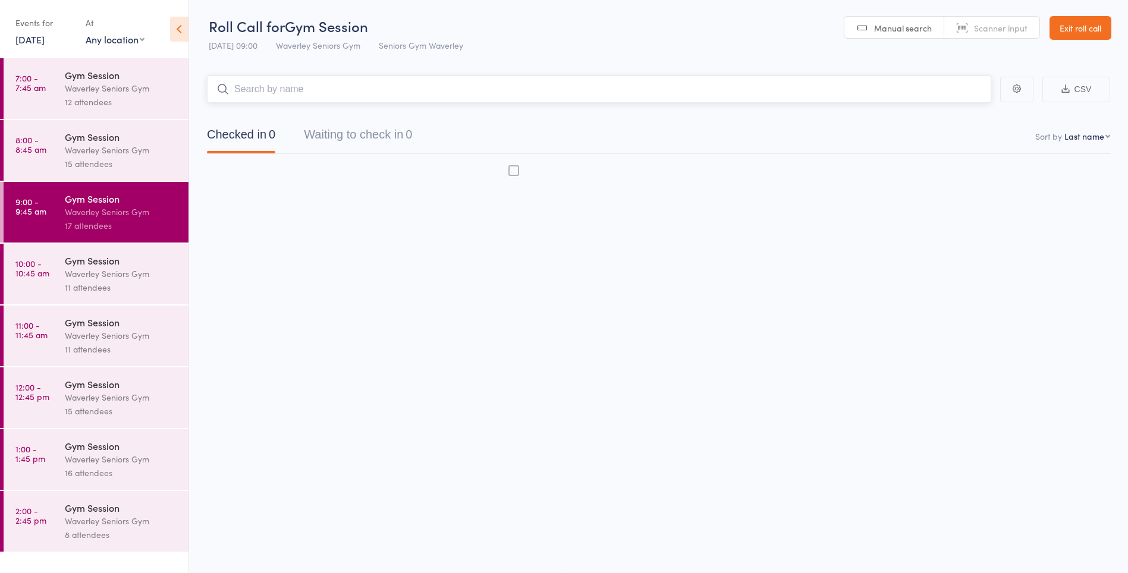
scroll to position [1, 0]
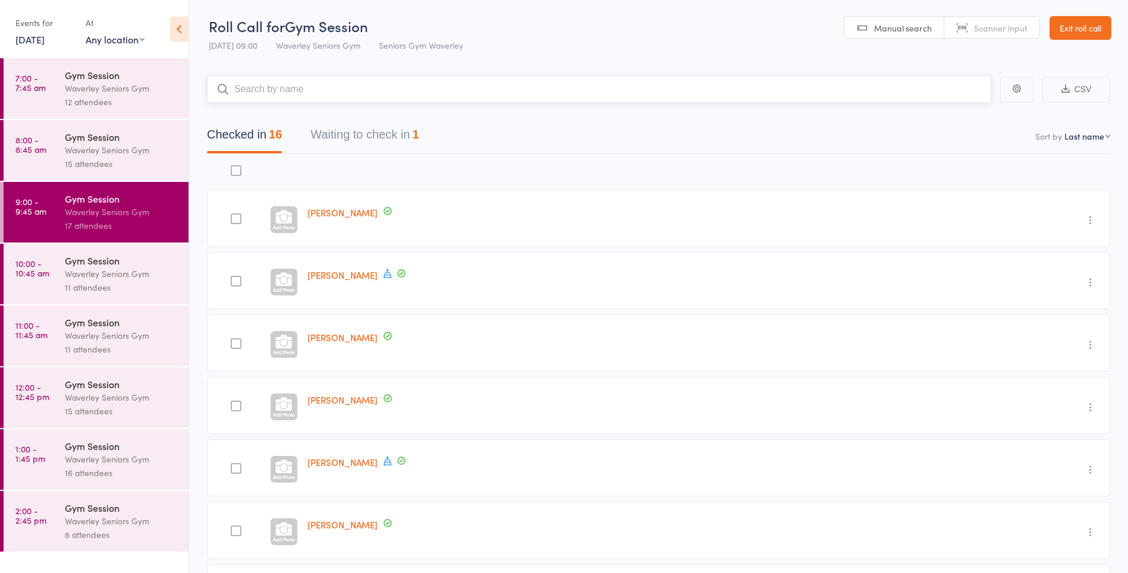
click at [400, 140] on button "Waiting to check in 1" at bounding box center [365, 138] width 108 height 32
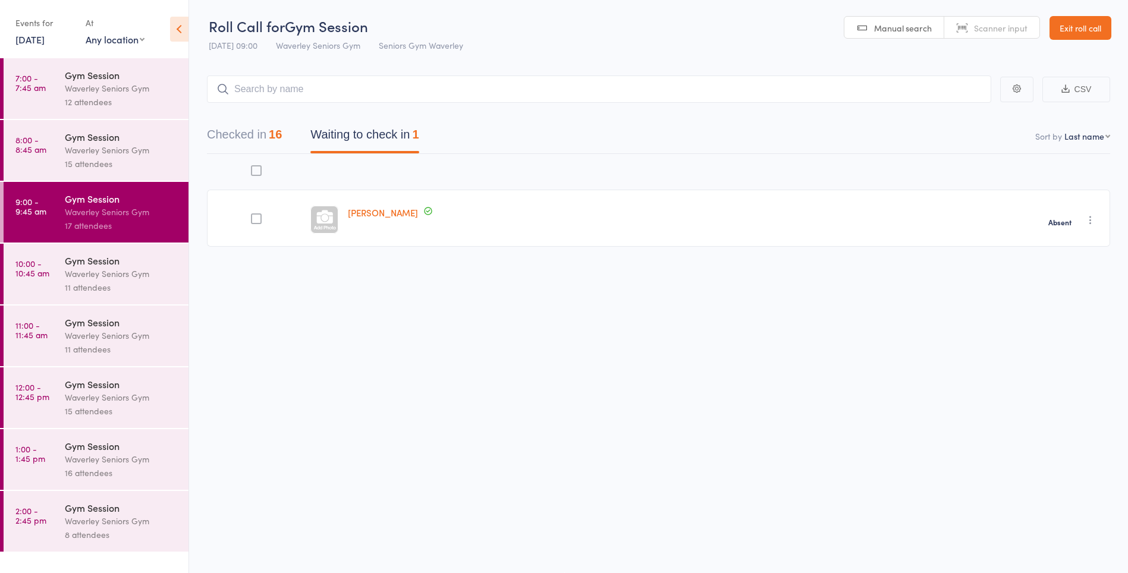
click at [119, 152] on div "Waverley Seniors Gym" at bounding box center [122, 150] width 114 height 14
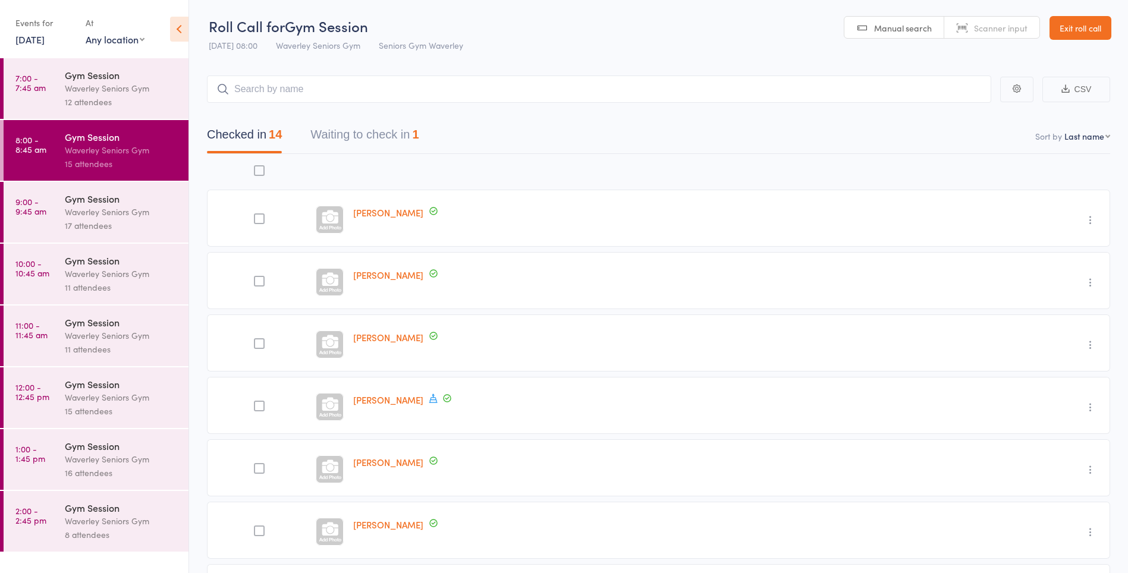
click at [405, 131] on button "Waiting to check in 1" at bounding box center [365, 138] width 108 height 32
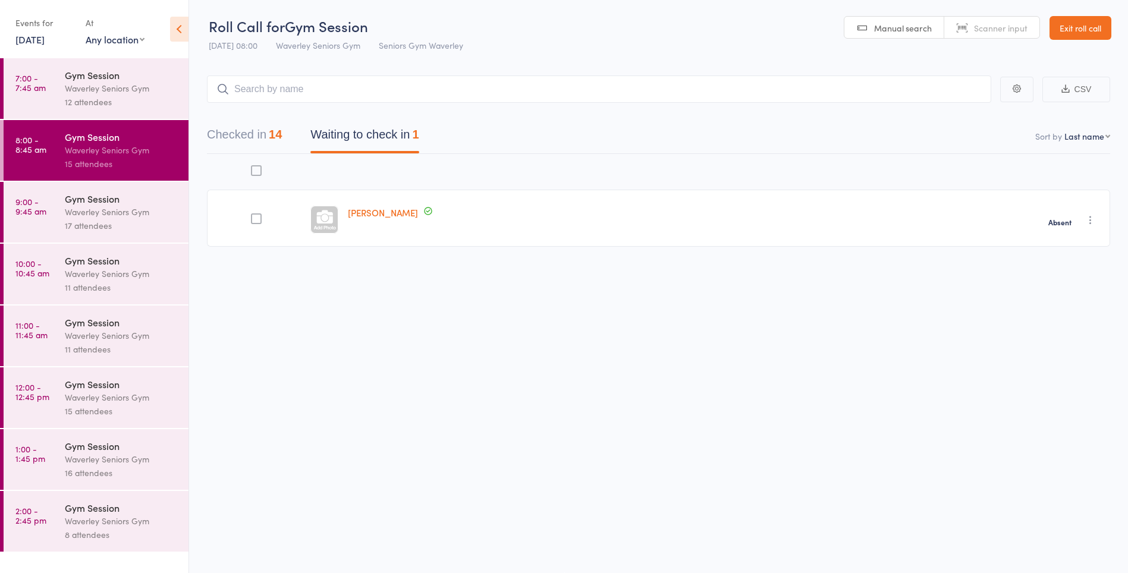
click at [137, 98] on div "12 attendees" at bounding box center [122, 102] width 114 height 14
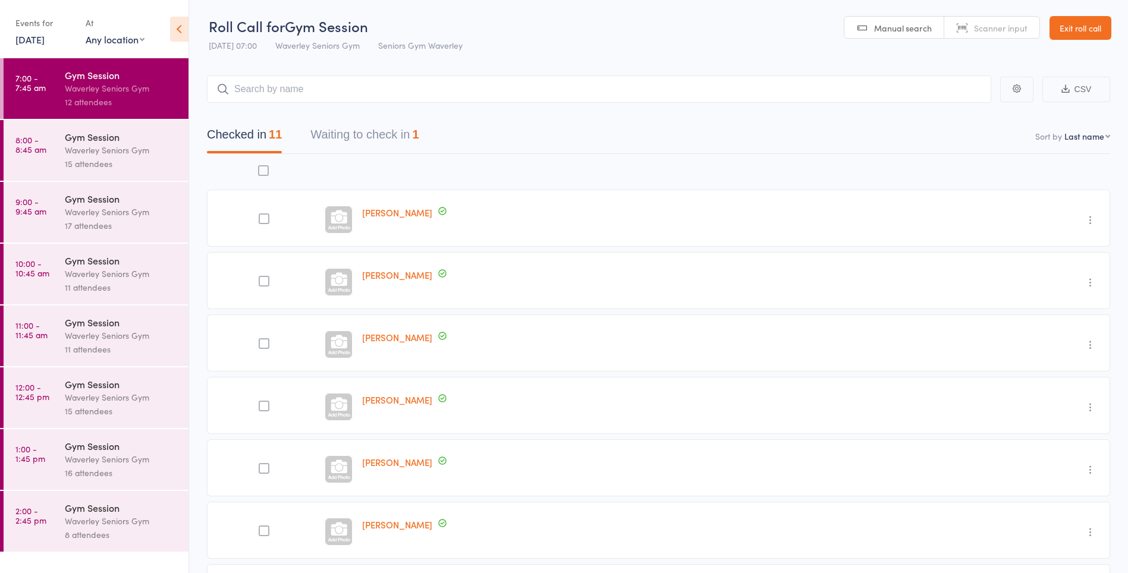
click at [406, 131] on button "Waiting to check in 1" at bounding box center [365, 138] width 108 height 32
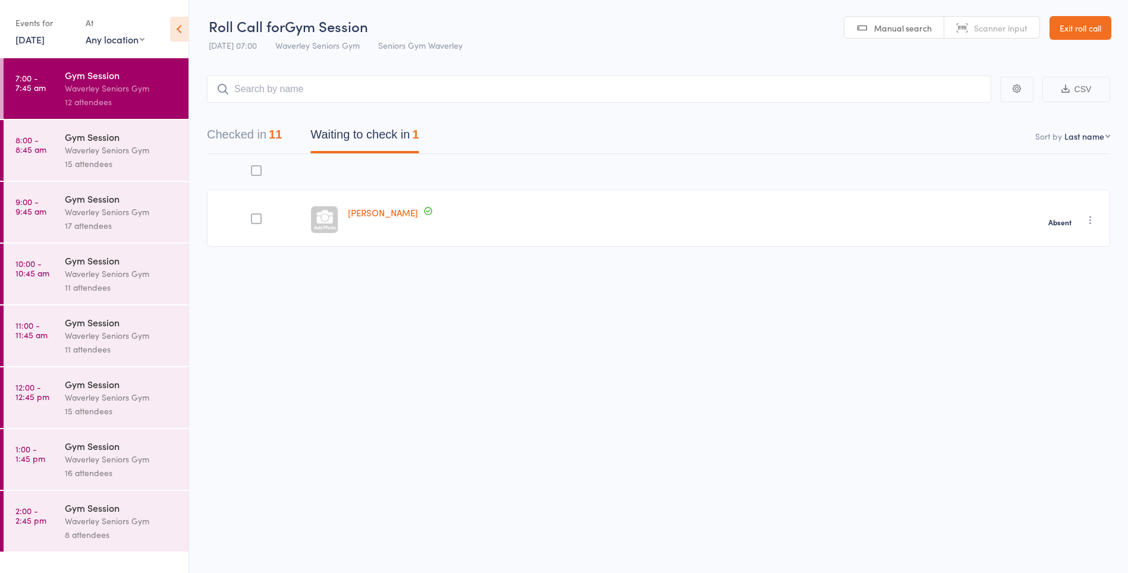
click at [124, 333] on div "Waverley Seniors Gym" at bounding box center [122, 336] width 114 height 14
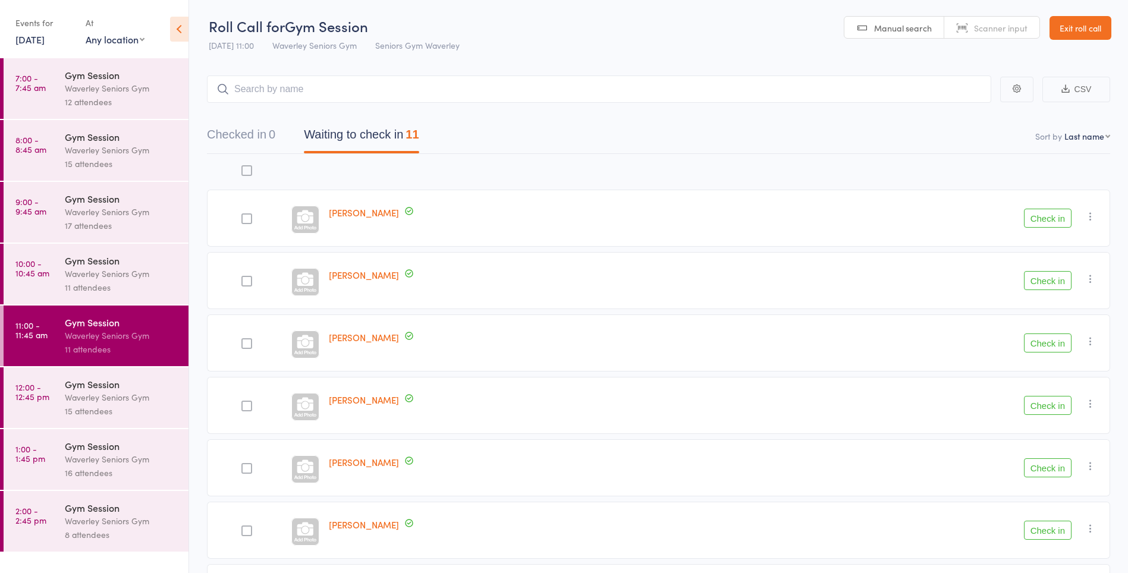
click at [46, 272] on time "10:00 - 10:45 am" at bounding box center [32, 268] width 34 height 19
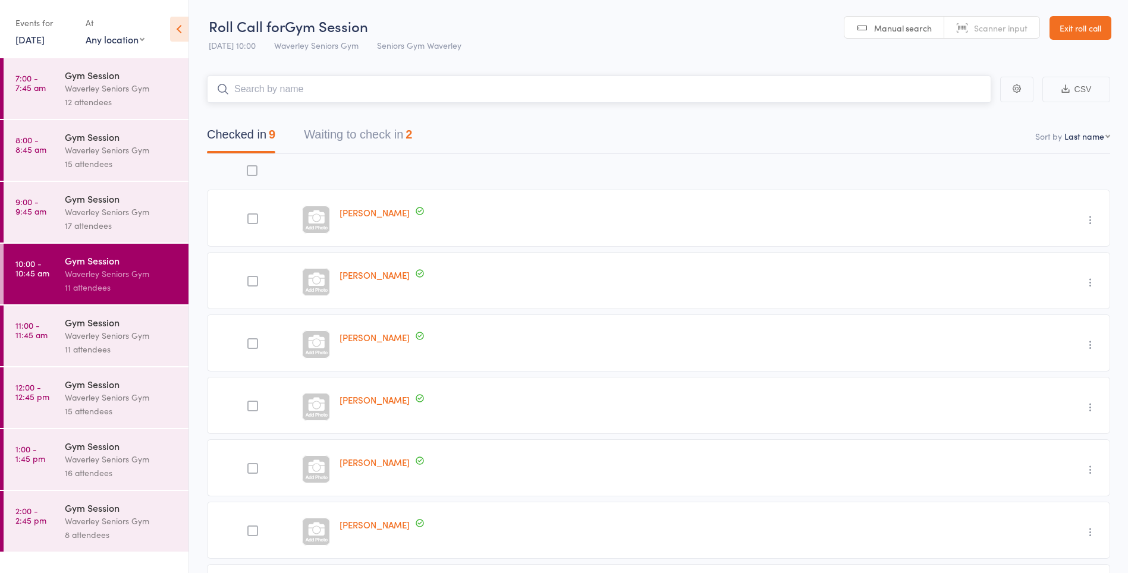
click at [407, 140] on button "Waiting to check in 2" at bounding box center [358, 138] width 108 height 32
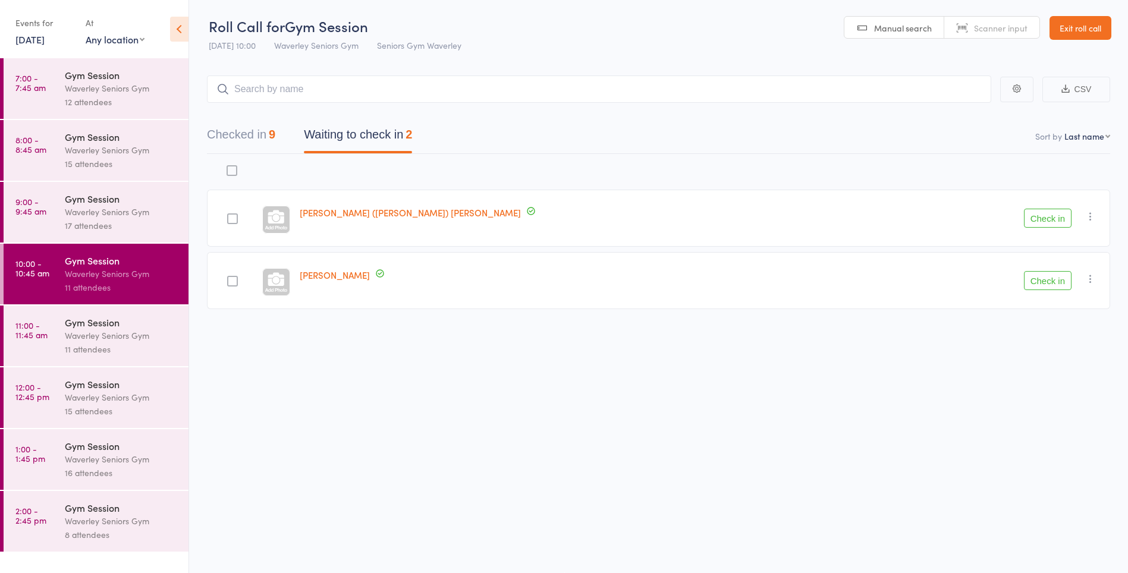
click at [1054, 283] on button "Check in" at bounding box center [1048, 280] width 48 height 19
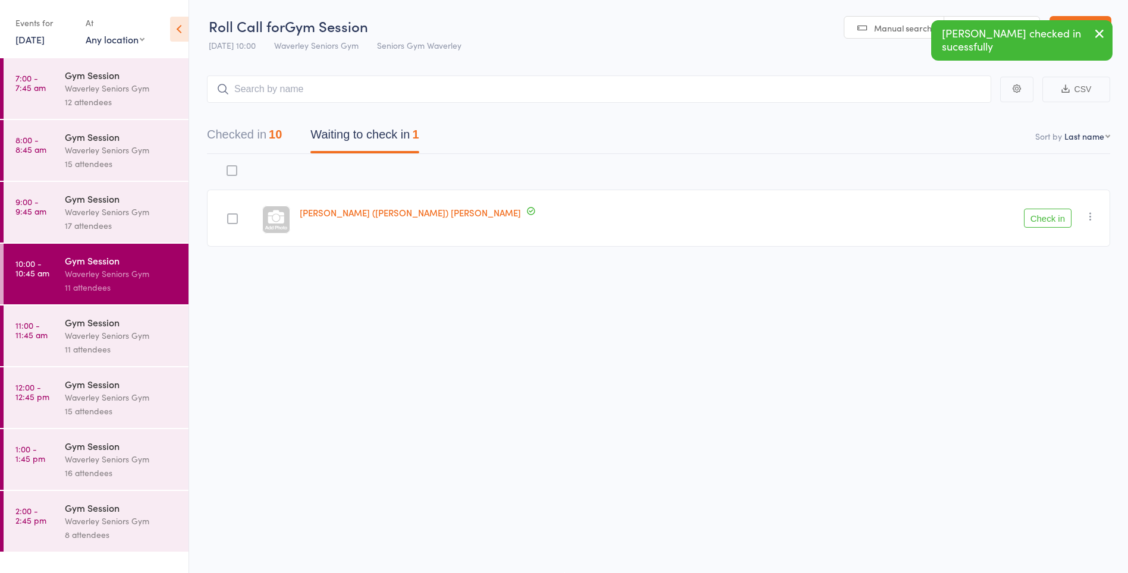
click at [84, 325] on div "Gym Session" at bounding box center [122, 322] width 114 height 13
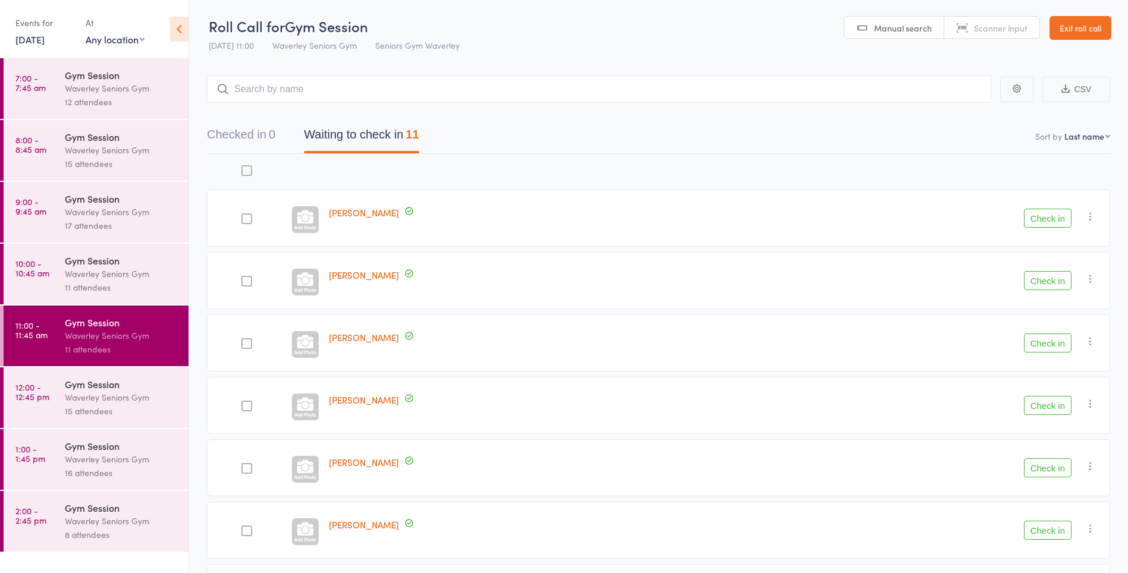
click at [29, 271] on time "10:00 - 10:45 am" at bounding box center [32, 268] width 34 height 19
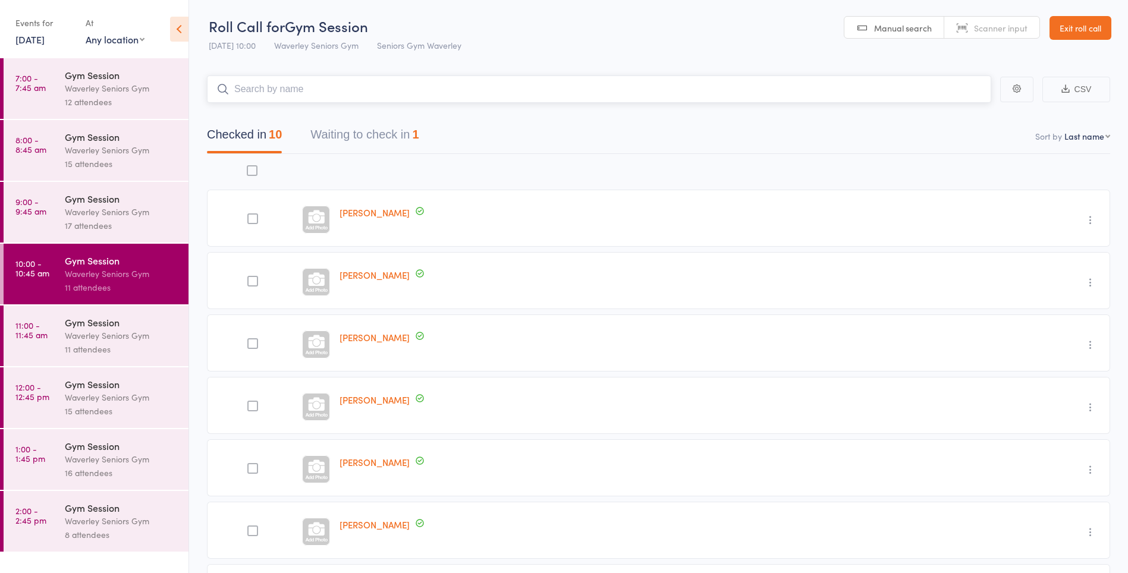
click at [359, 132] on button "Waiting to check in 1" at bounding box center [365, 138] width 108 height 32
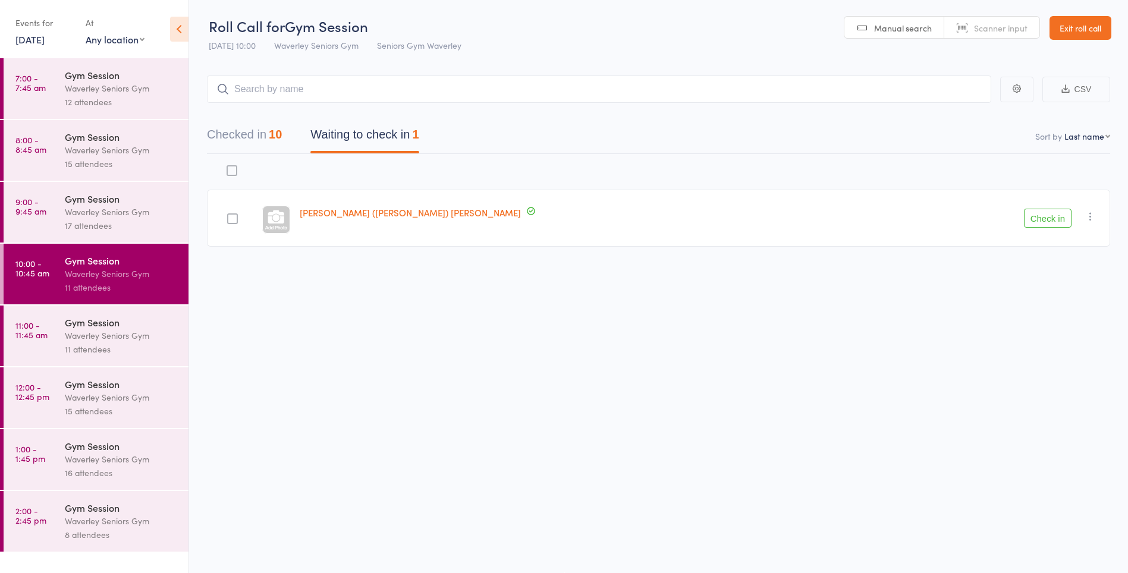
click at [1043, 213] on button "Check in" at bounding box center [1048, 218] width 48 height 19
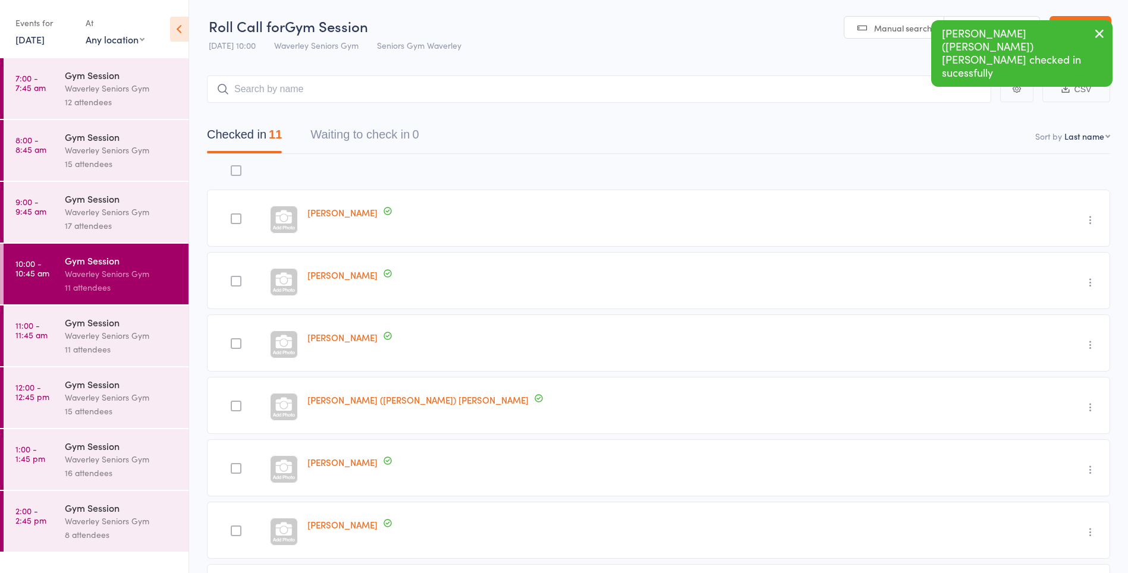
click at [29, 337] on time "11:00 - 11:45 am" at bounding box center [31, 330] width 32 height 19
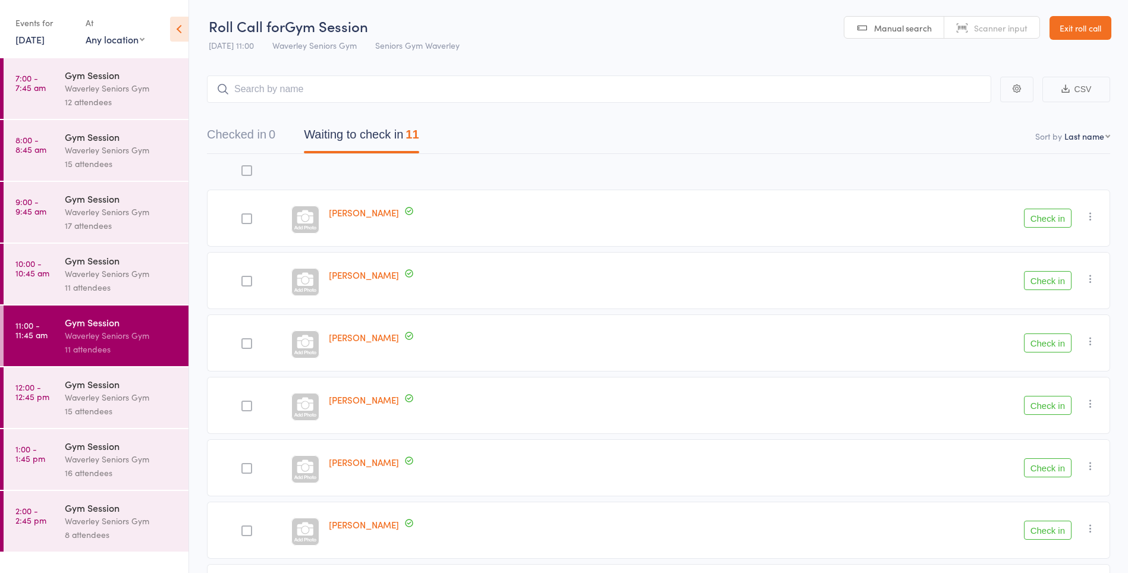
click at [1051, 217] on button "Check in" at bounding box center [1048, 218] width 48 height 19
click at [1047, 283] on button "Check in" at bounding box center [1048, 280] width 48 height 19
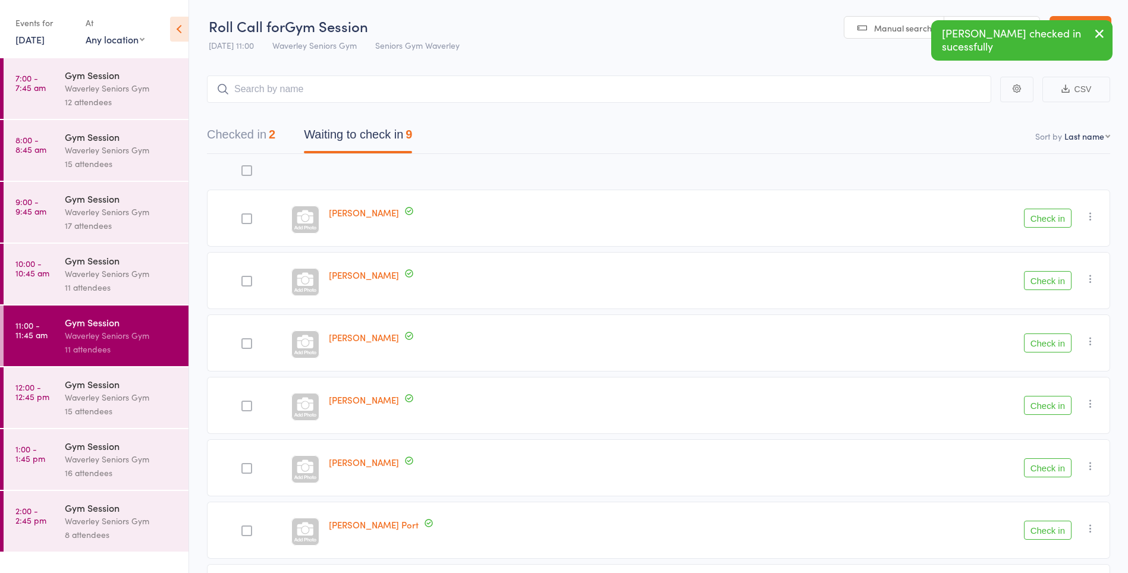
click at [1058, 472] on button "Check in" at bounding box center [1048, 468] width 48 height 19
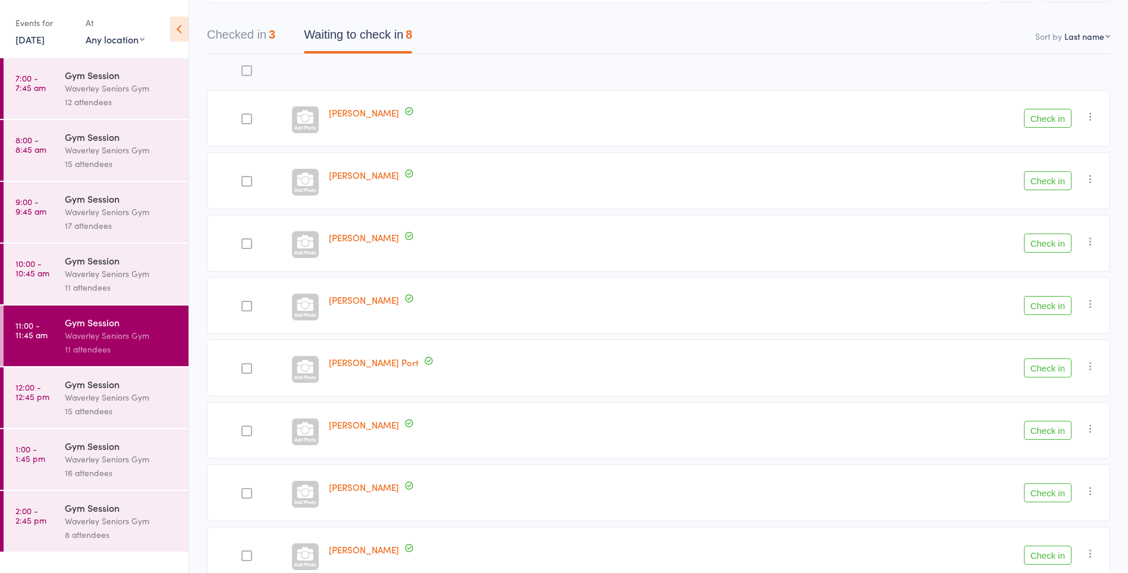
scroll to position [164, 0]
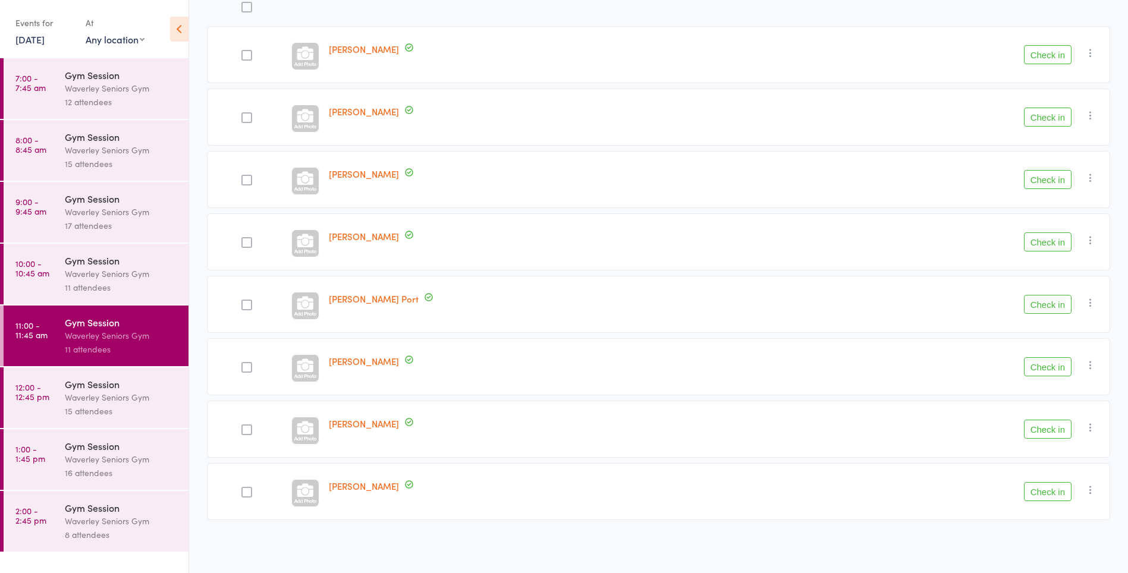
click at [1043, 428] on button "Check in" at bounding box center [1048, 429] width 48 height 19
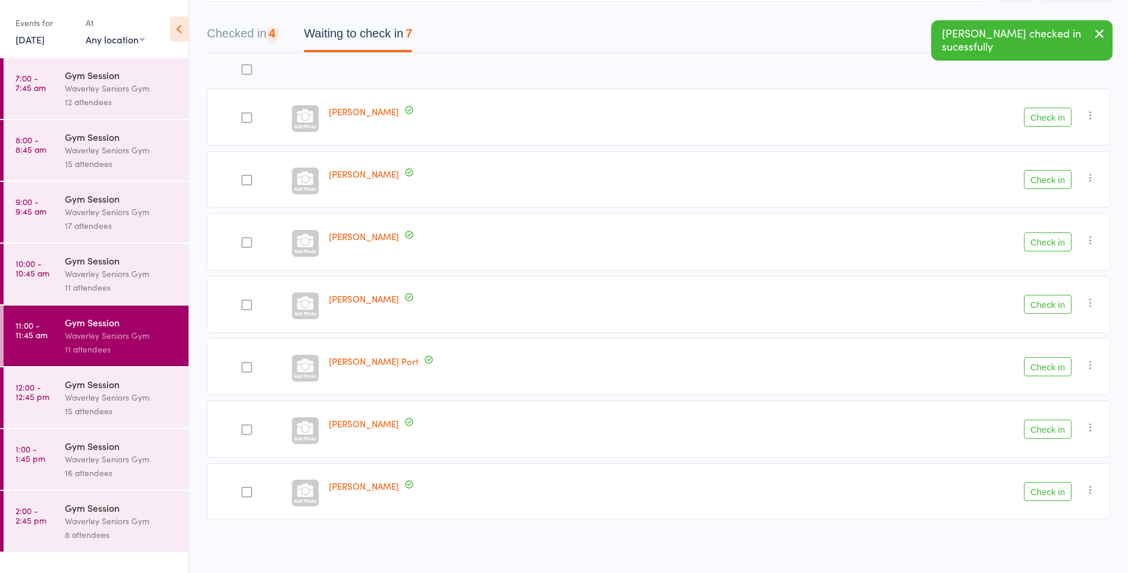
scroll to position [102, 0]
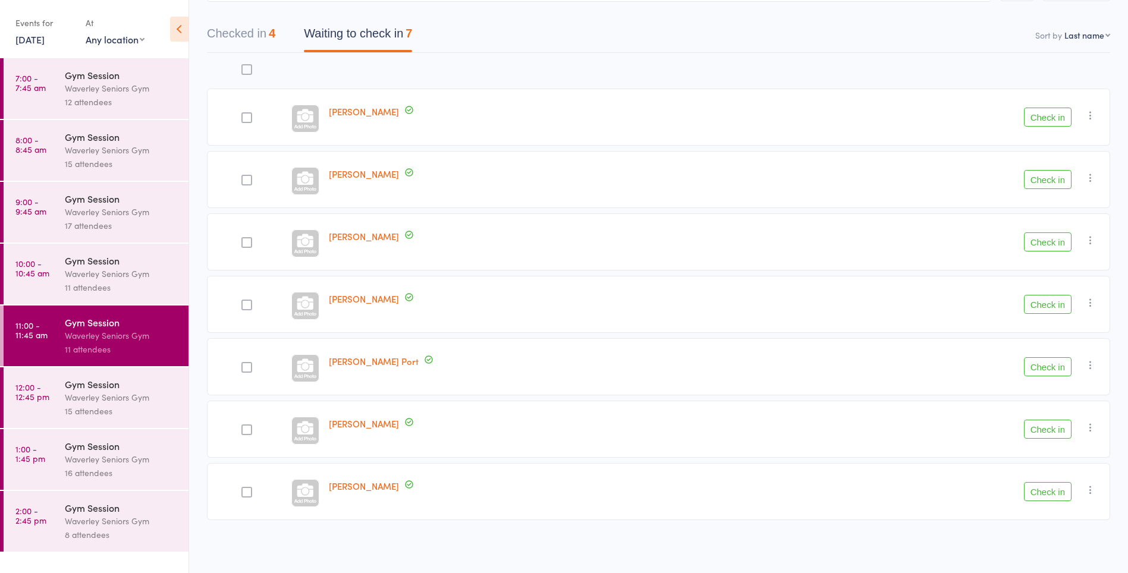
click at [1048, 116] on button "Check in" at bounding box center [1048, 117] width 48 height 19
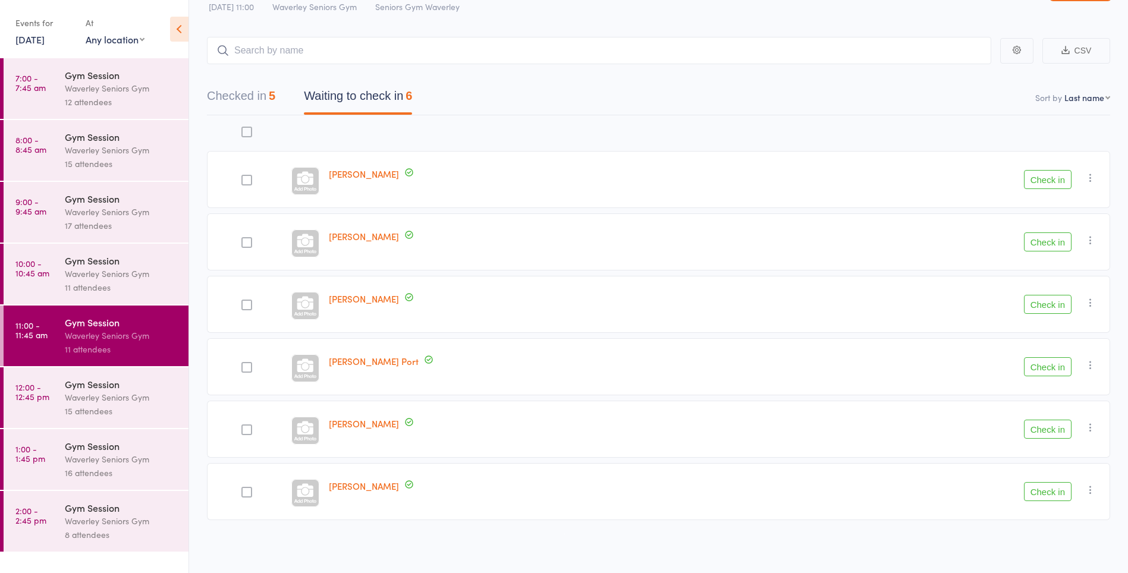
click at [249, 433] on div at bounding box center [247, 430] width 11 height 11
click at [244, 427] on input "checkbox" at bounding box center [244, 427] width 0 height 0
click at [1062, 431] on button "Check in" at bounding box center [1048, 429] width 48 height 19
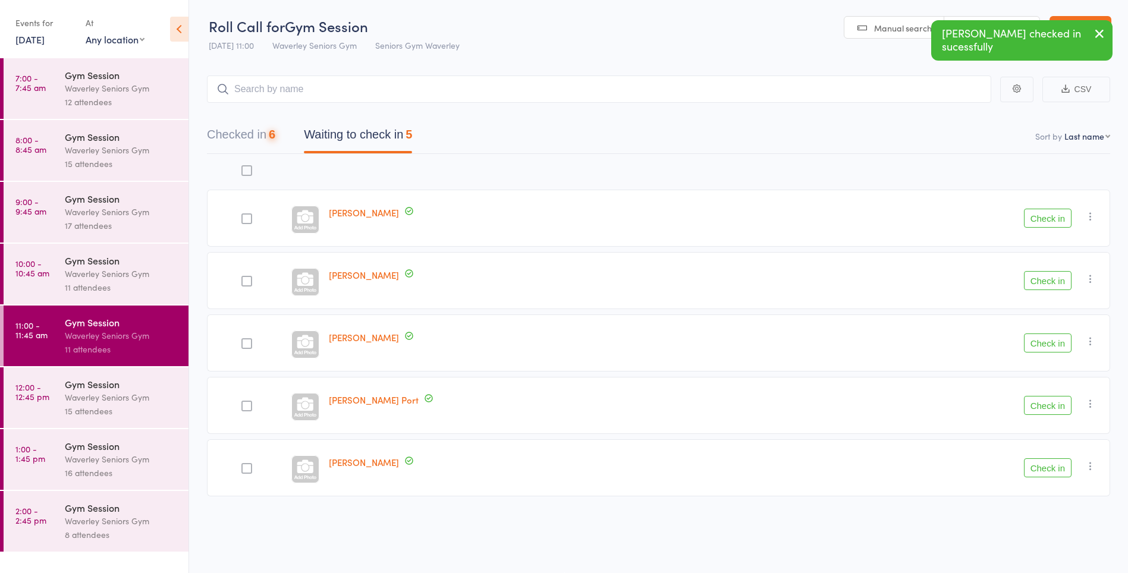
scroll to position [1, 0]
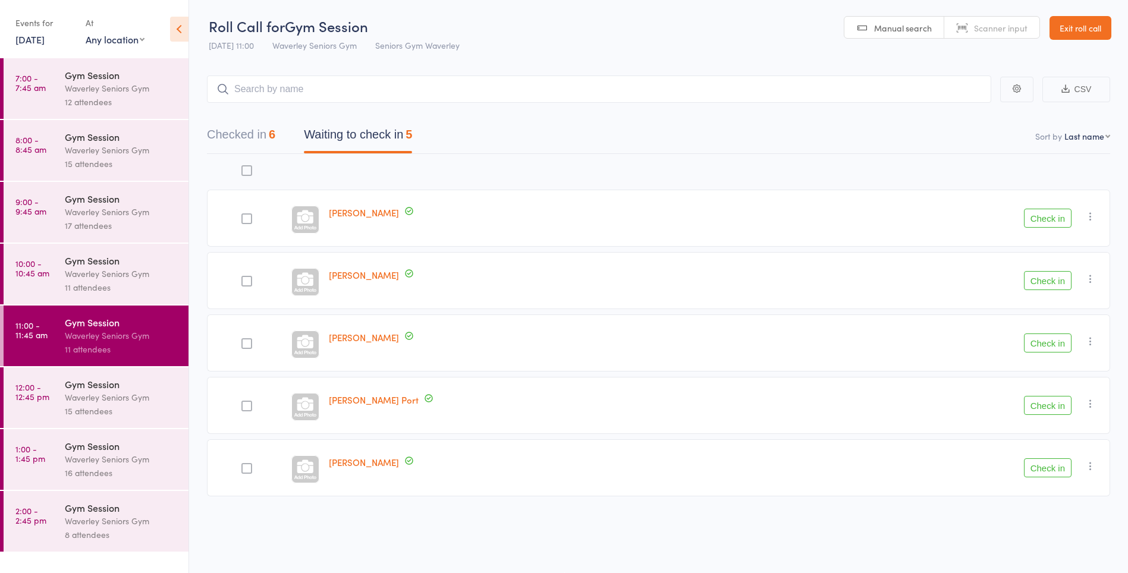
click at [1060, 344] on button "Check in" at bounding box center [1048, 343] width 48 height 19
click at [248, 346] on div at bounding box center [247, 343] width 11 height 11
click at [244, 340] on input "checkbox" at bounding box center [244, 340] width 0 height 0
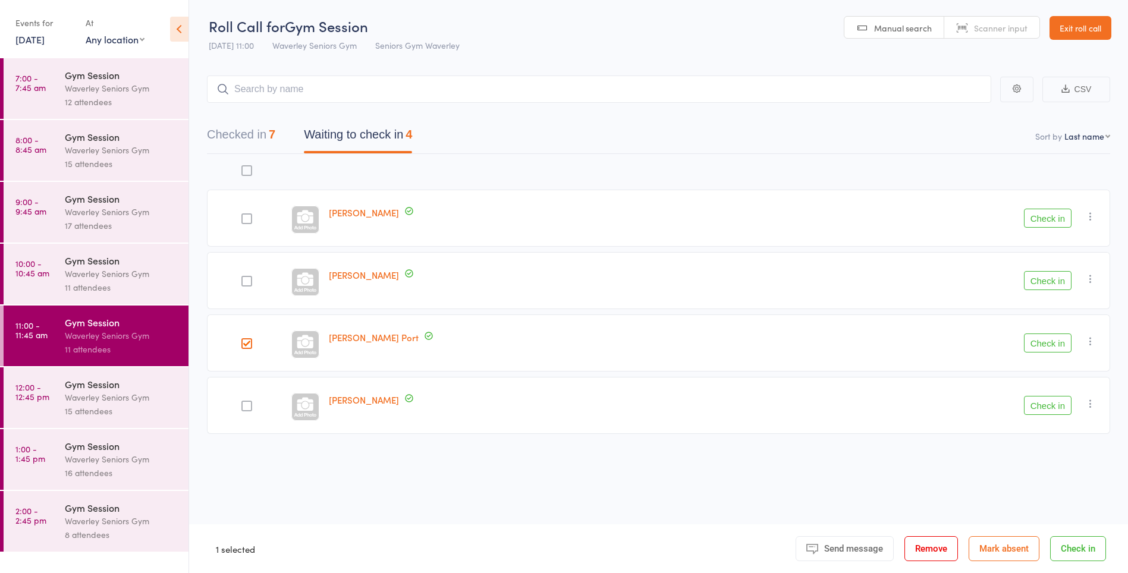
click at [1037, 340] on button "Check in" at bounding box center [1048, 343] width 48 height 19
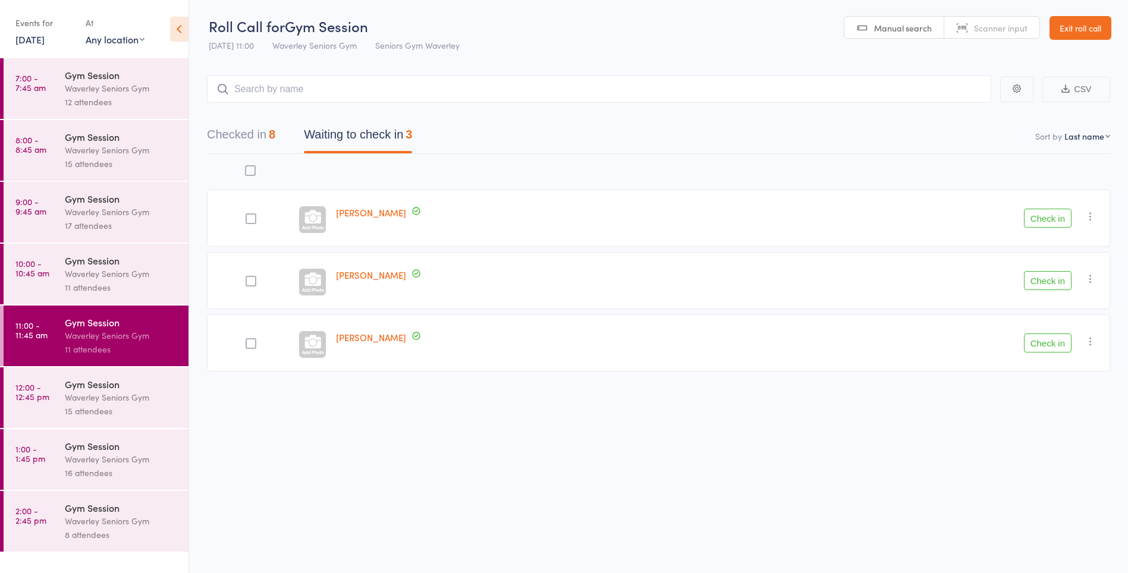
click at [1048, 220] on button "Check in" at bounding box center [1048, 218] width 48 height 19
click at [1091, 215] on icon "button" at bounding box center [1091, 217] width 12 height 12
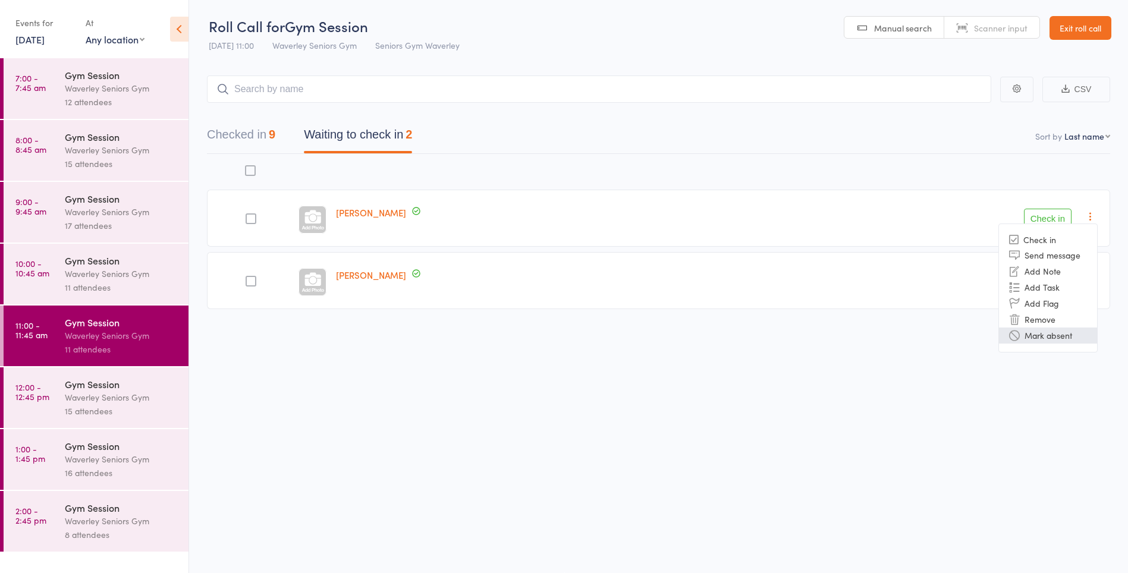
click at [1040, 334] on li "Mark absent" at bounding box center [1048, 336] width 98 height 16
click at [1093, 280] on icon "button" at bounding box center [1091, 279] width 12 height 12
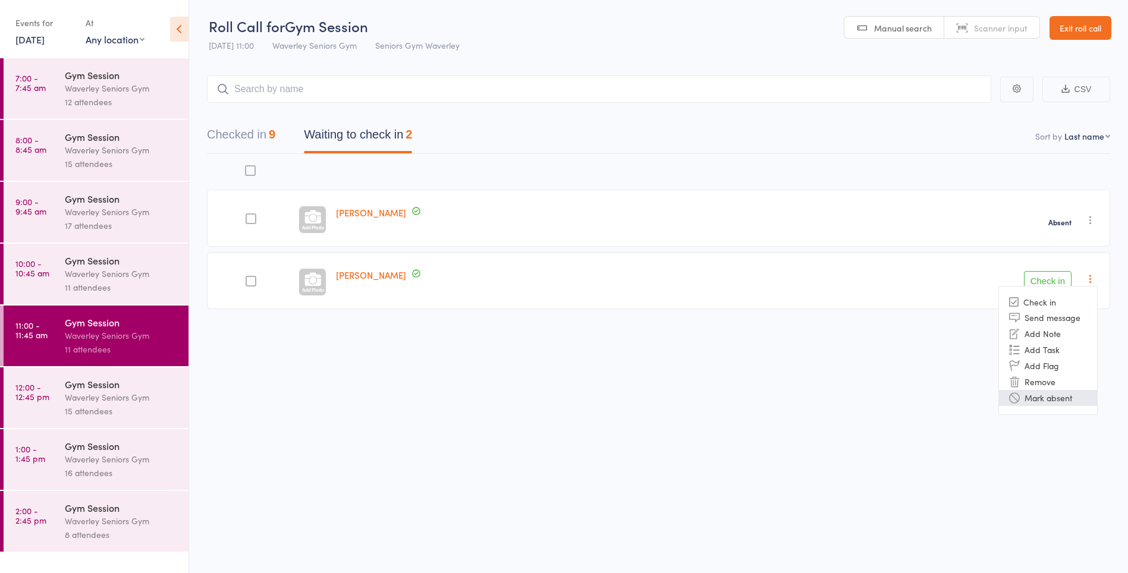
click at [1051, 403] on li "Mark absent" at bounding box center [1048, 398] width 98 height 16
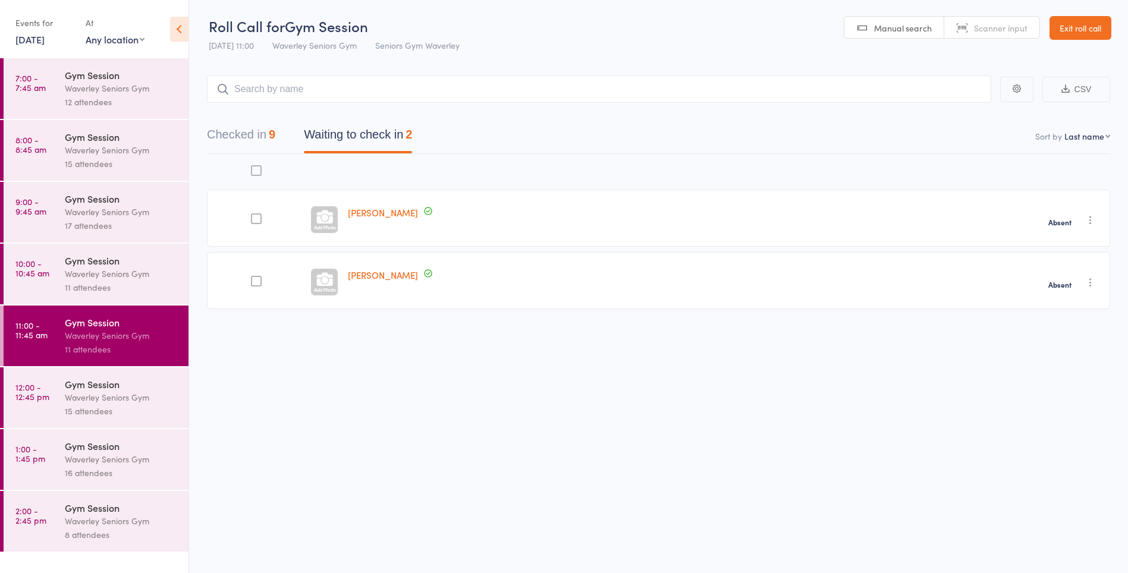
click at [108, 402] on div "Waverley Seniors Gym" at bounding box center [122, 398] width 114 height 14
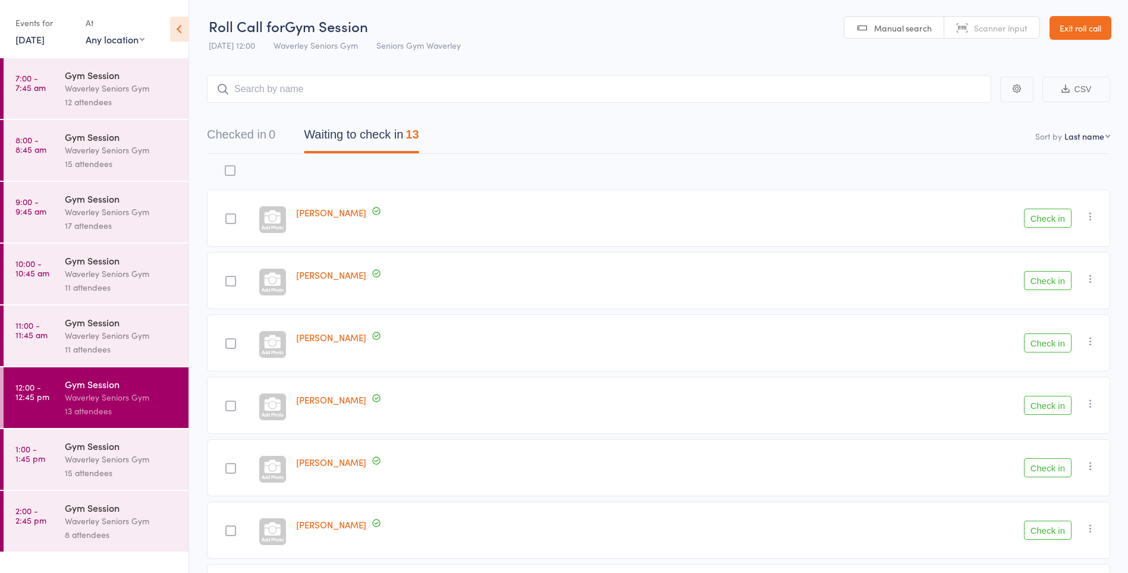
click at [28, 336] on time "11:00 - 11:45 am" at bounding box center [31, 330] width 32 height 19
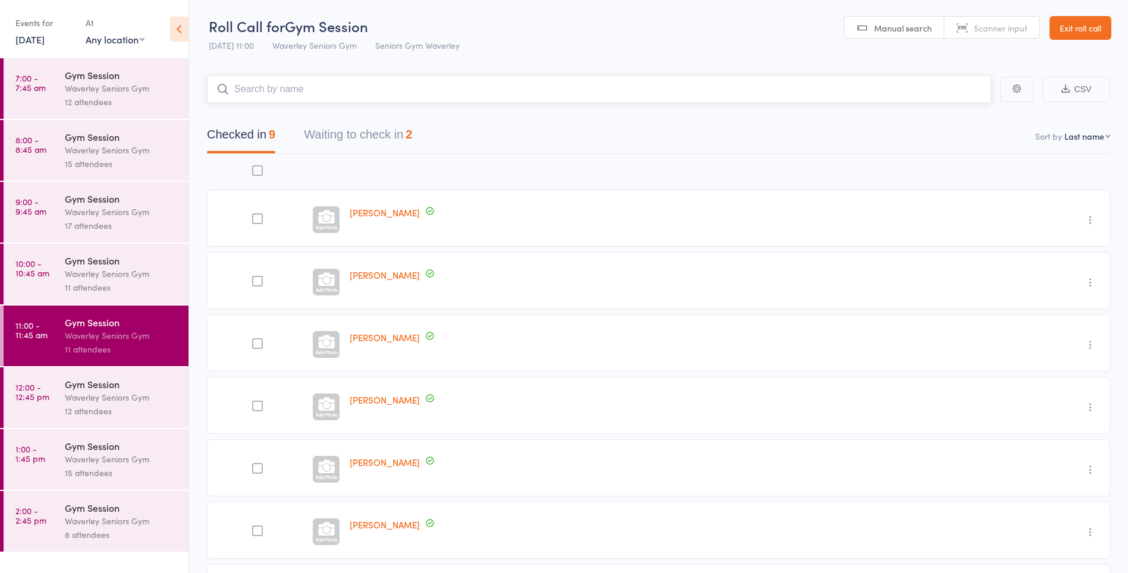
click at [331, 139] on button "Waiting to check in 2" at bounding box center [358, 138] width 108 height 32
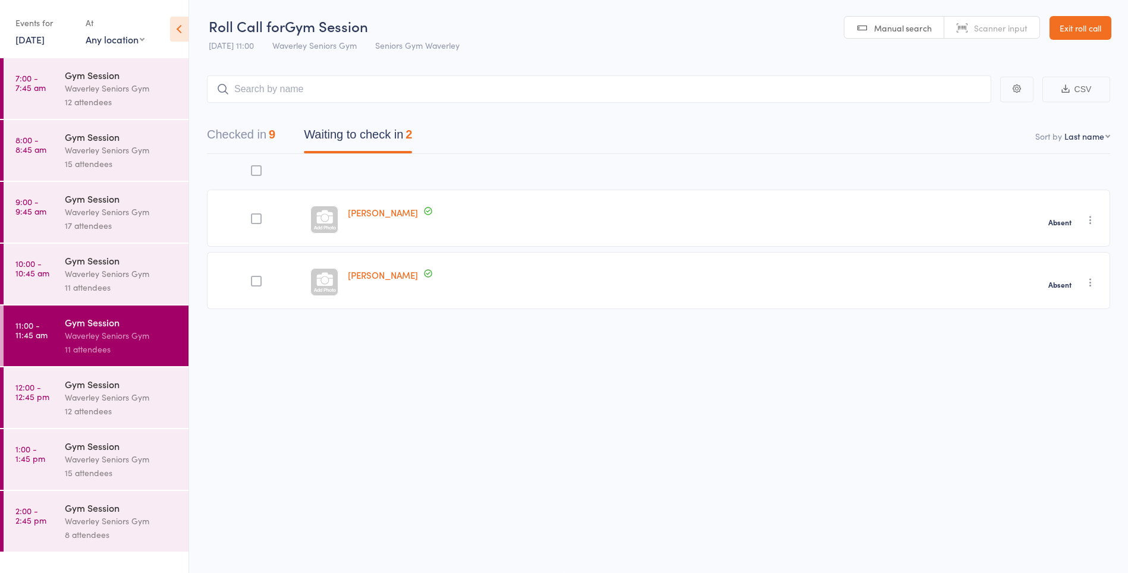
click at [14, 401] on link "12:00 - 12:45 pm Gym Session Waverley Seniors Gym 12 attendees" at bounding box center [96, 398] width 185 height 61
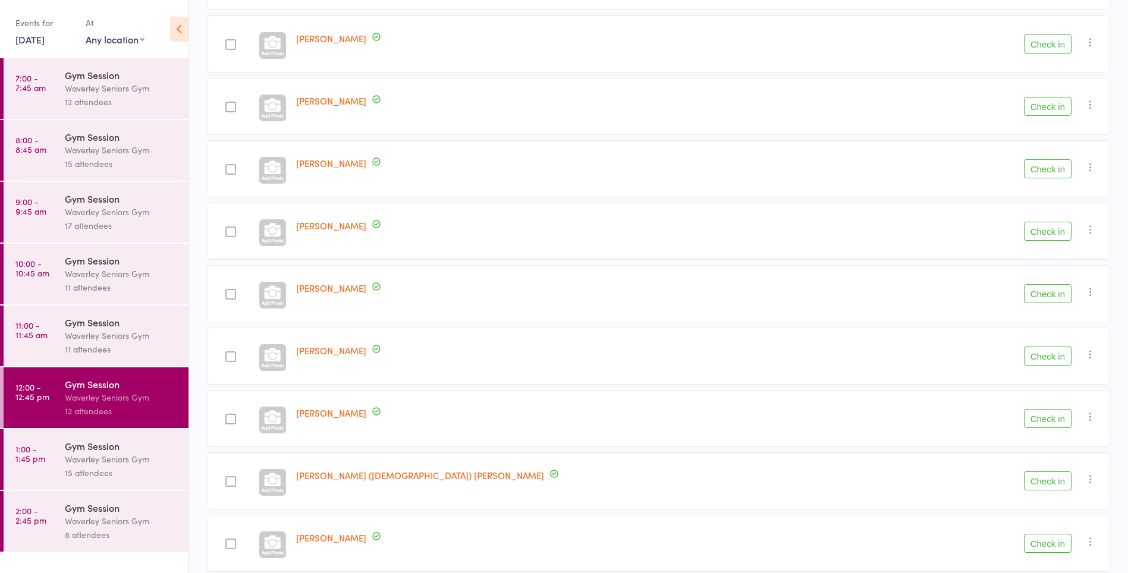
scroll to position [239, 0]
click at [905, 453] on div "Check in Check in Send message Add Note Add Task Add Flag Remove Mark absent" at bounding box center [1007, 480] width 205 height 57
click at [1046, 418] on button "Check in" at bounding box center [1048, 417] width 48 height 19
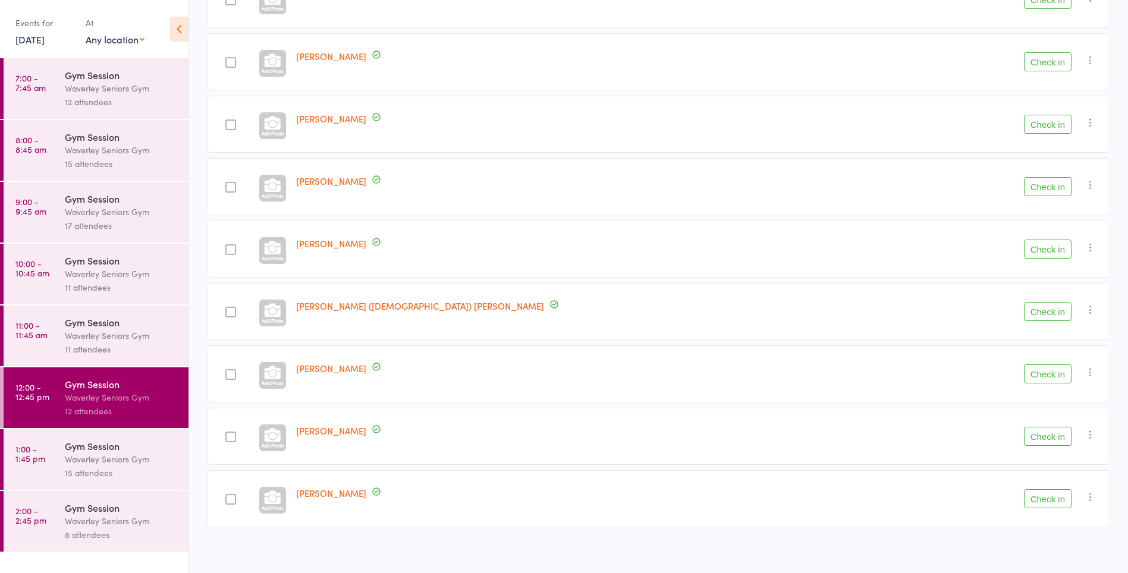
scroll to position [352, 0]
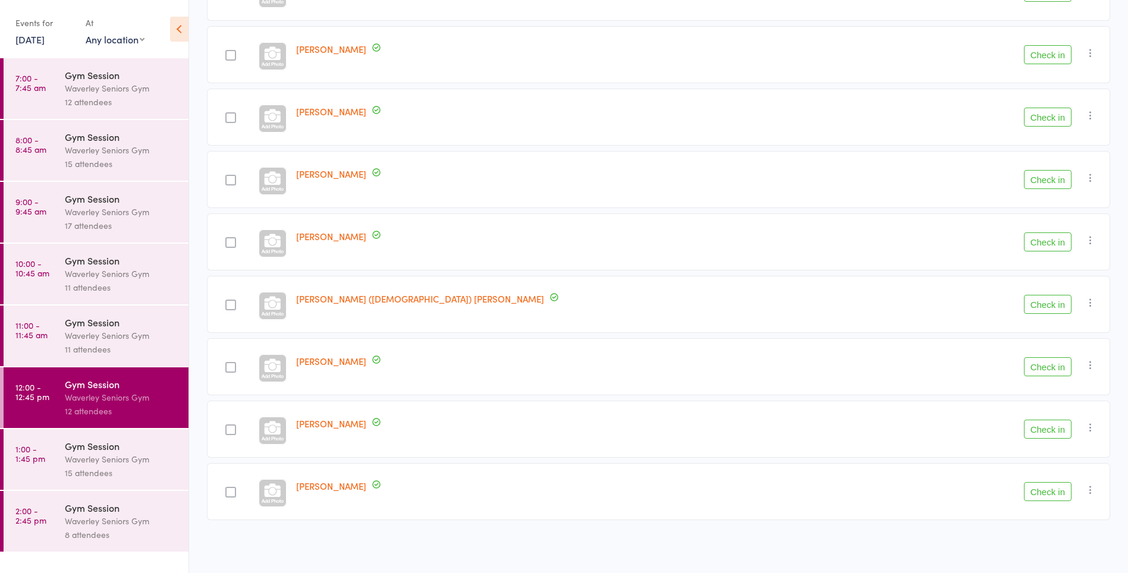
click at [1046, 182] on button "Check in" at bounding box center [1048, 179] width 48 height 19
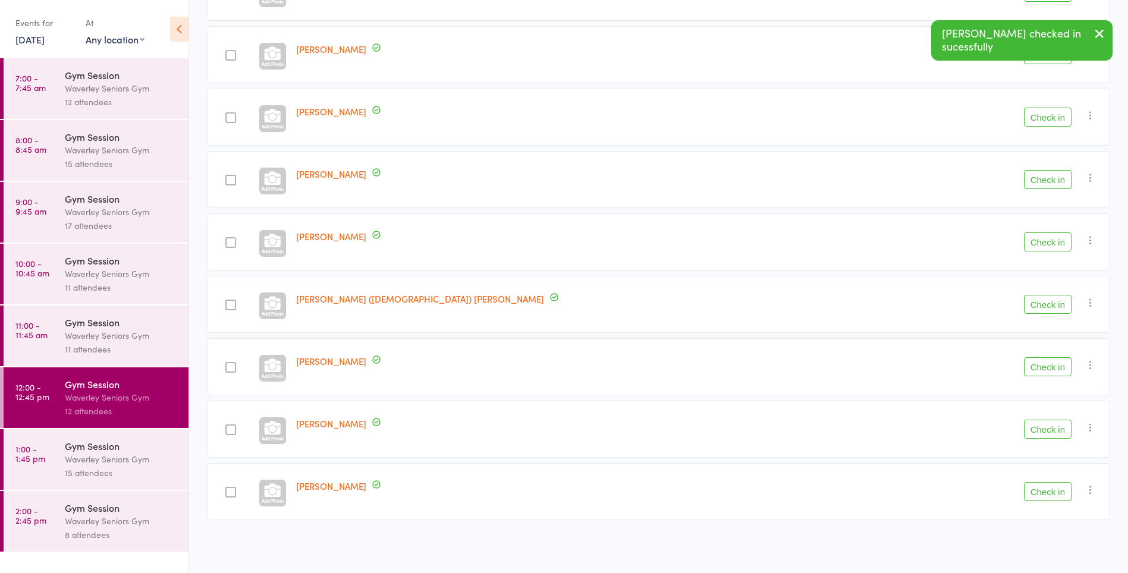
scroll to position [289, 0]
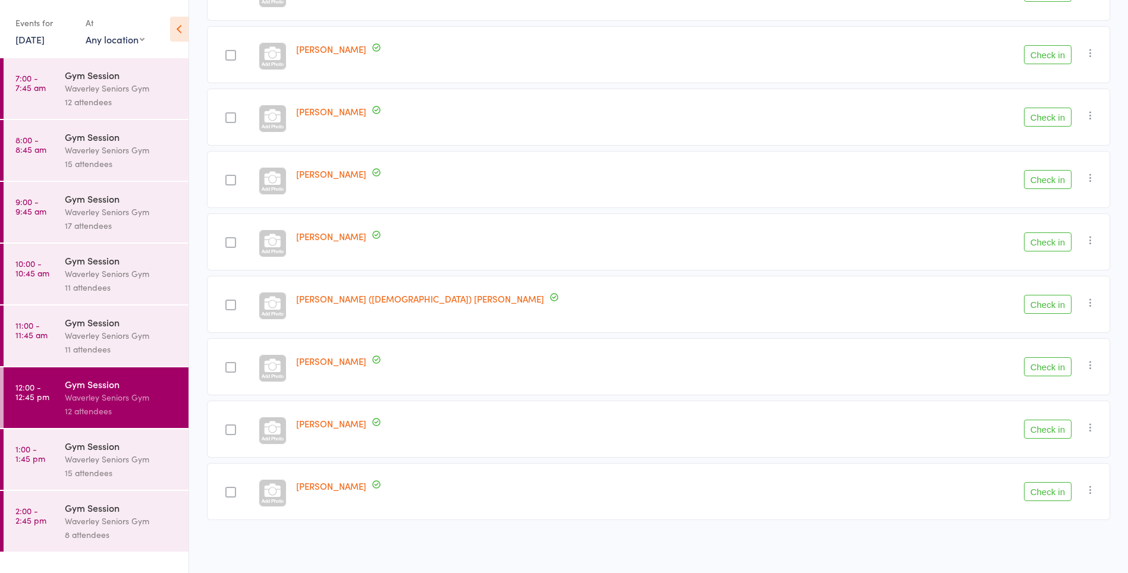
click at [1055, 487] on button "Check in" at bounding box center [1048, 491] width 48 height 19
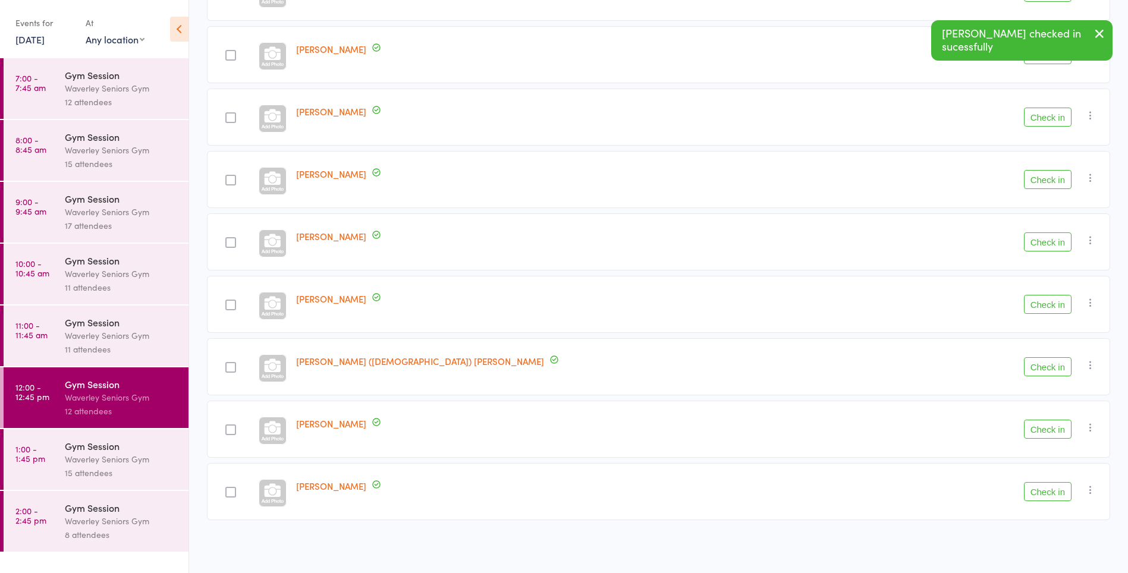
scroll to position [227, 0]
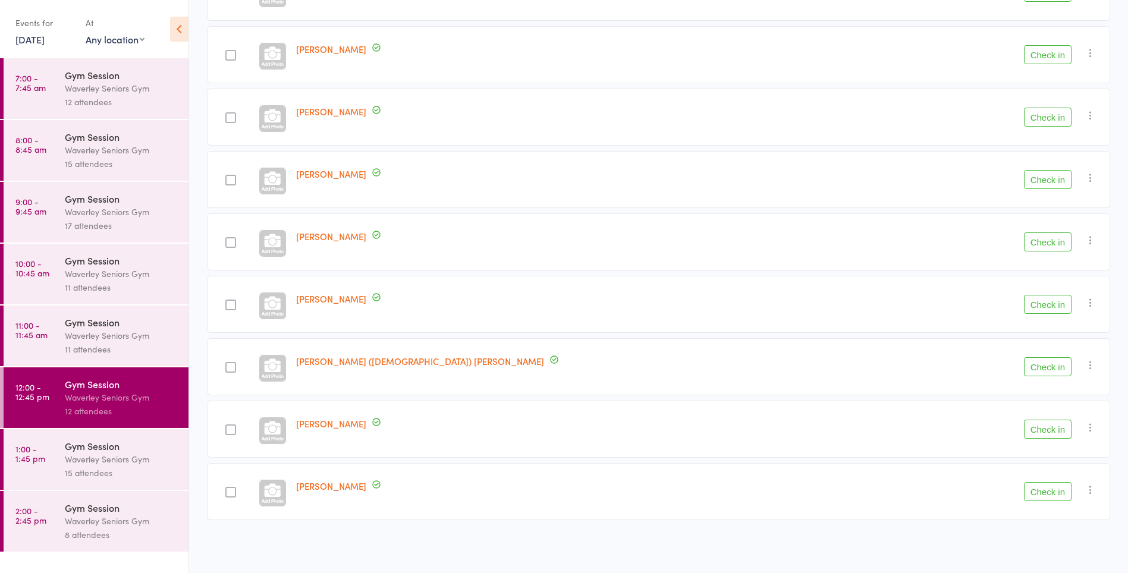
click at [1054, 57] on button "Check in" at bounding box center [1048, 54] width 48 height 19
click at [1046, 117] on button "Check in" at bounding box center [1048, 117] width 48 height 19
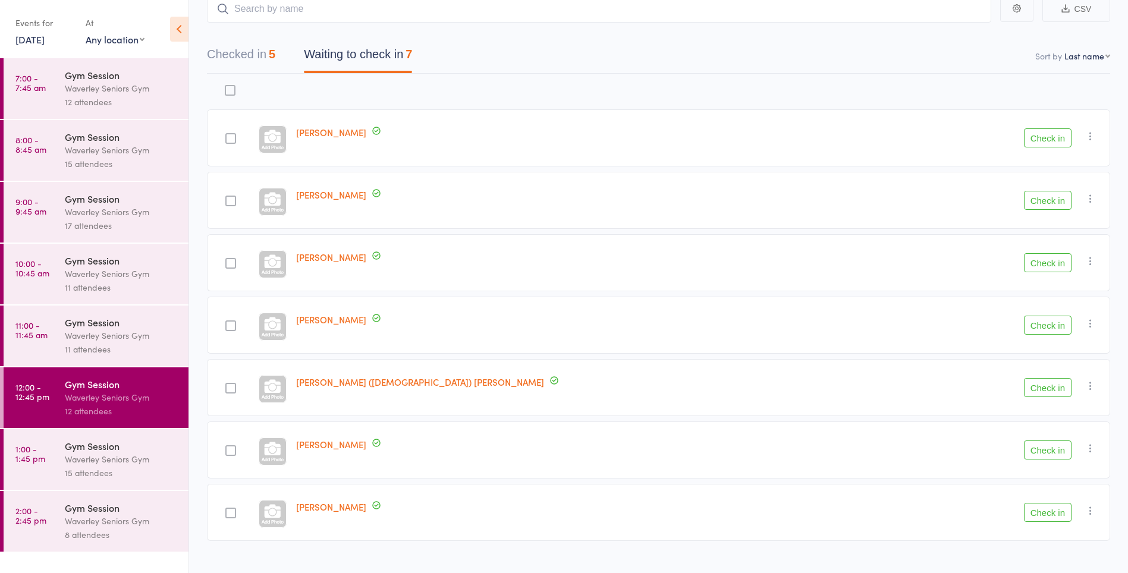
scroll to position [102, 0]
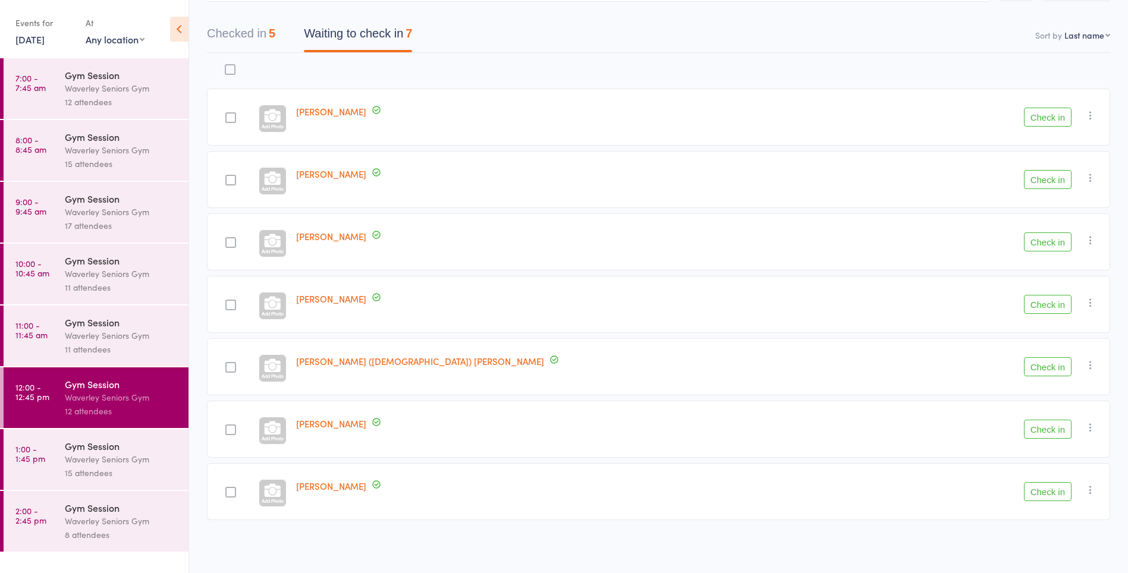
click at [97, 465] on div "Waverley Seniors Gym" at bounding box center [122, 460] width 114 height 14
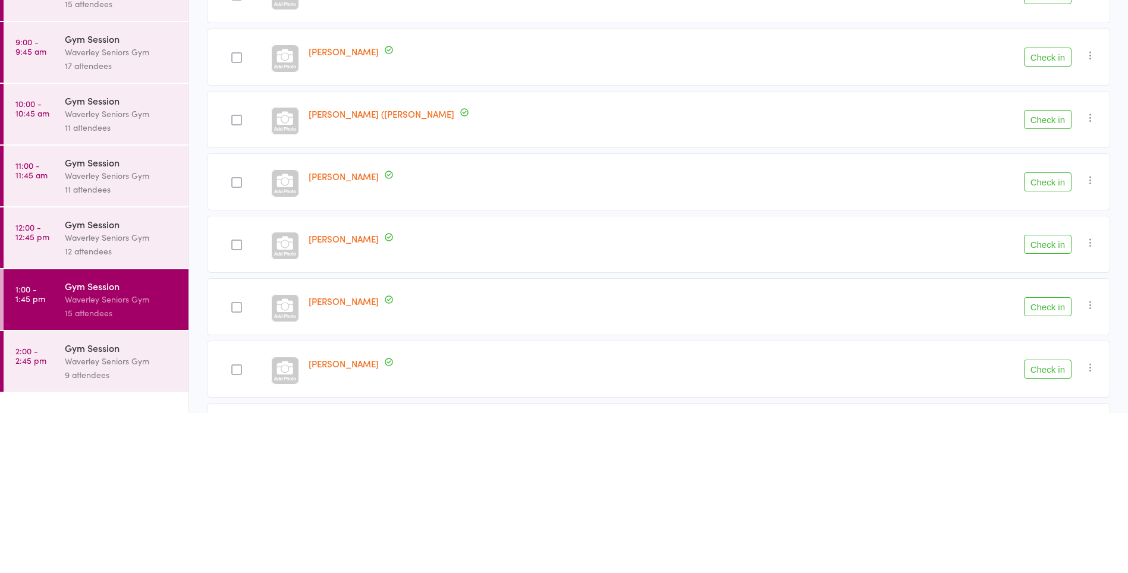
scroll to position [441, 0]
click at [101, 400] on div "Waverley Seniors Gym" at bounding box center [122, 398] width 114 height 14
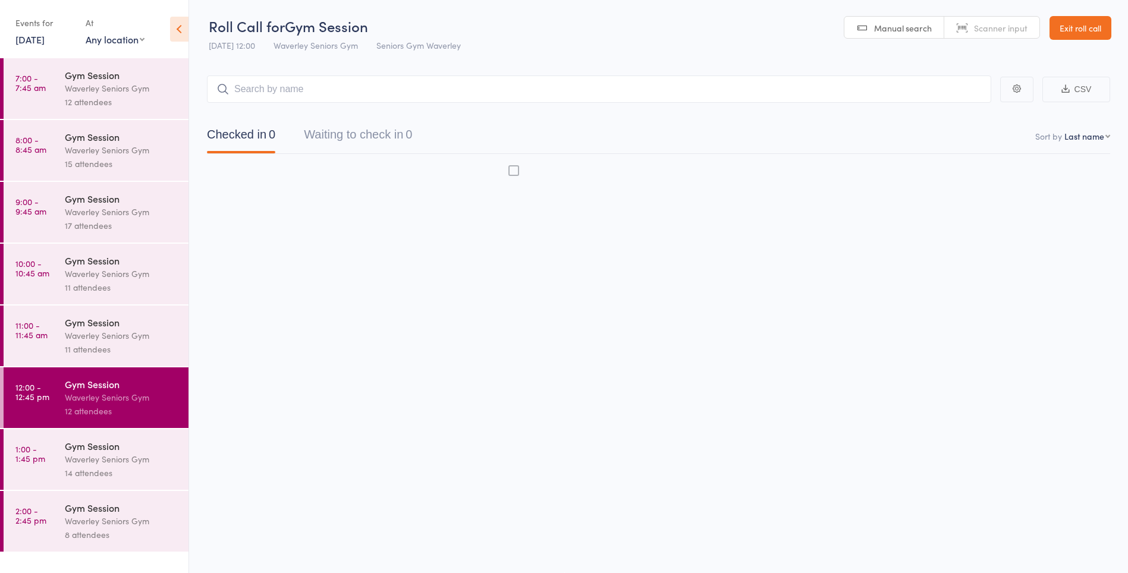
scroll to position [1, 0]
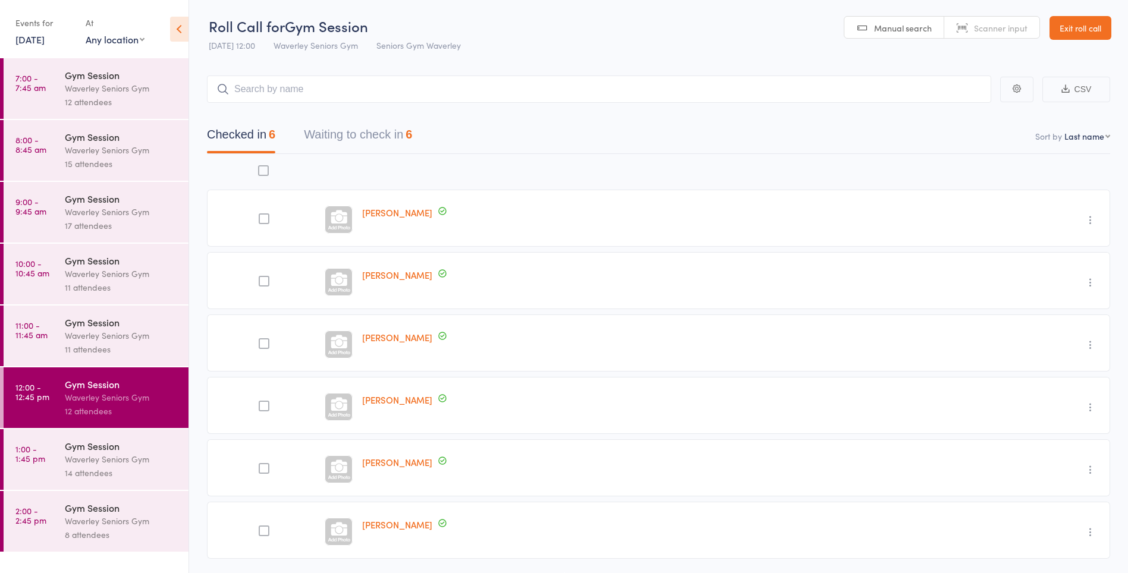
click at [381, 128] on button "Waiting to check in 6" at bounding box center [358, 138] width 108 height 32
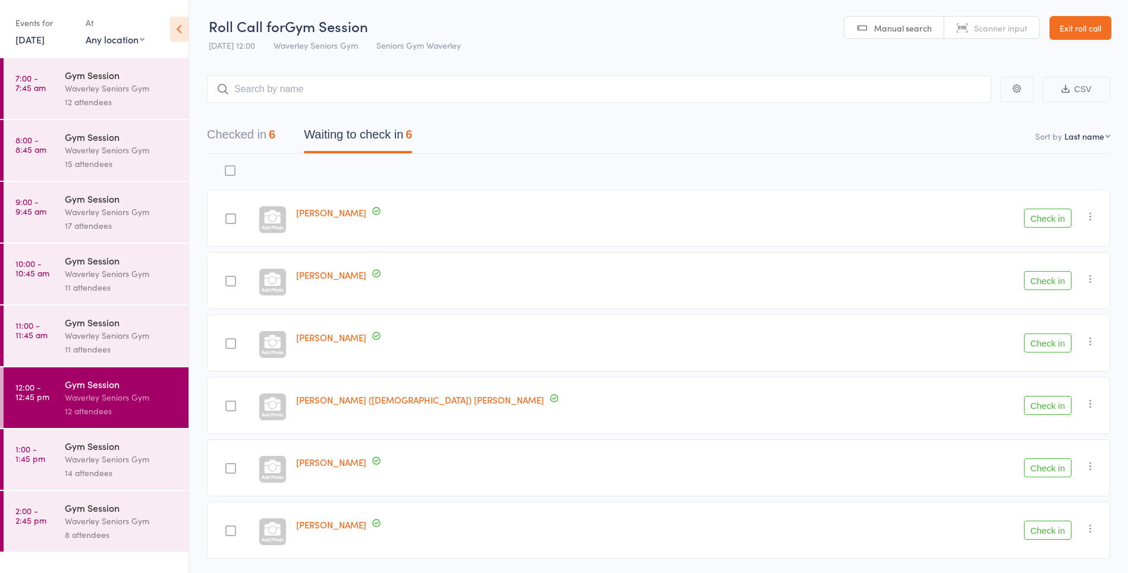
click at [1052, 463] on button "Check in" at bounding box center [1048, 468] width 48 height 19
click at [1093, 469] on icon "button" at bounding box center [1091, 466] width 12 height 12
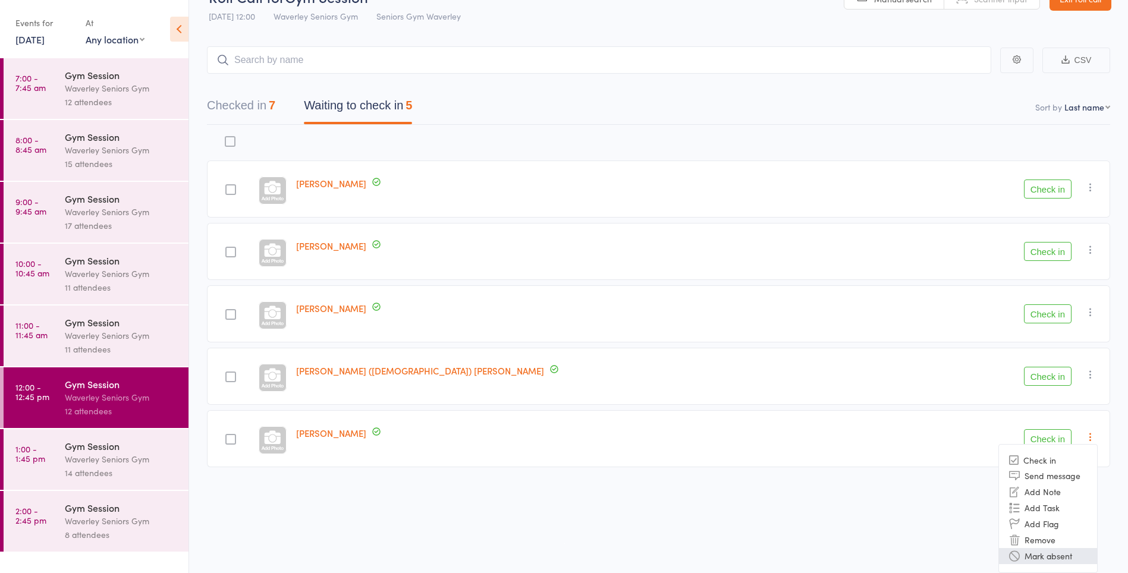
click at [1040, 562] on li "Mark absent" at bounding box center [1048, 556] width 98 height 16
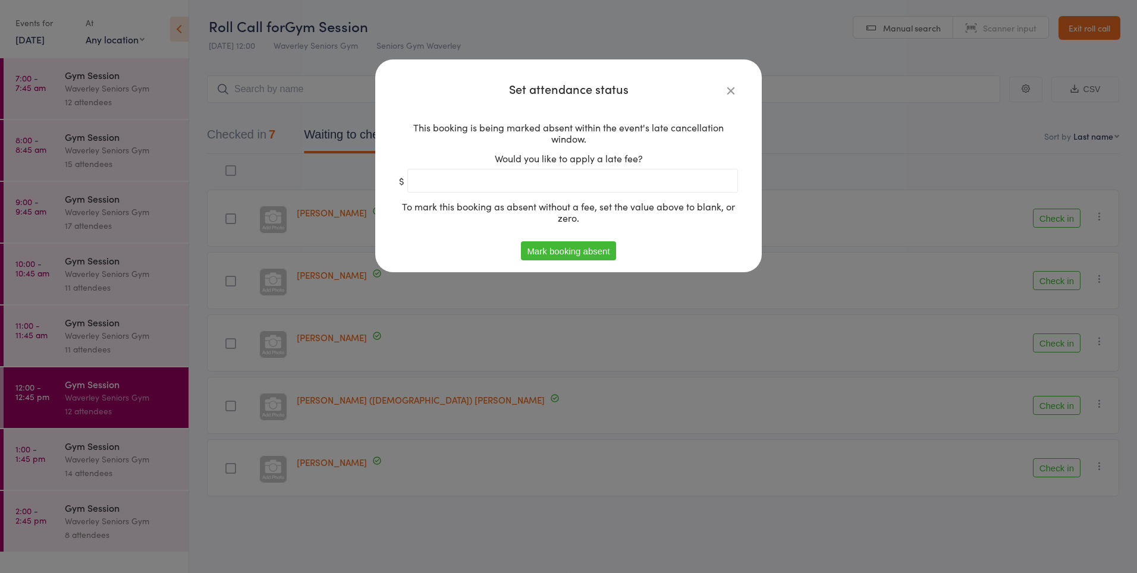
click at [578, 249] on button "Mark booking absent" at bounding box center [568, 251] width 95 height 19
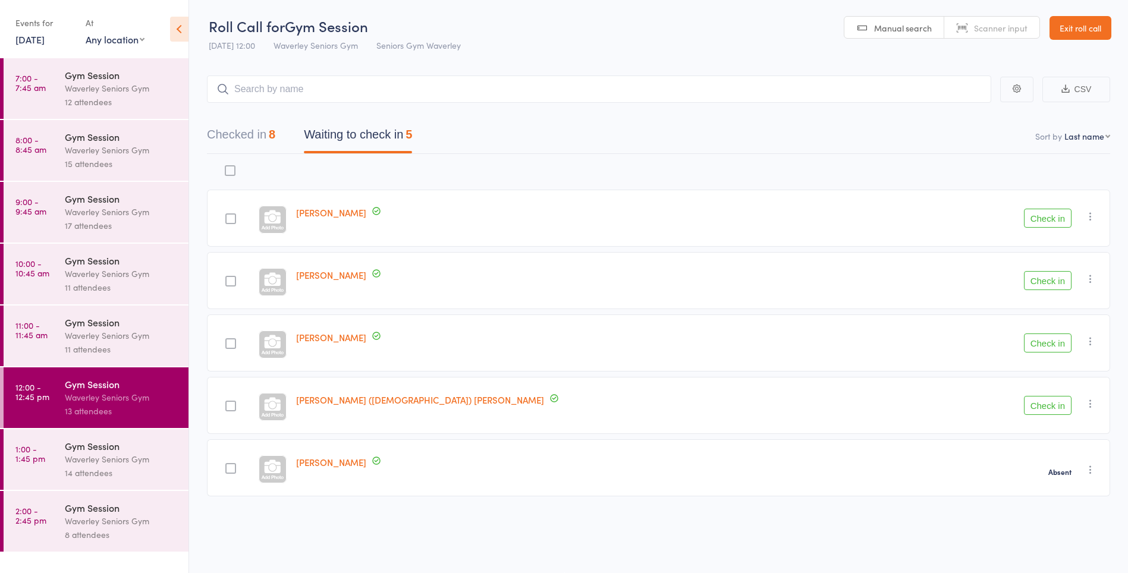
click at [1093, 341] on icon "button" at bounding box center [1091, 342] width 12 height 12
click at [1049, 459] on li "Mark absent" at bounding box center [1048, 461] width 98 height 16
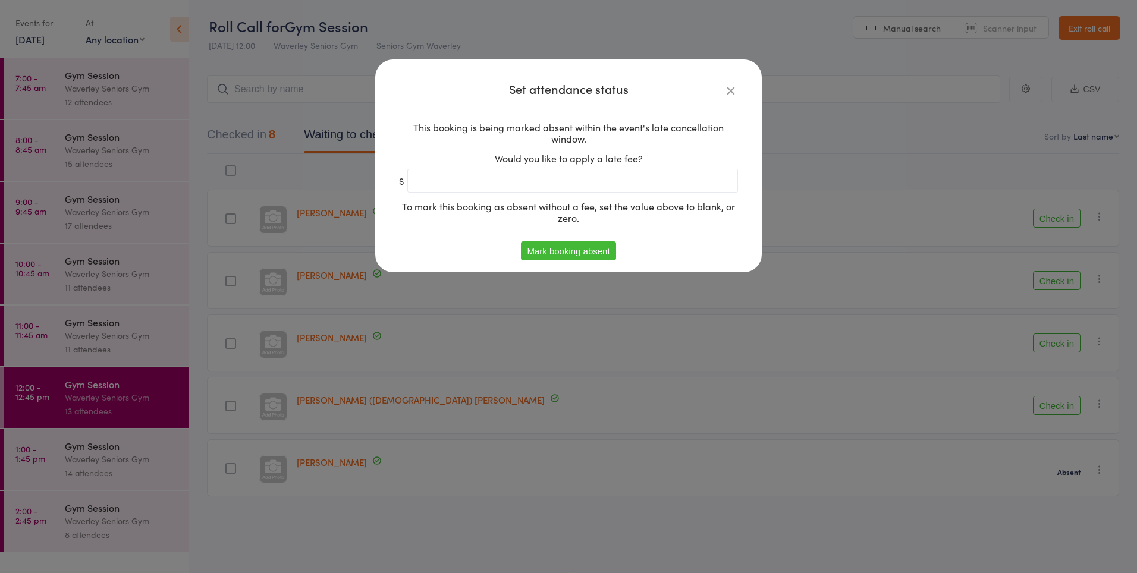
click at [570, 249] on button "Mark booking absent" at bounding box center [568, 251] width 95 height 19
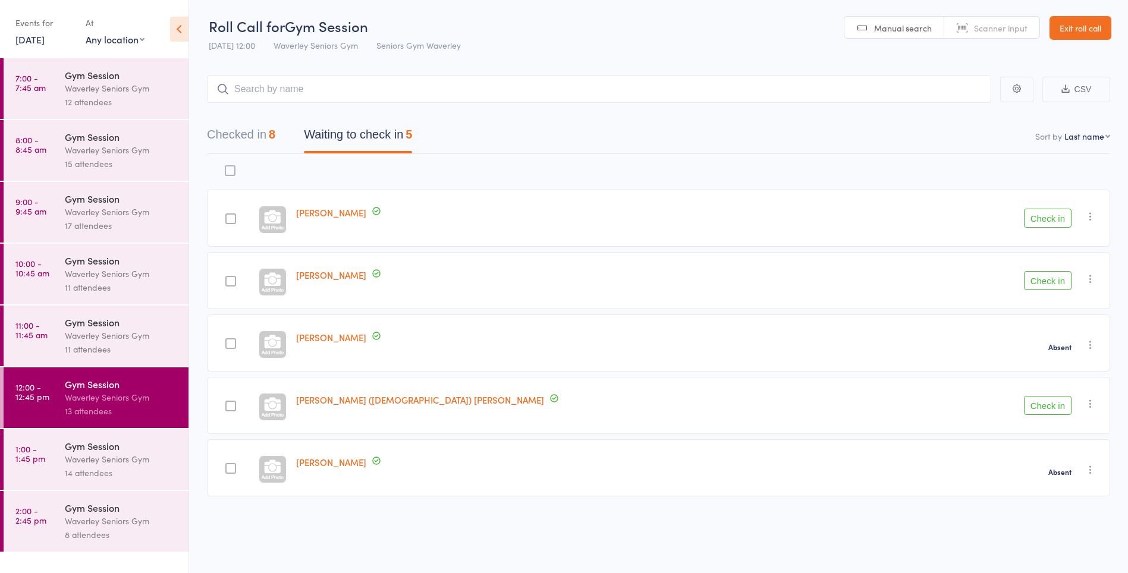
click at [1090, 283] on icon "button" at bounding box center [1091, 279] width 12 height 12
click at [1051, 399] on li "Mark absent" at bounding box center [1048, 398] width 98 height 16
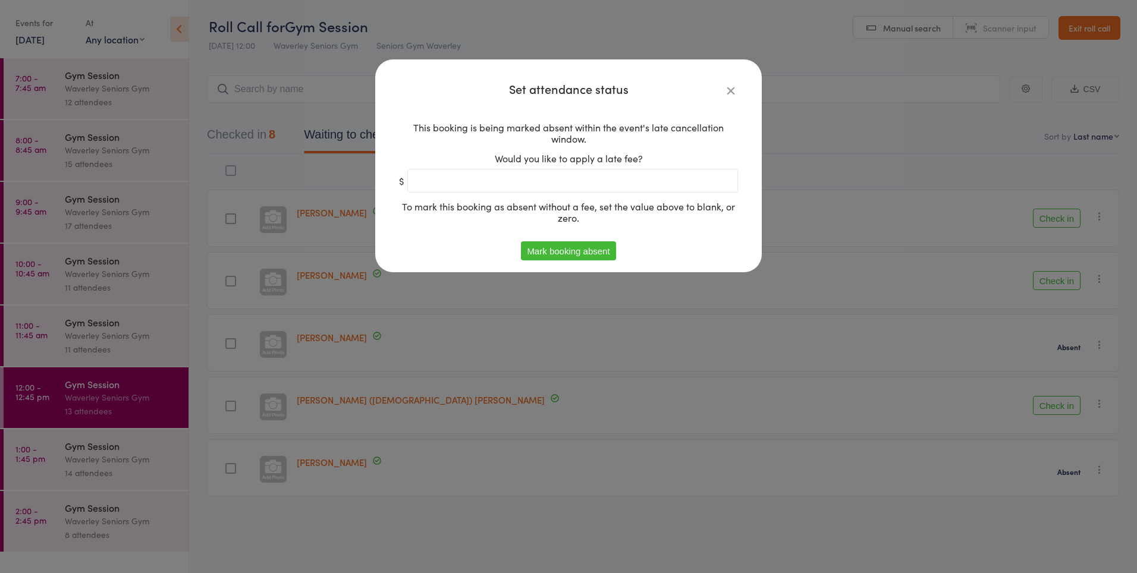
click at [584, 254] on button "Mark booking absent" at bounding box center [568, 251] width 95 height 19
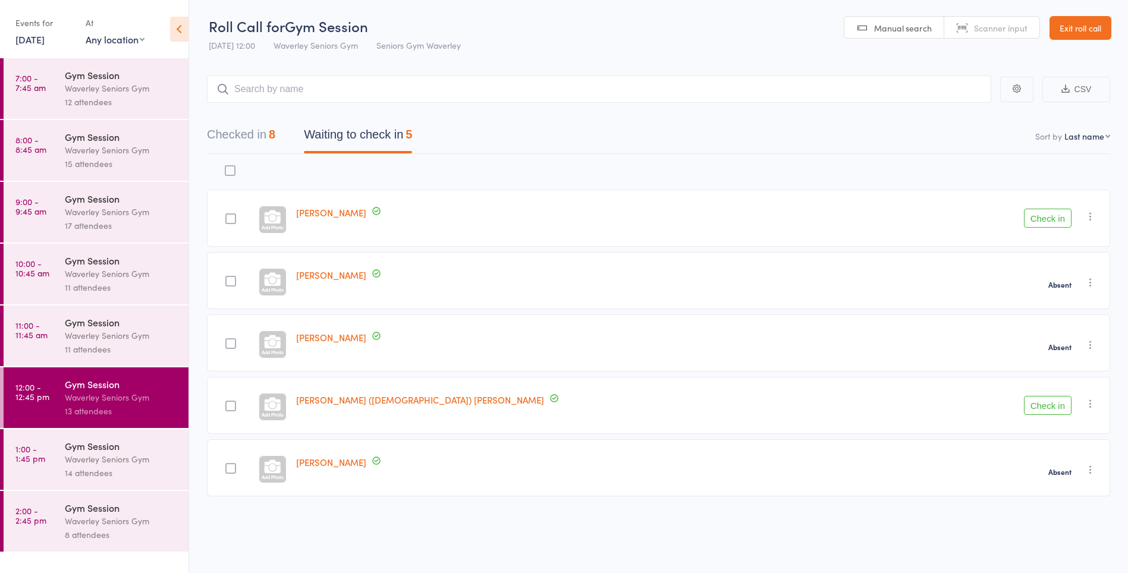
click at [1065, 407] on button "Check in" at bounding box center [1048, 405] width 48 height 19
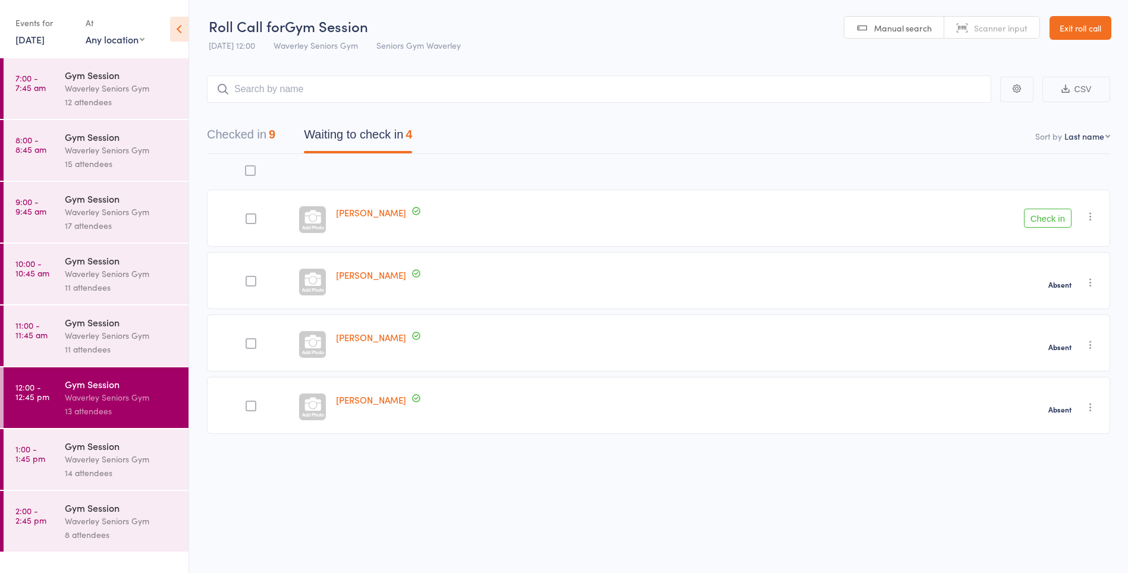
click at [46, 463] on link "1:00 - 1:45 pm Gym Session Waverley Seniors Gym 14 attendees" at bounding box center [96, 459] width 185 height 61
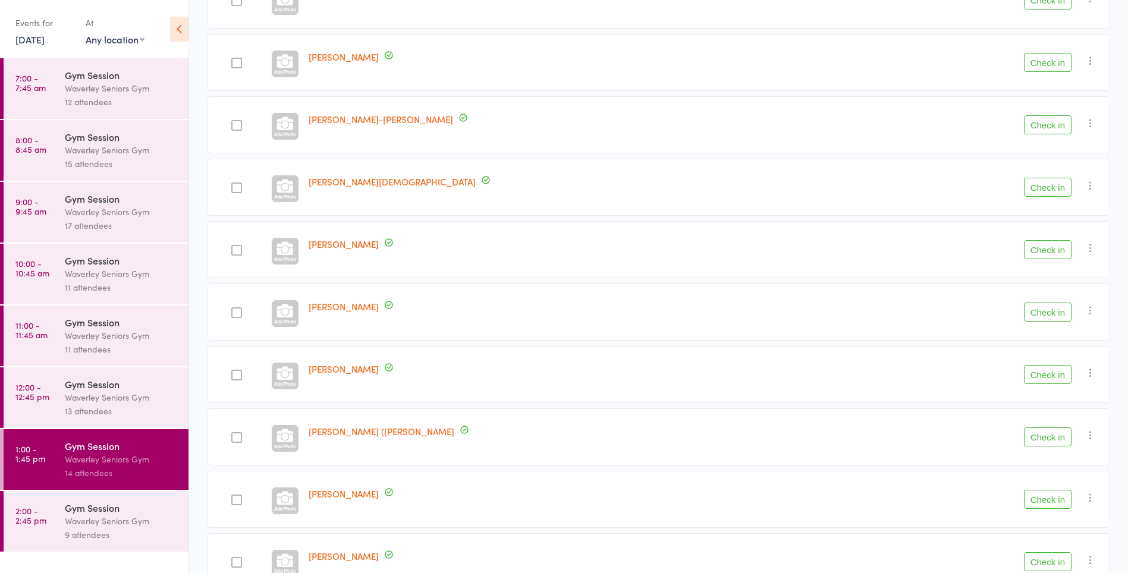
scroll to position [280, 0]
click at [43, 463] on time "1:00 - 1:45 pm" at bounding box center [30, 453] width 30 height 19
click at [37, 398] on time "12:00 - 12:45 pm" at bounding box center [32, 391] width 34 height 19
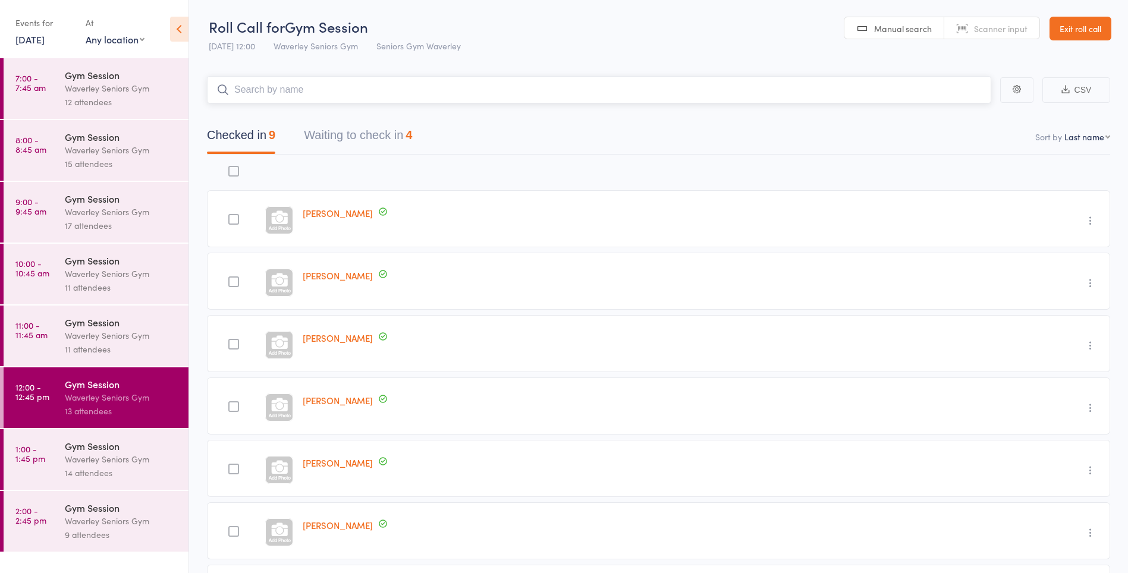
click at [346, 139] on button "Waiting to check in 4" at bounding box center [358, 139] width 108 height 32
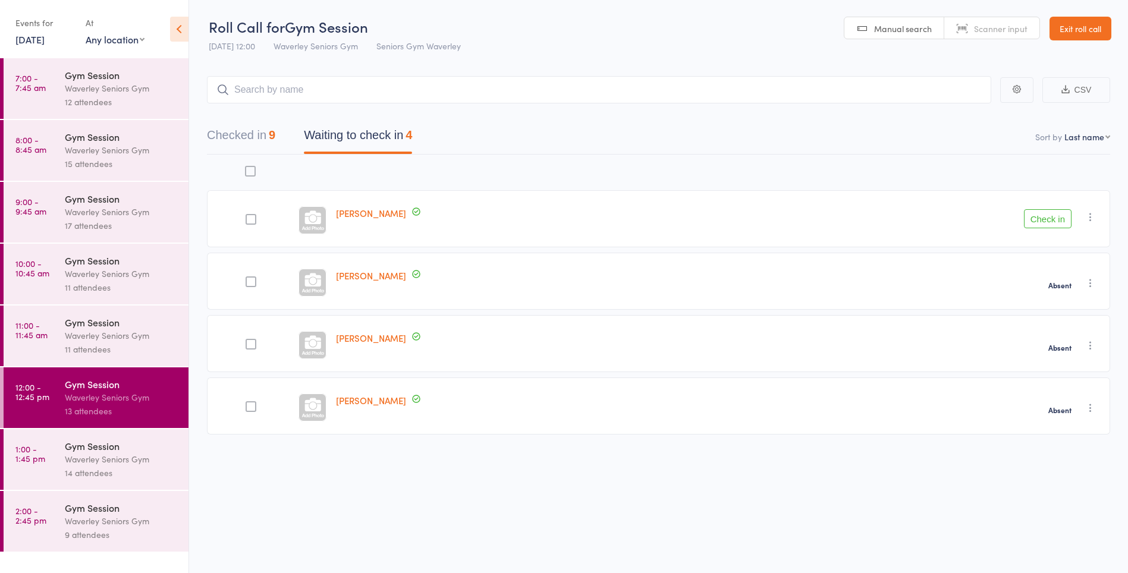
click at [1056, 219] on button "Check in" at bounding box center [1048, 218] width 48 height 19
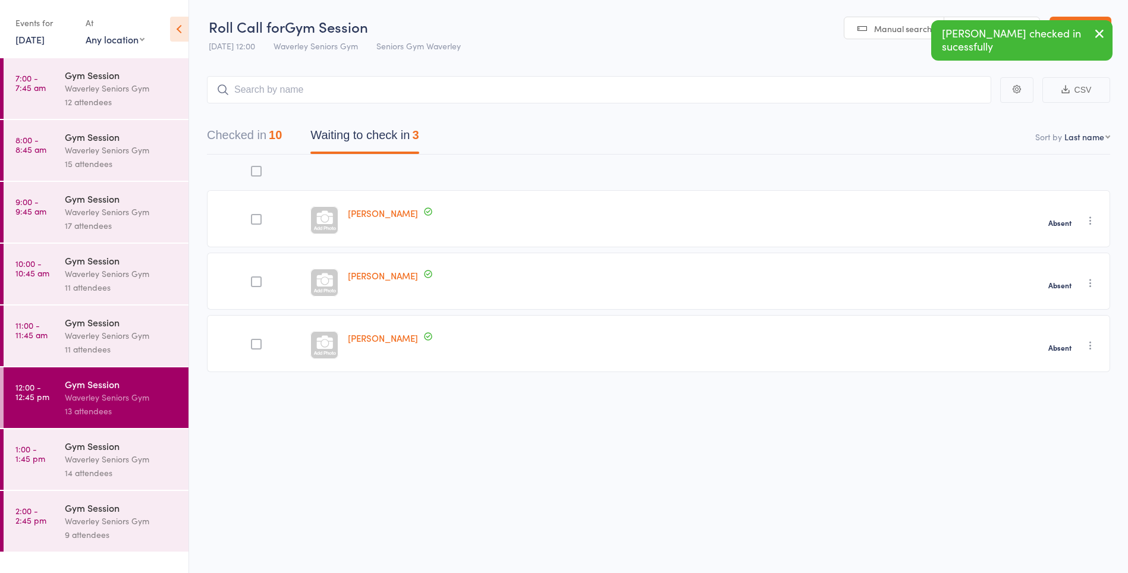
click at [103, 471] on div "14 attendees" at bounding box center [122, 473] width 114 height 14
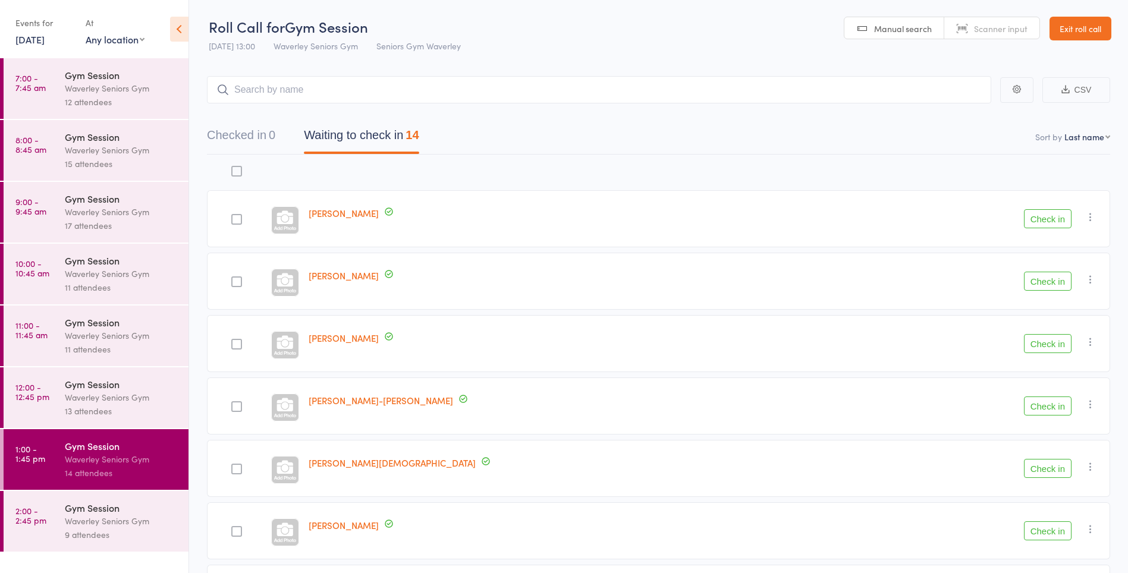
click at [98, 394] on div "Waverley Seniors Gym" at bounding box center [122, 398] width 114 height 14
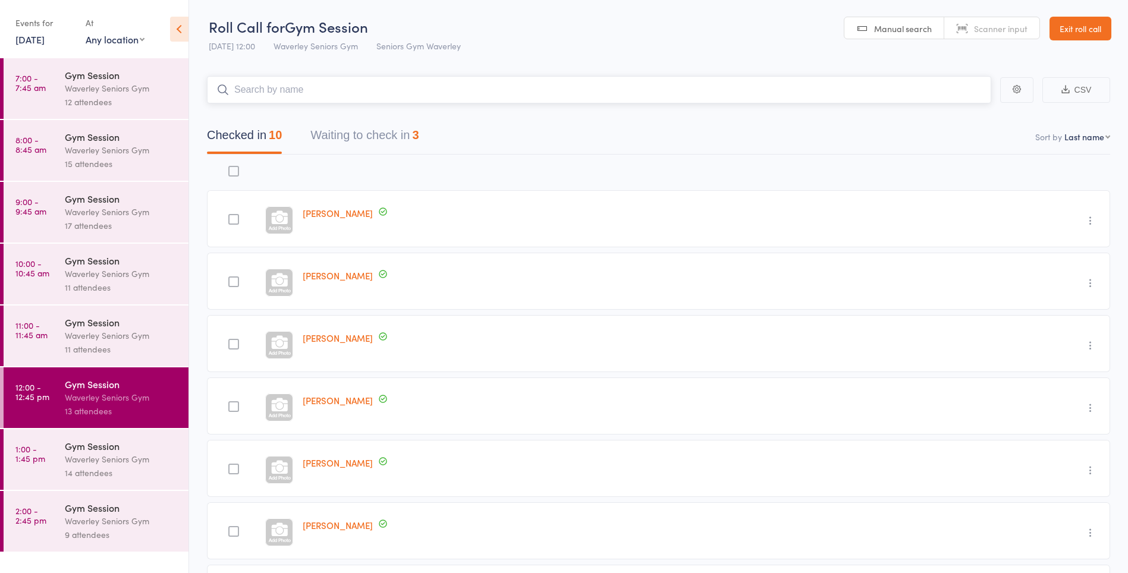
click at [399, 139] on button "Waiting to check in 3" at bounding box center [365, 139] width 108 height 32
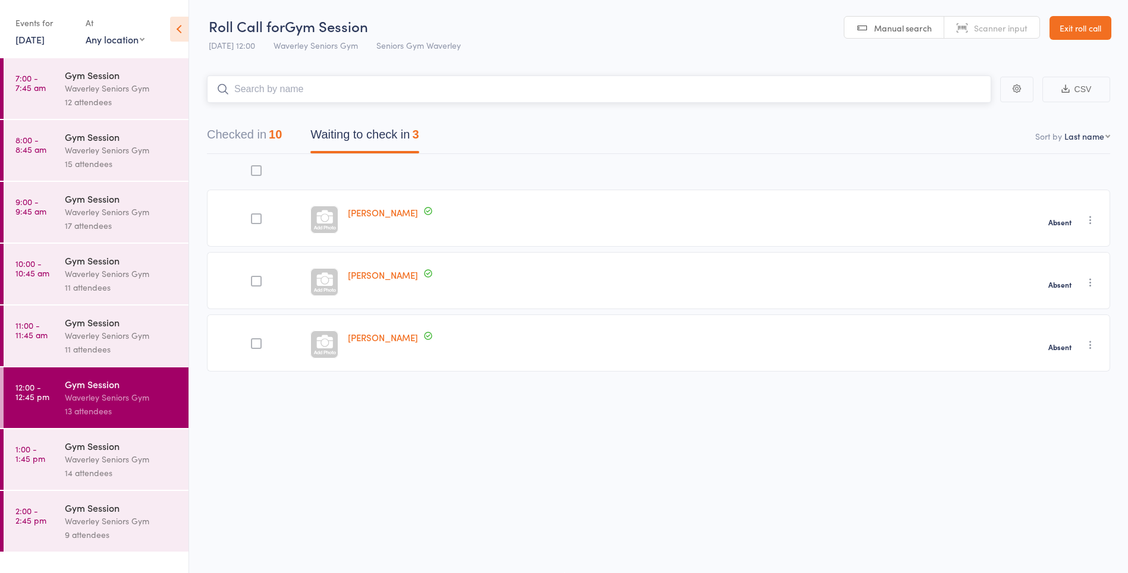
scroll to position [1, 0]
click at [229, 136] on button "Checked in 10" at bounding box center [244, 138] width 75 height 32
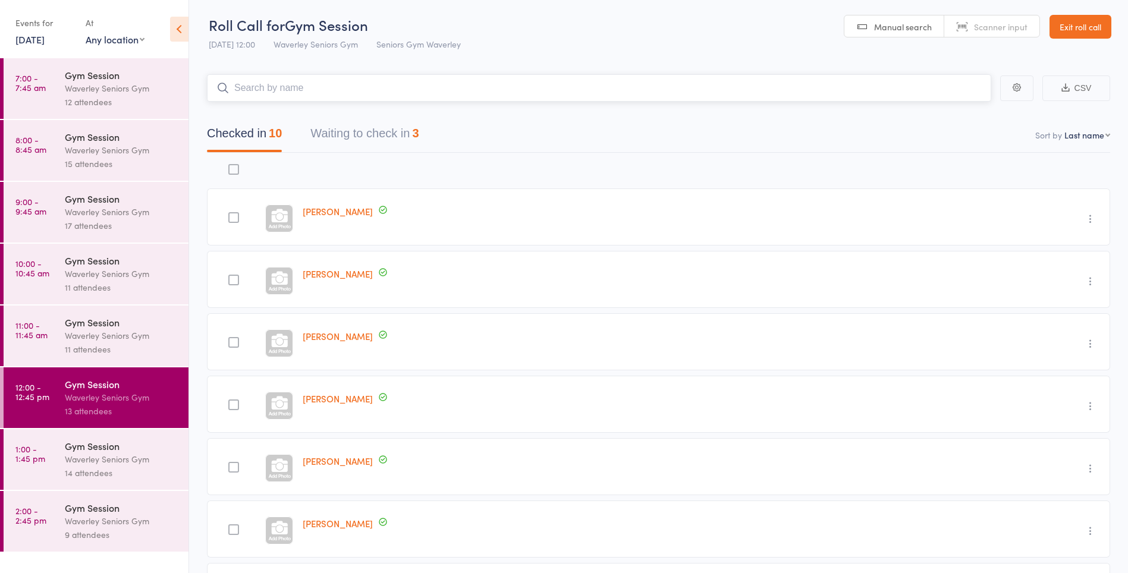
scroll to position [0, 0]
click at [140, 469] on div "14 attendees" at bounding box center [122, 473] width 114 height 14
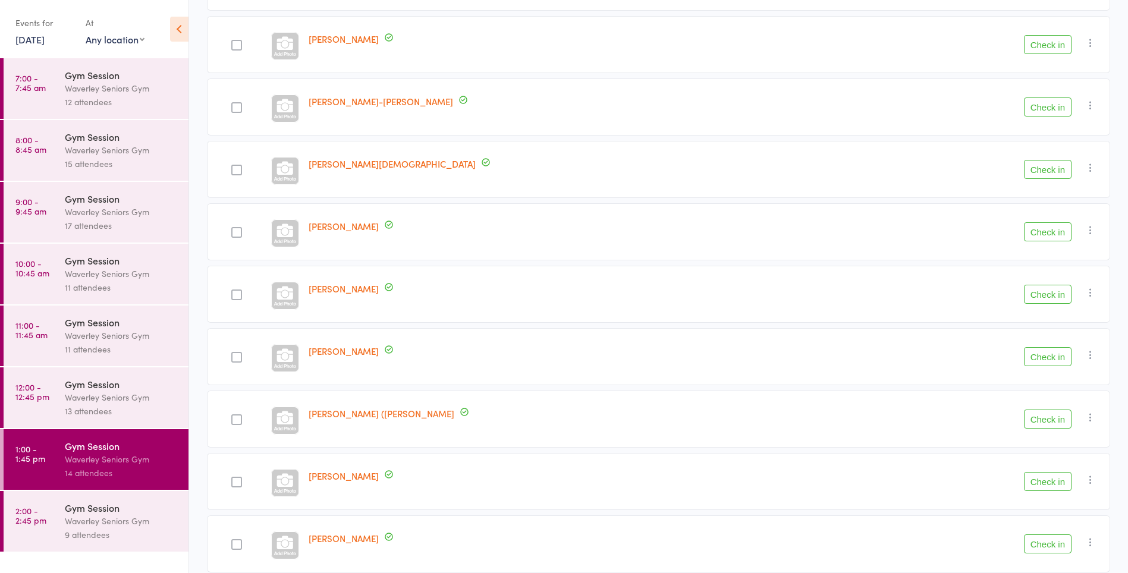
scroll to position [300, 0]
click at [239, 230] on div at bounding box center [236, 232] width 11 height 11
click at [234, 228] on input "checkbox" at bounding box center [234, 228] width 0 height 0
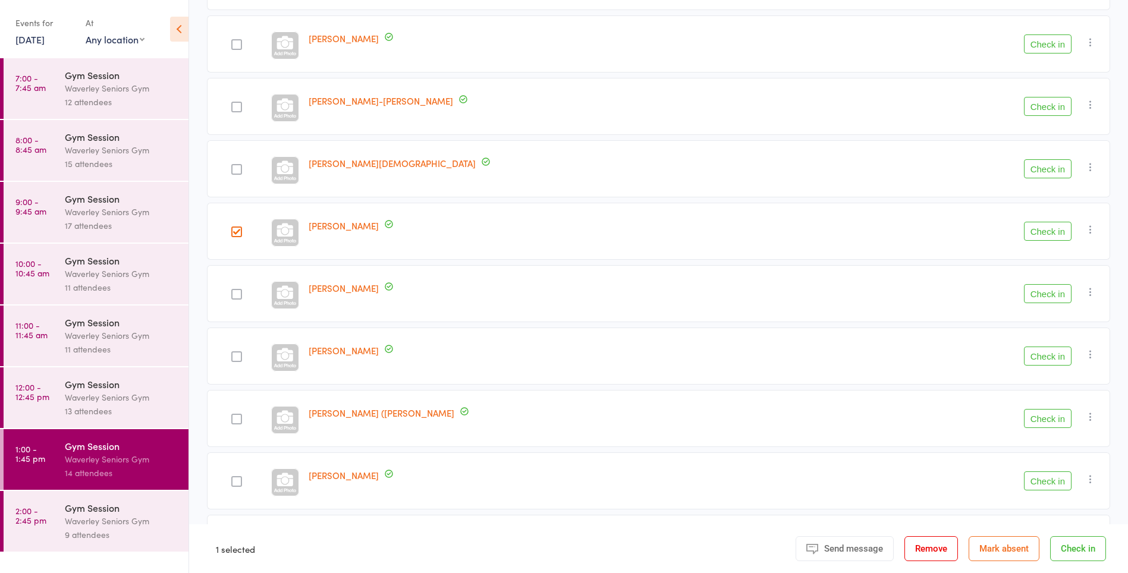
click at [239, 297] on div at bounding box center [236, 294] width 11 height 11
click at [234, 291] on input "checkbox" at bounding box center [234, 291] width 0 height 0
click at [1077, 550] on button "Check in" at bounding box center [1079, 549] width 56 height 25
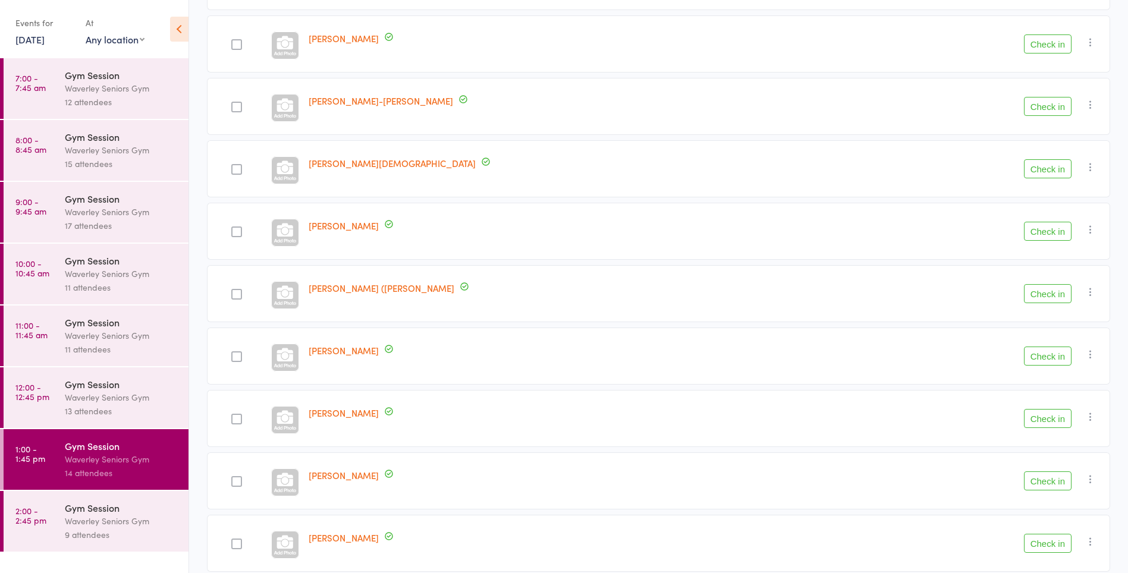
click at [1048, 358] on button "Check in" at bounding box center [1048, 356] width 48 height 19
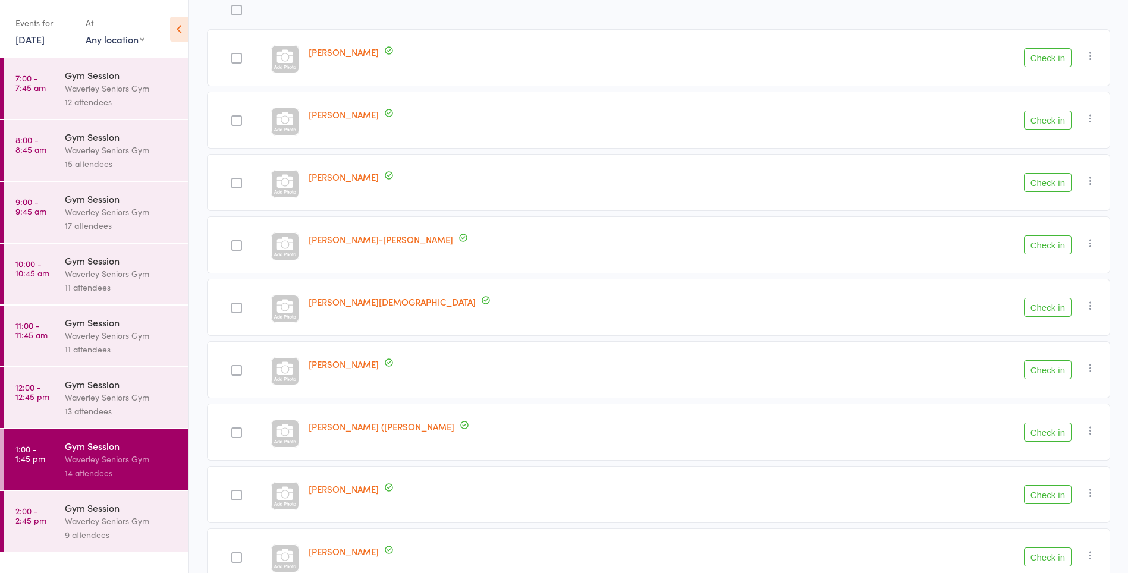
scroll to position [151, 0]
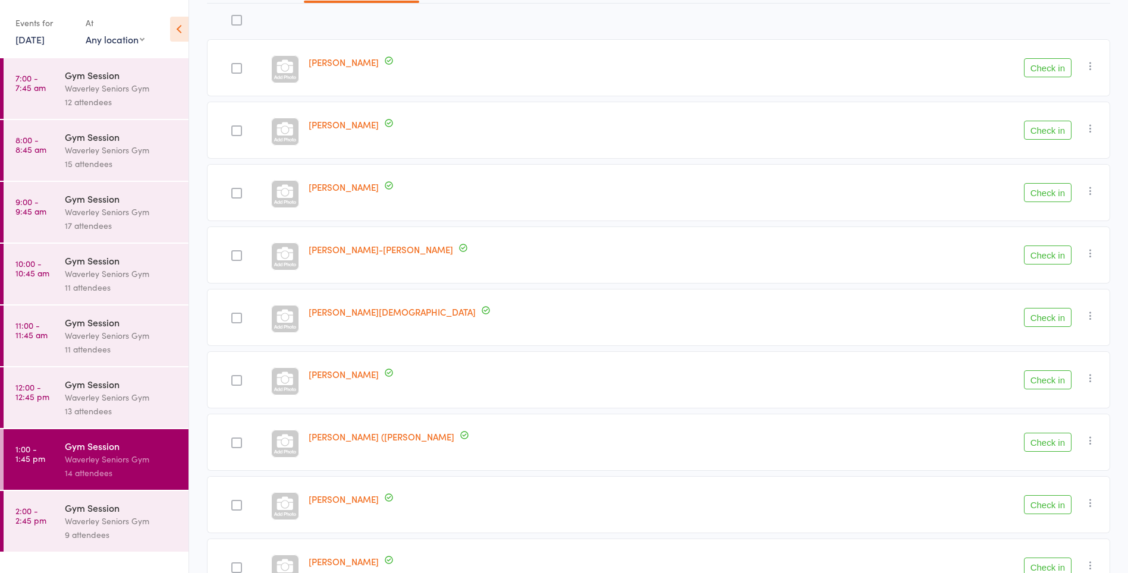
click at [1043, 73] on button "Check in" at bounding box center [1048, 67] width 48 height 19
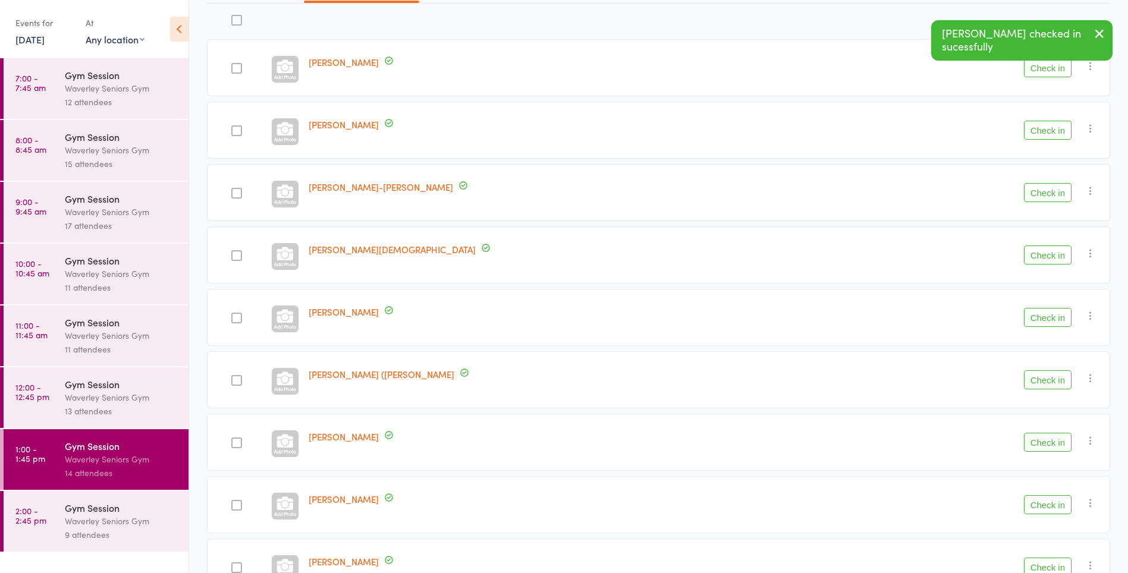
click at [1043, 134] on button "Check in" at bounding box center [1048, 130] width 48 height 19
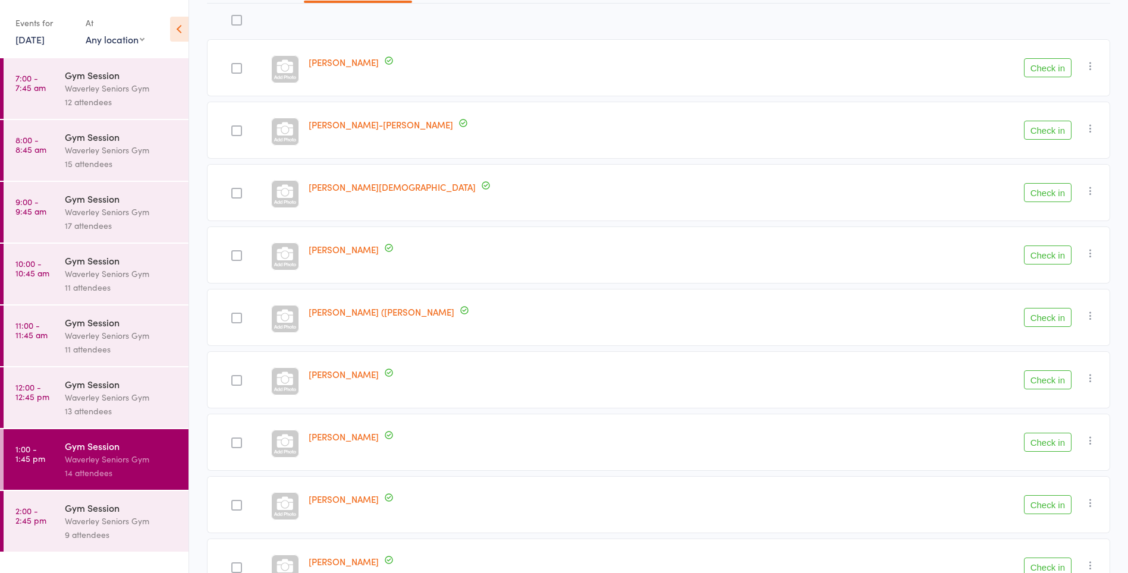
click at [1044, 503] on button "Check in" at bounding box center [1048, 505] width 48 height 19
click at [1037, 195] on button "Check in" at bounding box center [1048, 192] width 48 height 19
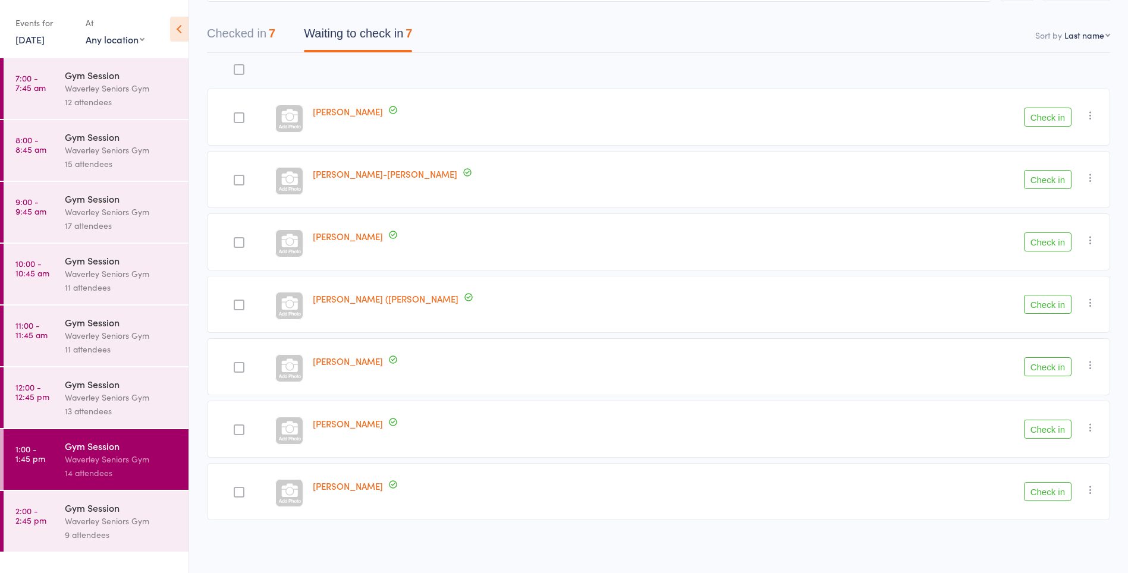
click at [55, 404] on link "12:00 - 12:45 pm Gym Session Waverley Seniors Gym 13 attendees" at bounding box center [96, 398] width 185 height 61
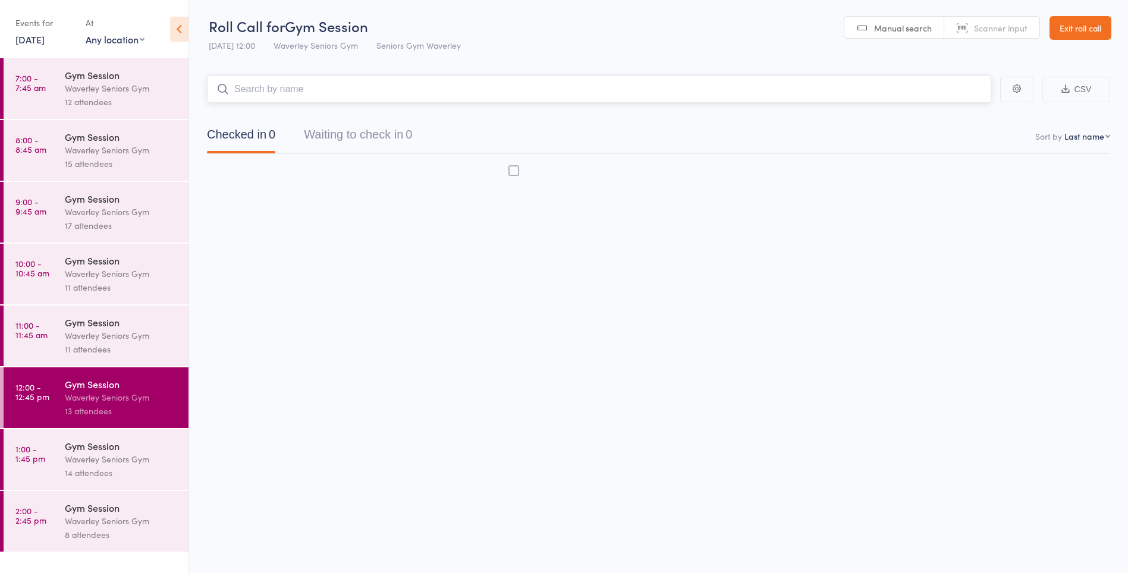
scroll to position [1, 0]
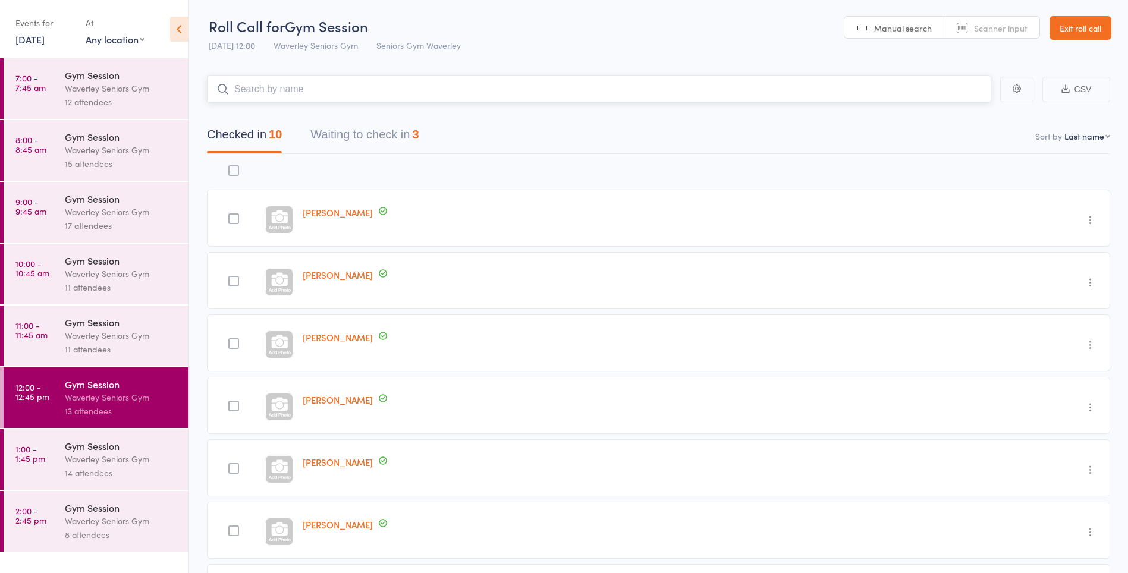
click at [410, 131] on button "Waiting to check in 3" at bounding box center [365, 138] width 108 height 32
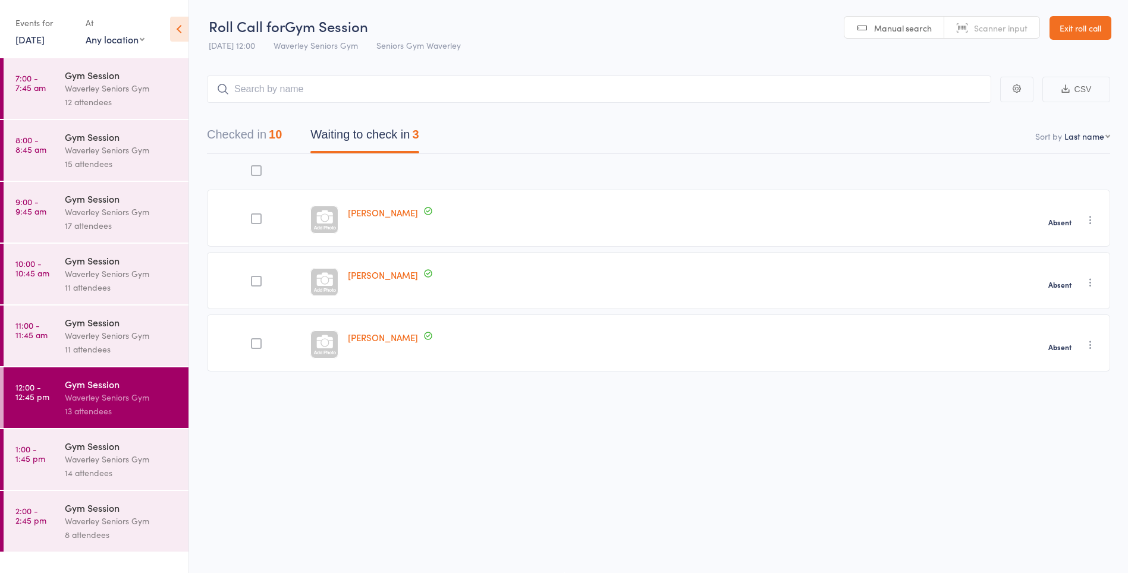
click at [55, 456] on link "1:00 - 1:45 pm Gym Session Waverley Seniors Gym 14 attendees" at bounding box center [96, 459] width 185 height 61
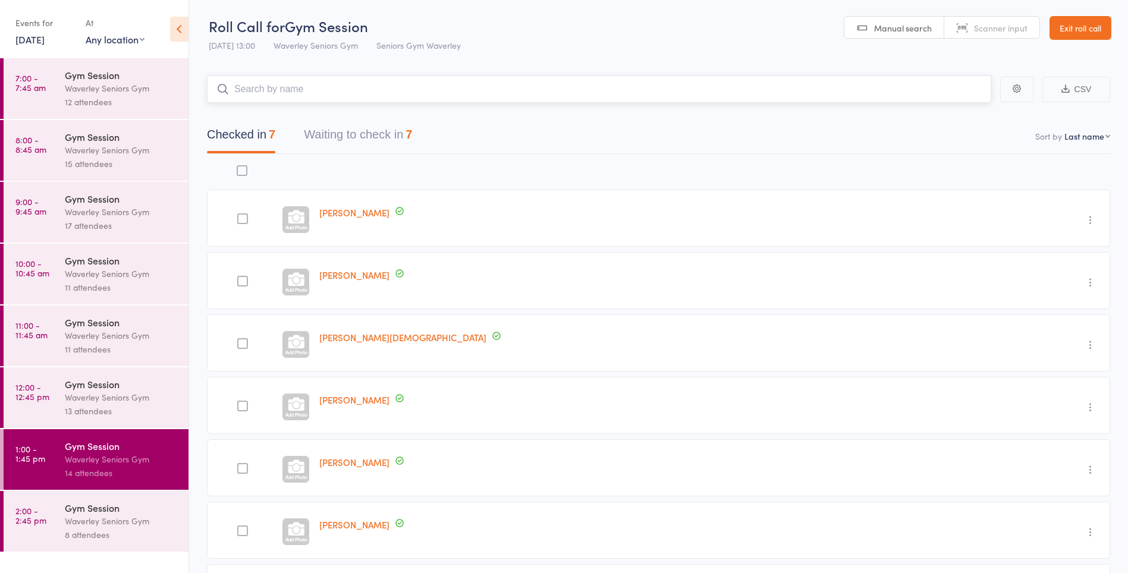
click at [387, 132] on button "Waiting to check in 7" at bounding box center [358, 138] width 108 height 32
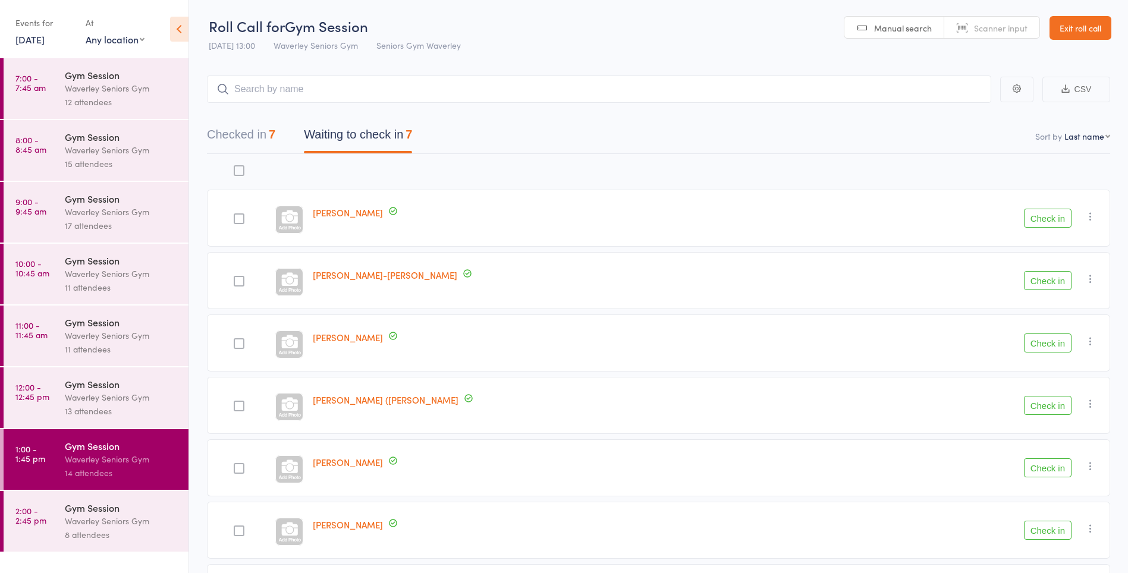
click at [1060, 222] on button "Check in" at bounding box center [1048, 218] width 48 height 19
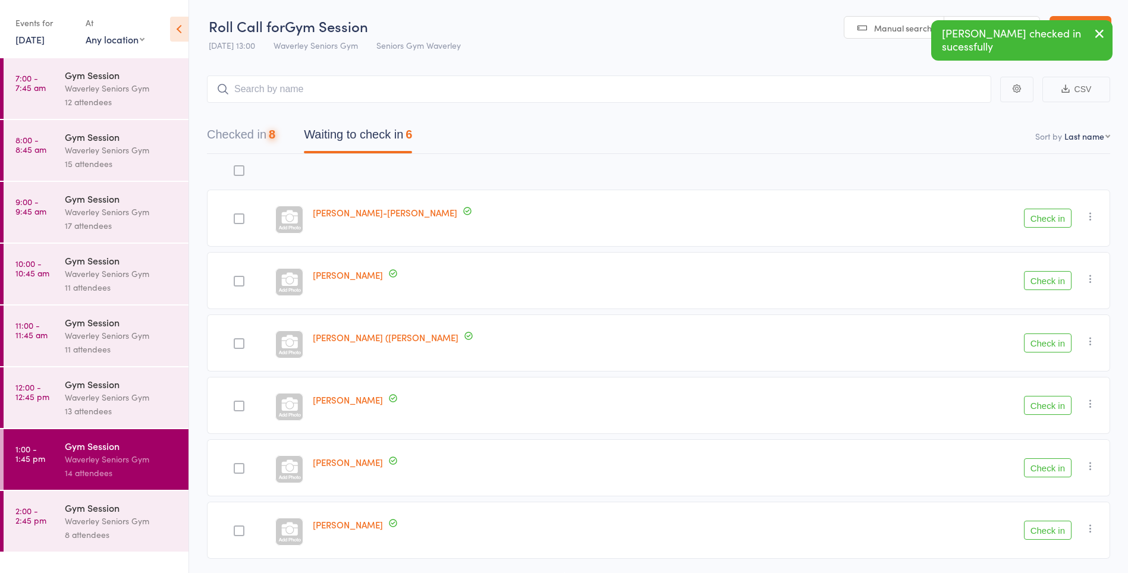
click at [1039, 218] on button "Check in" at bounding box center [1048, 218] width 48 height 19
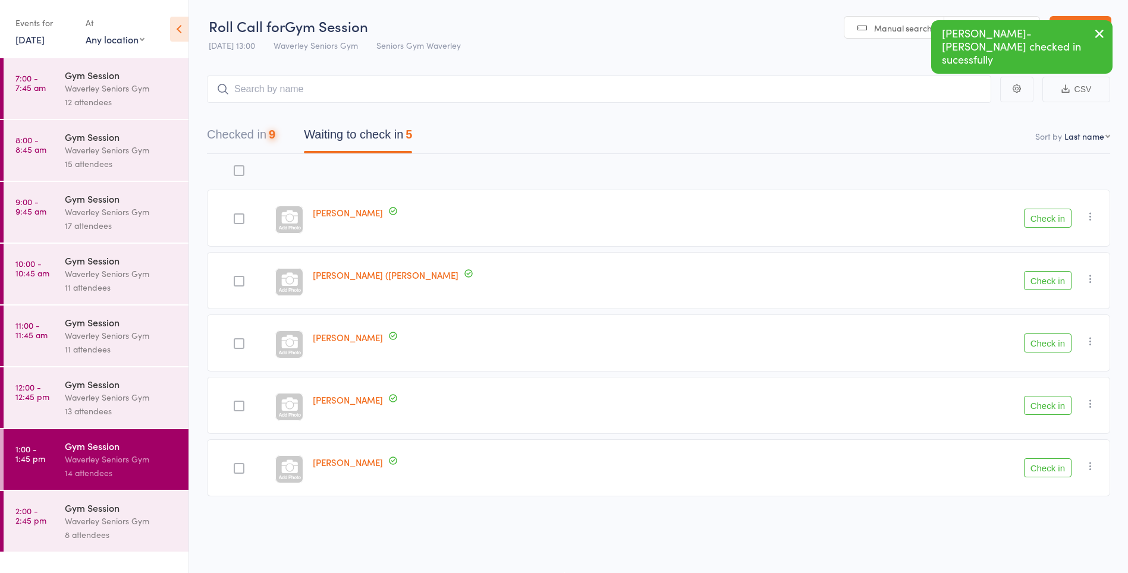
click at [1037, 220] on button "Check in" at bounding box center [1048, 218] width 48 height 19
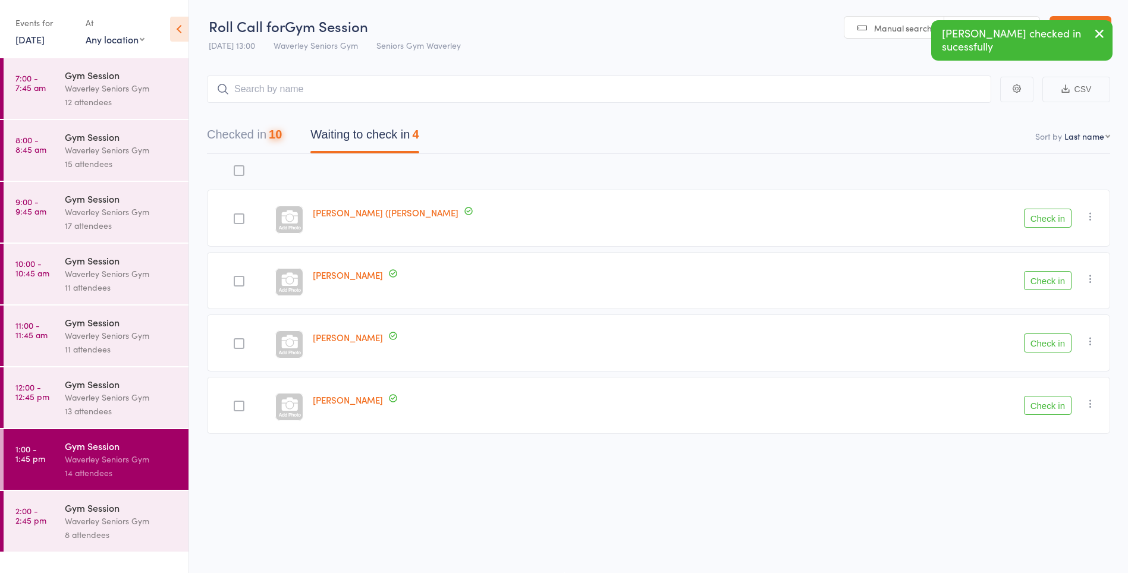
click at [1040, 220] on button "Check in" at bounding box center [1048, 218] width 48 height 19
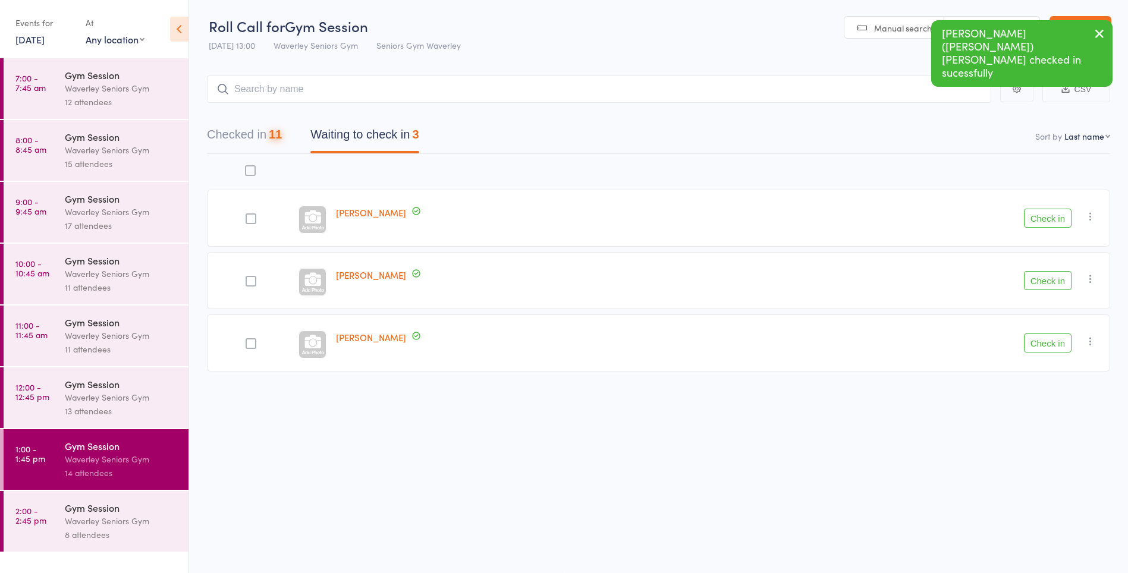
click at [1038, 221] on button "Check in" at bounding box center [1048, 218] width 48 height 19
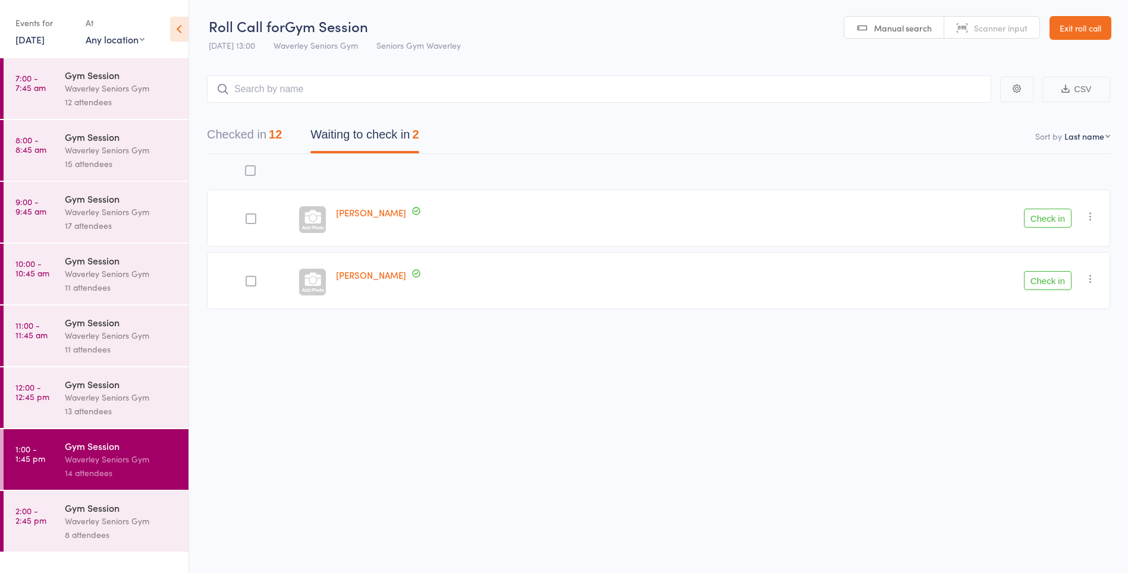
click at [1091, 280] on icon "button" at bounding box center [1091, 279] width 12 height 12
click at [1042, 399] on li "Mark absent" at bounding box center [1048, 398] width 98 height 16
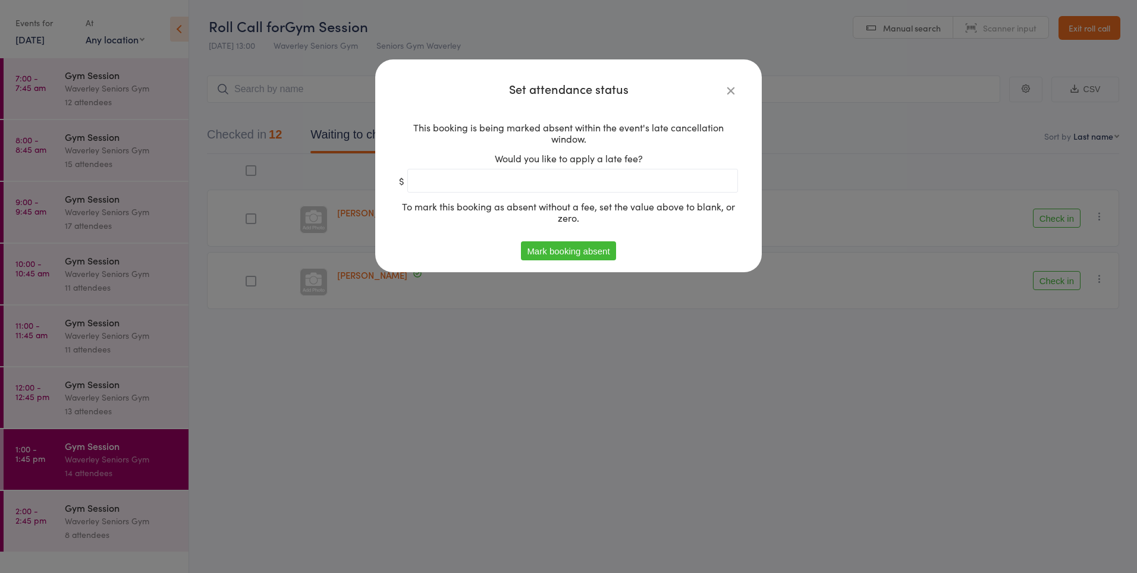
click at [584, 254] on button "Mark booking absent" at bounding box center [568, 251] width 95 height 19
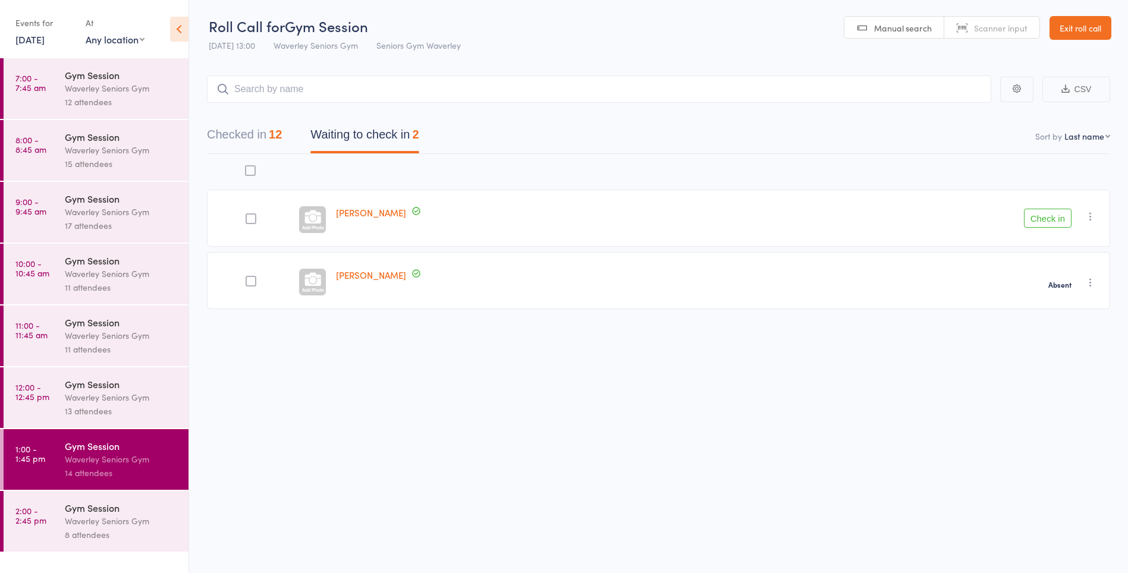
click at [28, 529] on link "2:00 - 2:45 pm Gym Session Waverley Seniors Gym 8 attendees" at bounding box center [96, 521] width 185 height 61
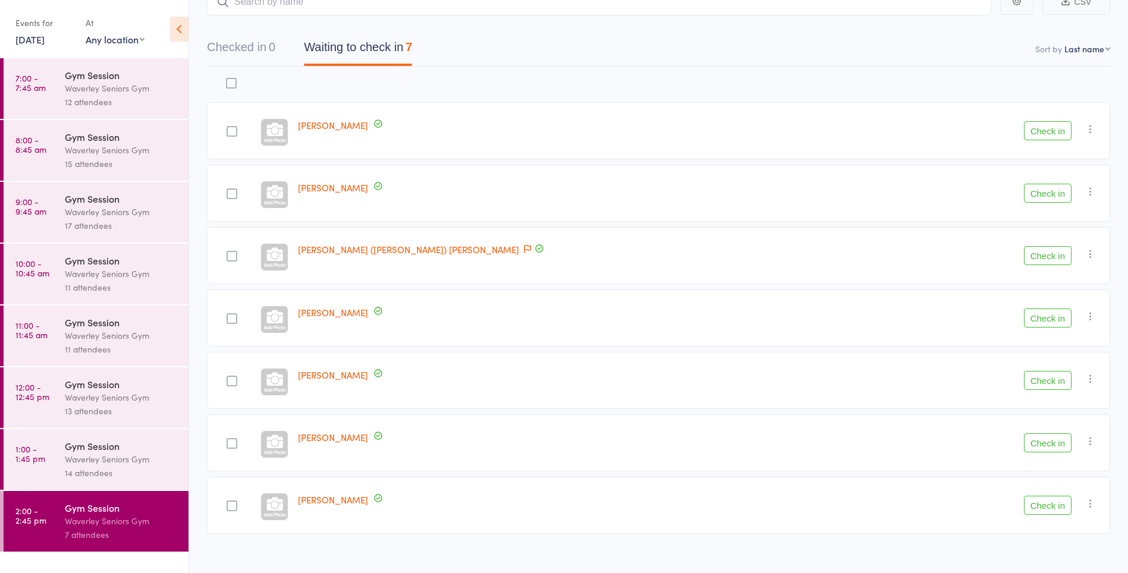
scroll to position [102, 0]
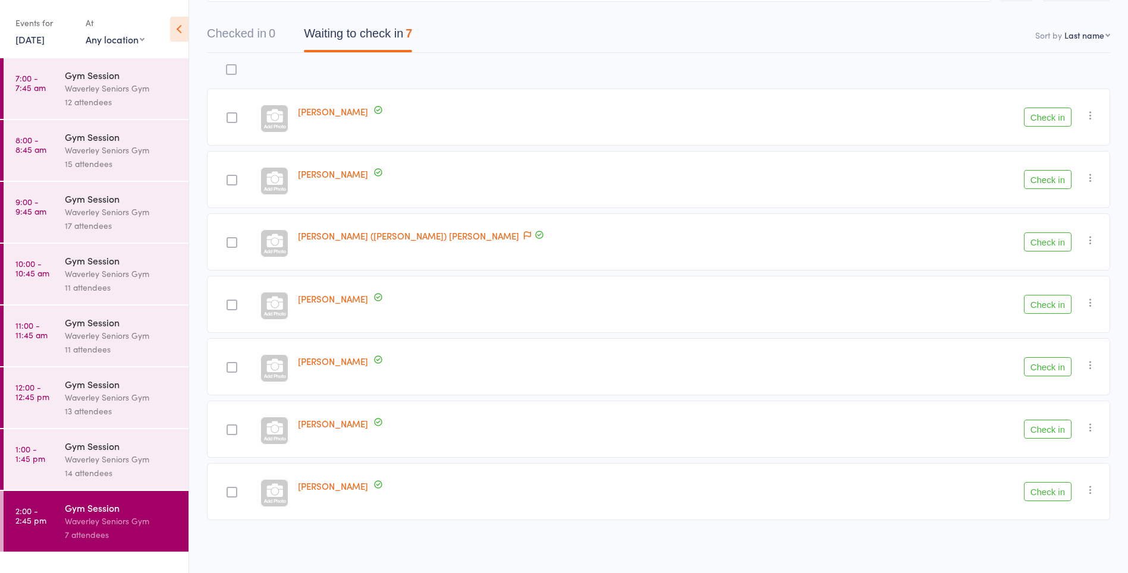
click at [2, 469] on div at bounding box center [2, 459] width 4 height 61
click at [33, 454] on time "1:00 - 1:45 pm" at bounding box center [30, 453] width 30 height 19
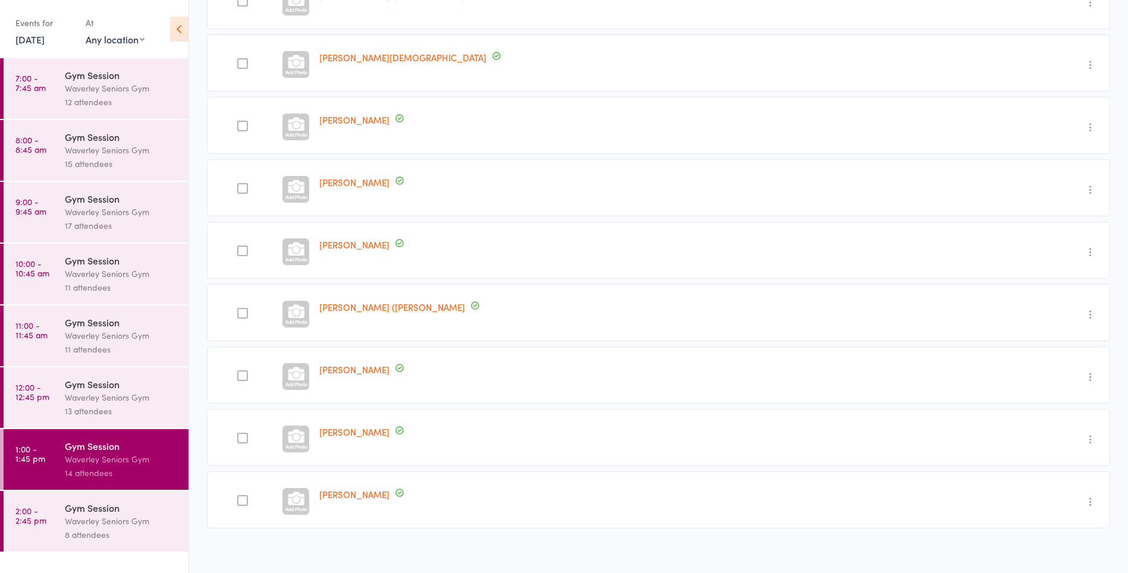
scroll to position [414, 0]
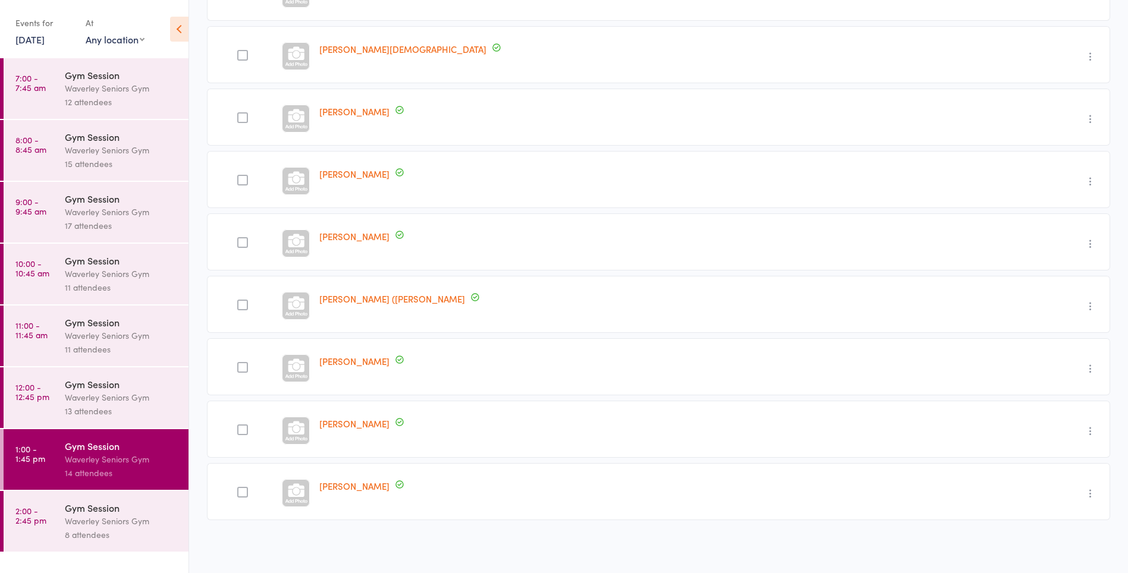
click at [28, 525] on time "2:00 - 2:45 pm" at bounding box center [30, 515] width 31 height 19
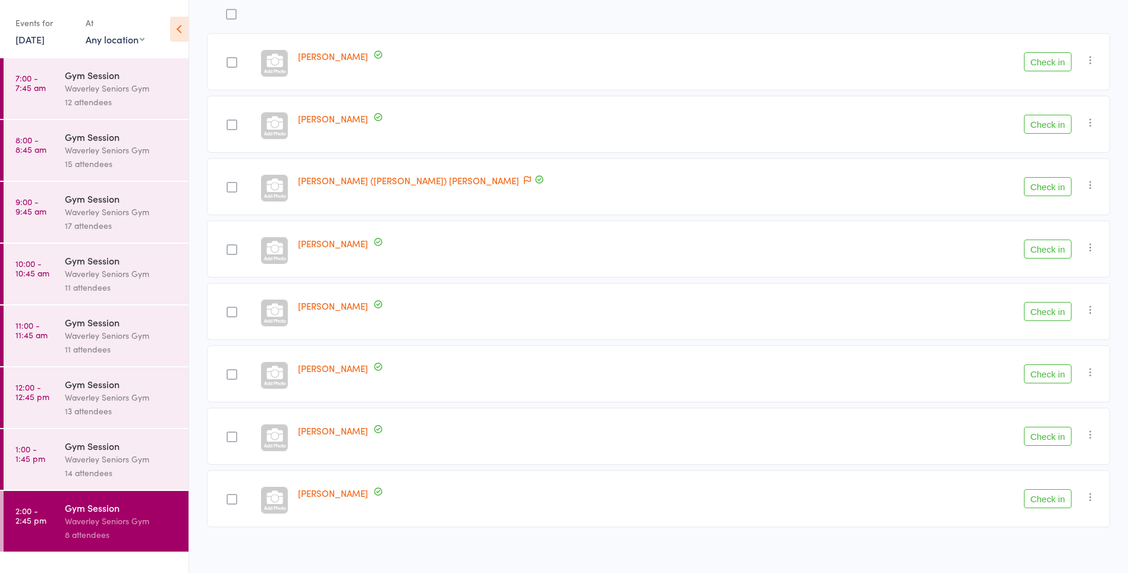
scroll to position [164, 0]
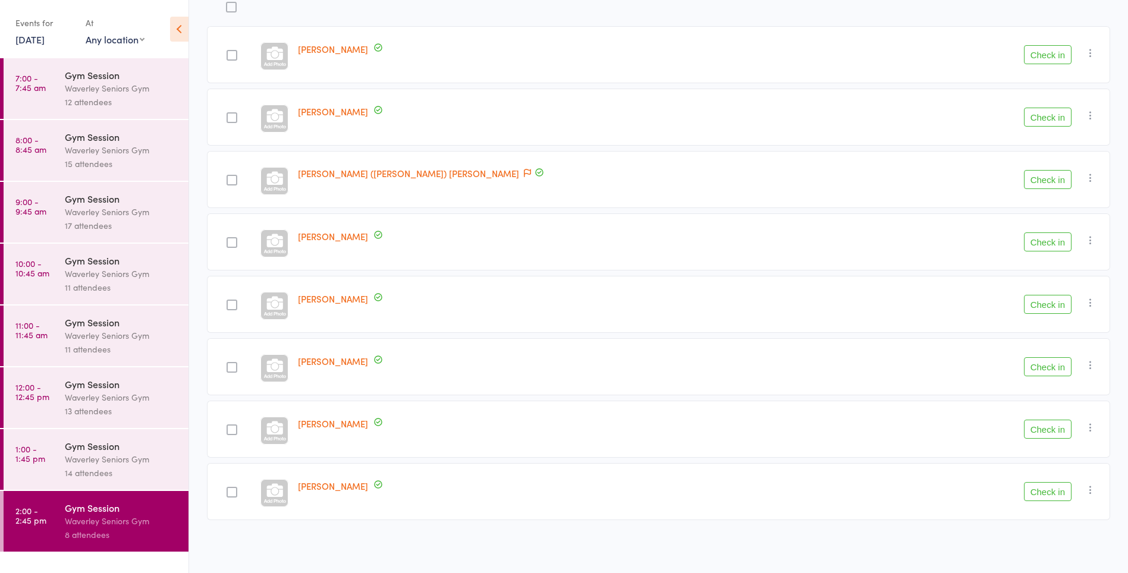
type input "0"
click at [1047, 183] on button "Check in" at bounding box center [1048, 179] width 48 height 19
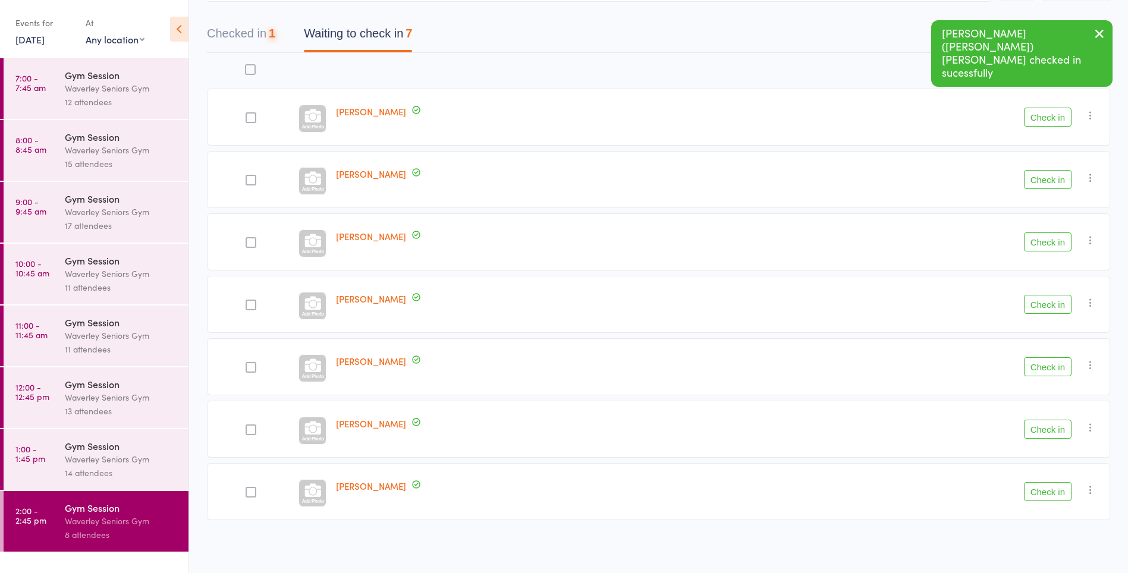
scroll to position [102, 0]
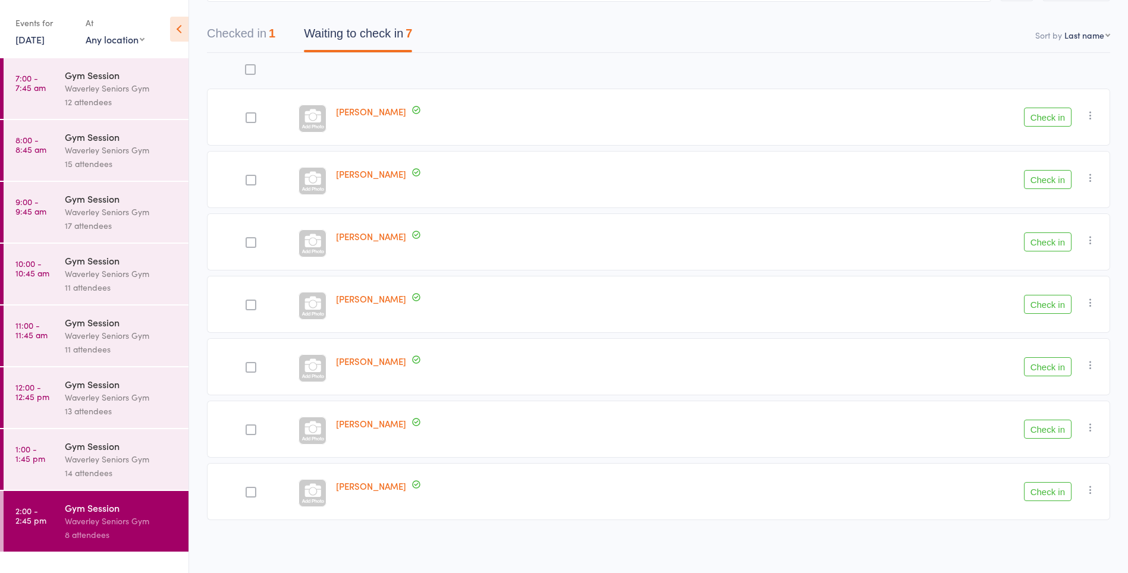
click at [1049, 302] on button "Check in" at bounding box center [1048, 304] width 48 height 19
